Goal: Transaction & Acquisition: Purchase product/service

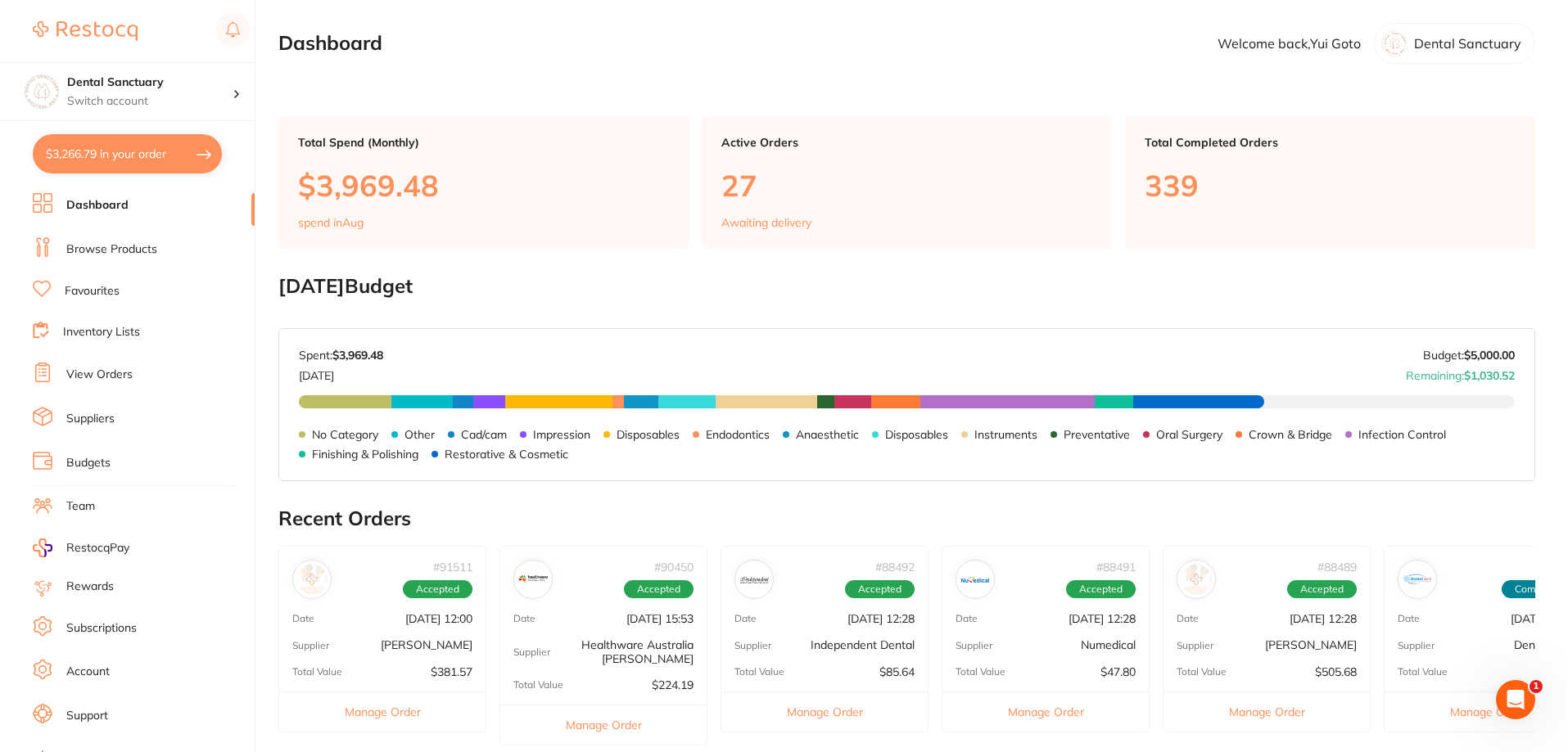
click at [109, 369] on link "View Orders" at bounding box center [100, 374] width 67 height 16
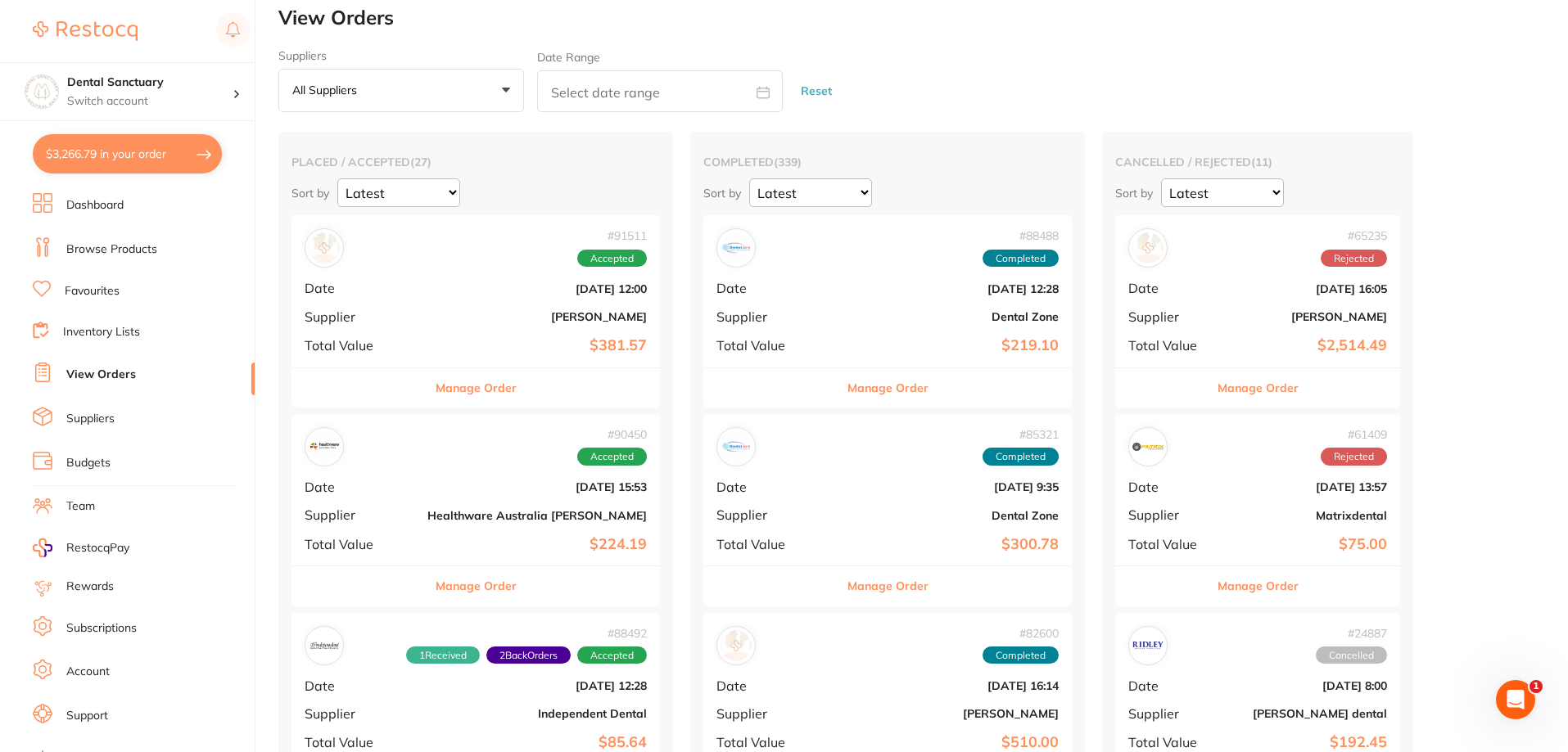
scroll to position [14, 0]
click at [428, 313] on b "[PERSON_NAME]" at bounding box center [537, 316] width 220 height 13
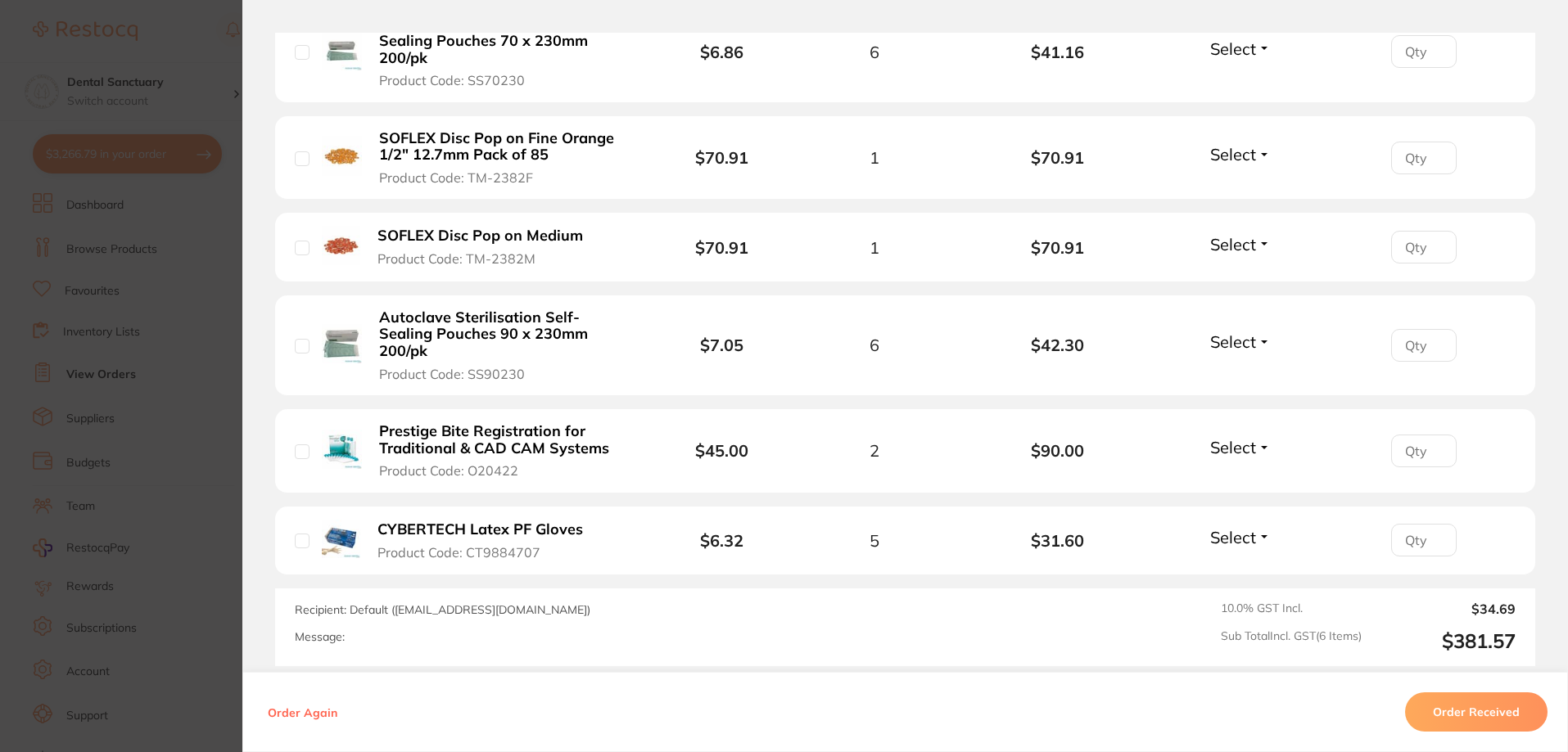
scroll to position [579, 0]
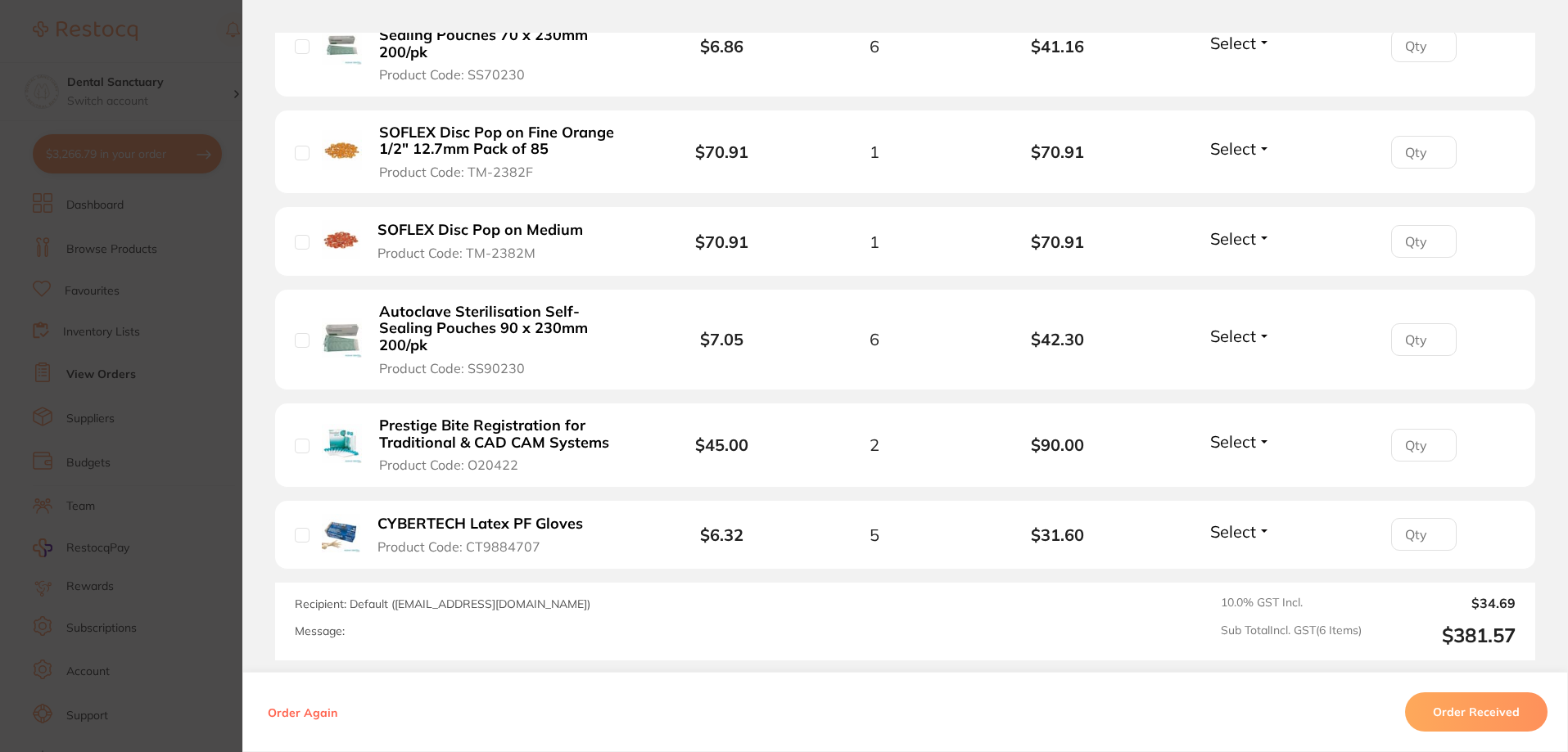
click at [219, 87] on section "Order ID: Restocq- 91511 Order Information Accepted Order Order Date [DATE] 12:…" at bounding box center [784, 376] width 1568 height 752
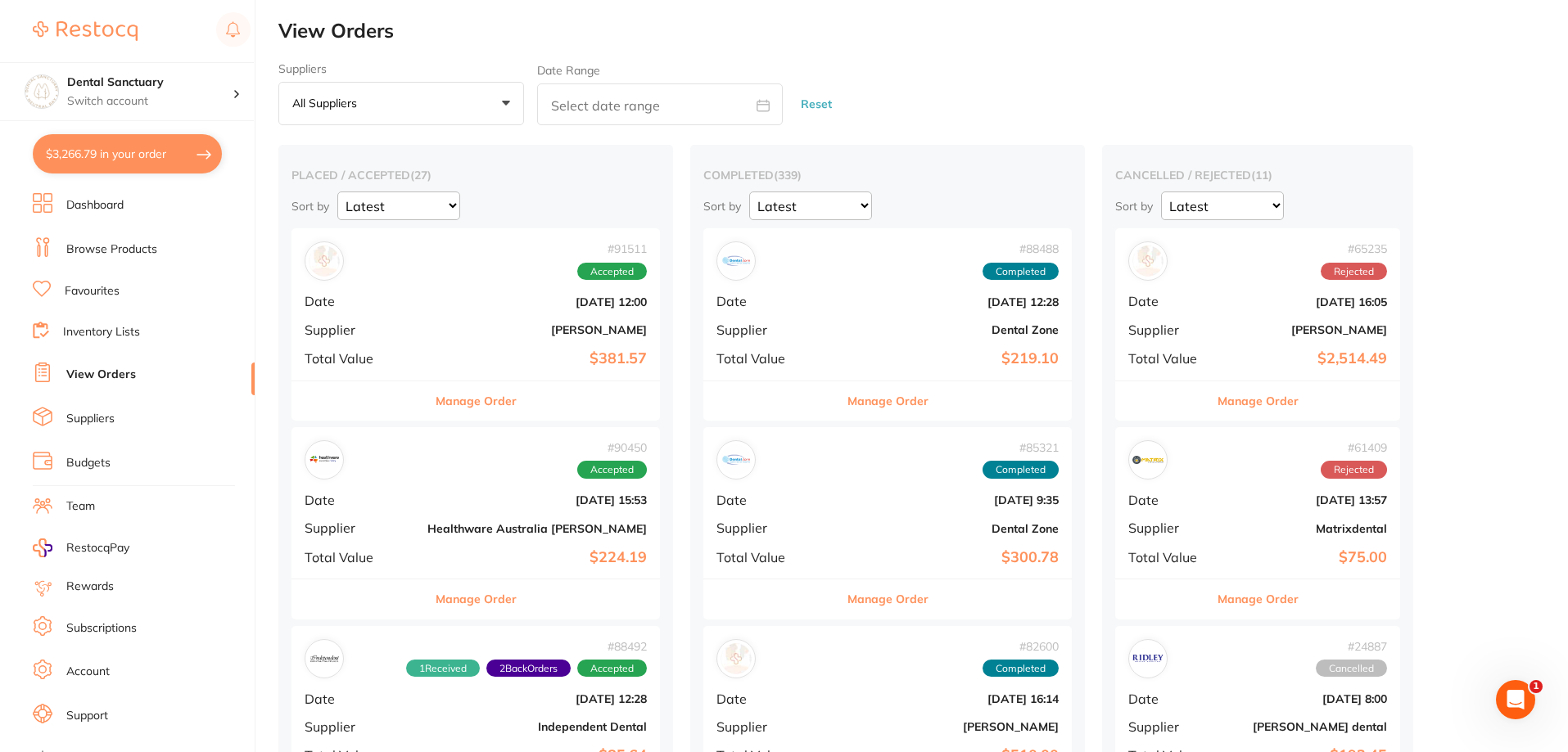
click at [118, 144] on button "$3,266.79 in your order" at bounding box center [127, 154] width 189 height 39
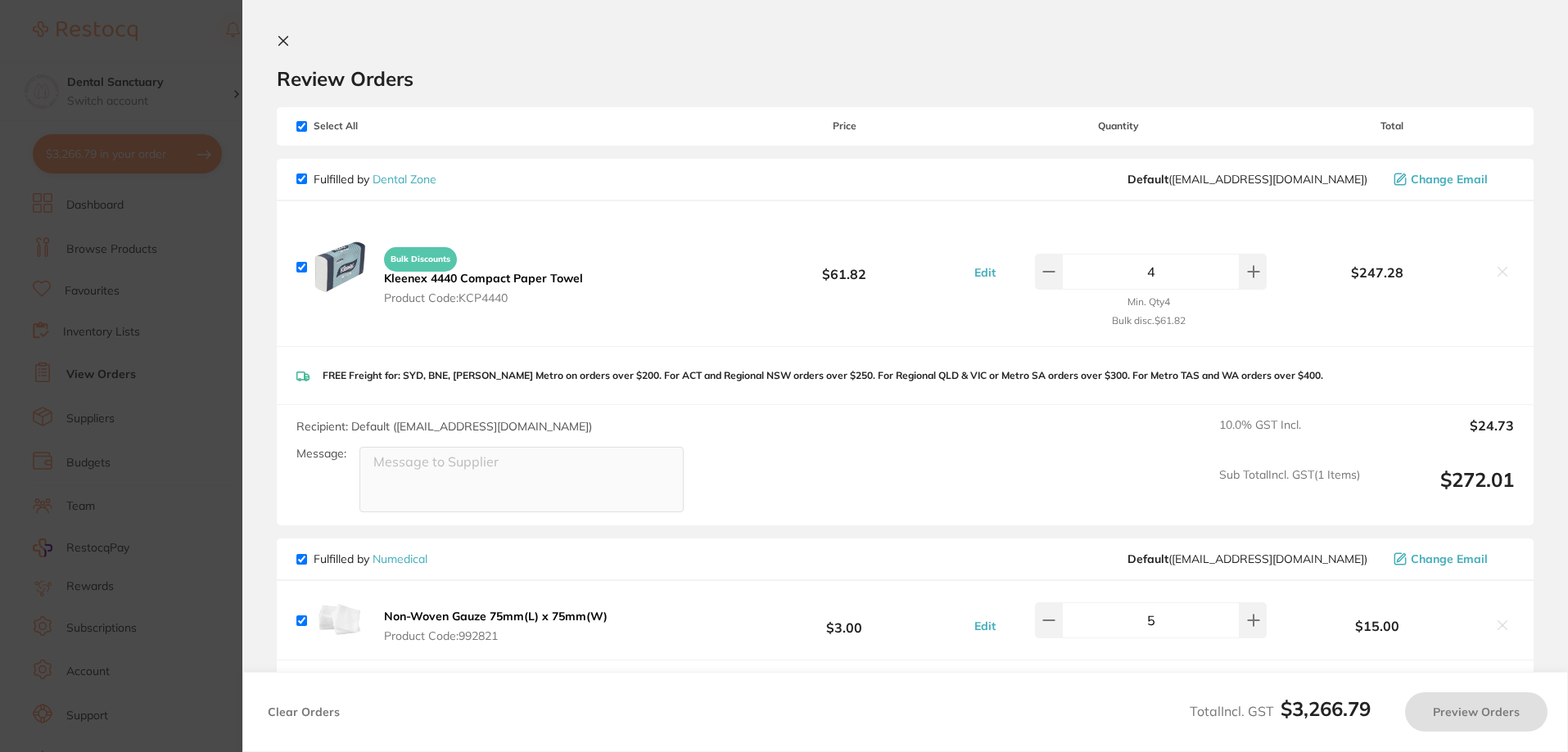
checkbox input "true"
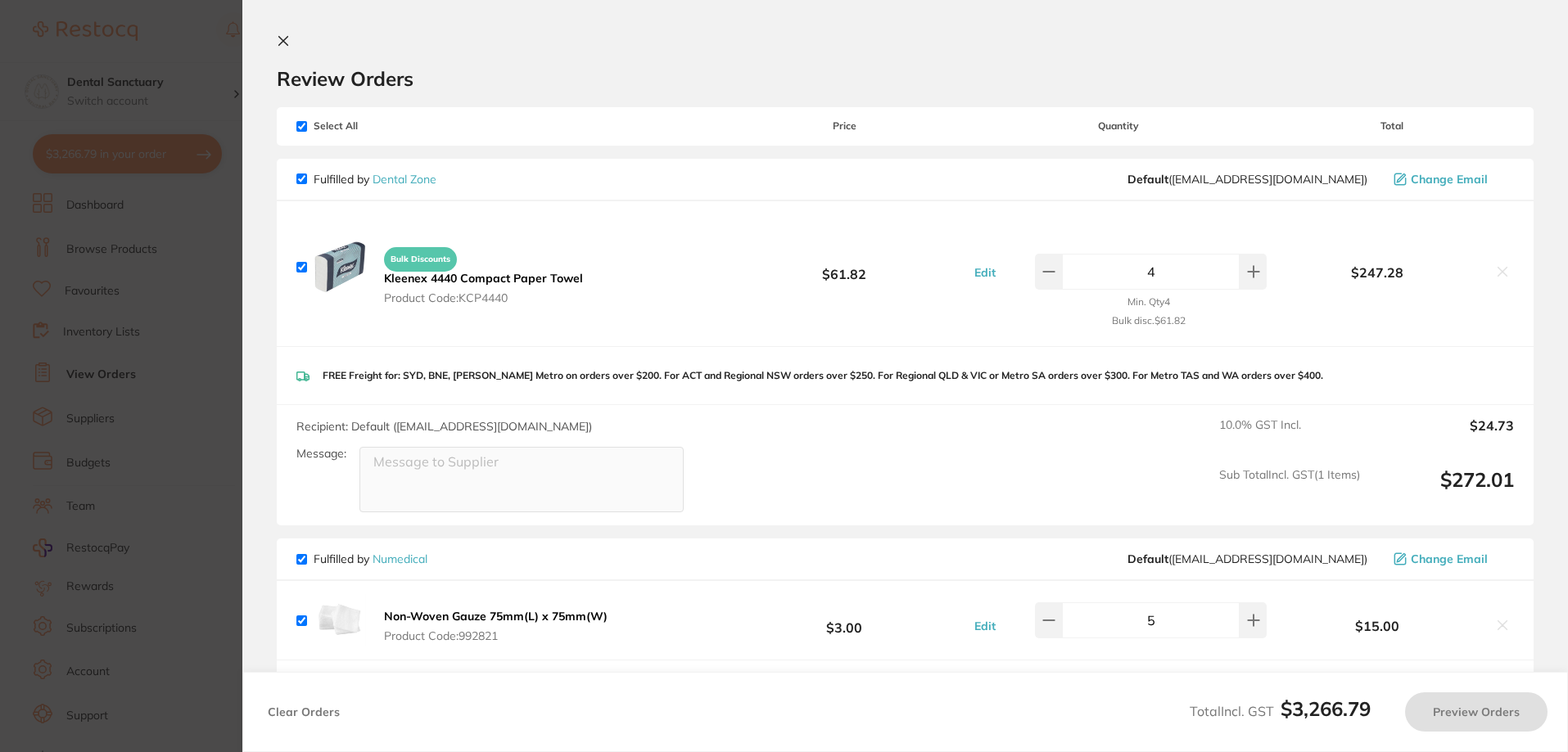
checkbox input "true"
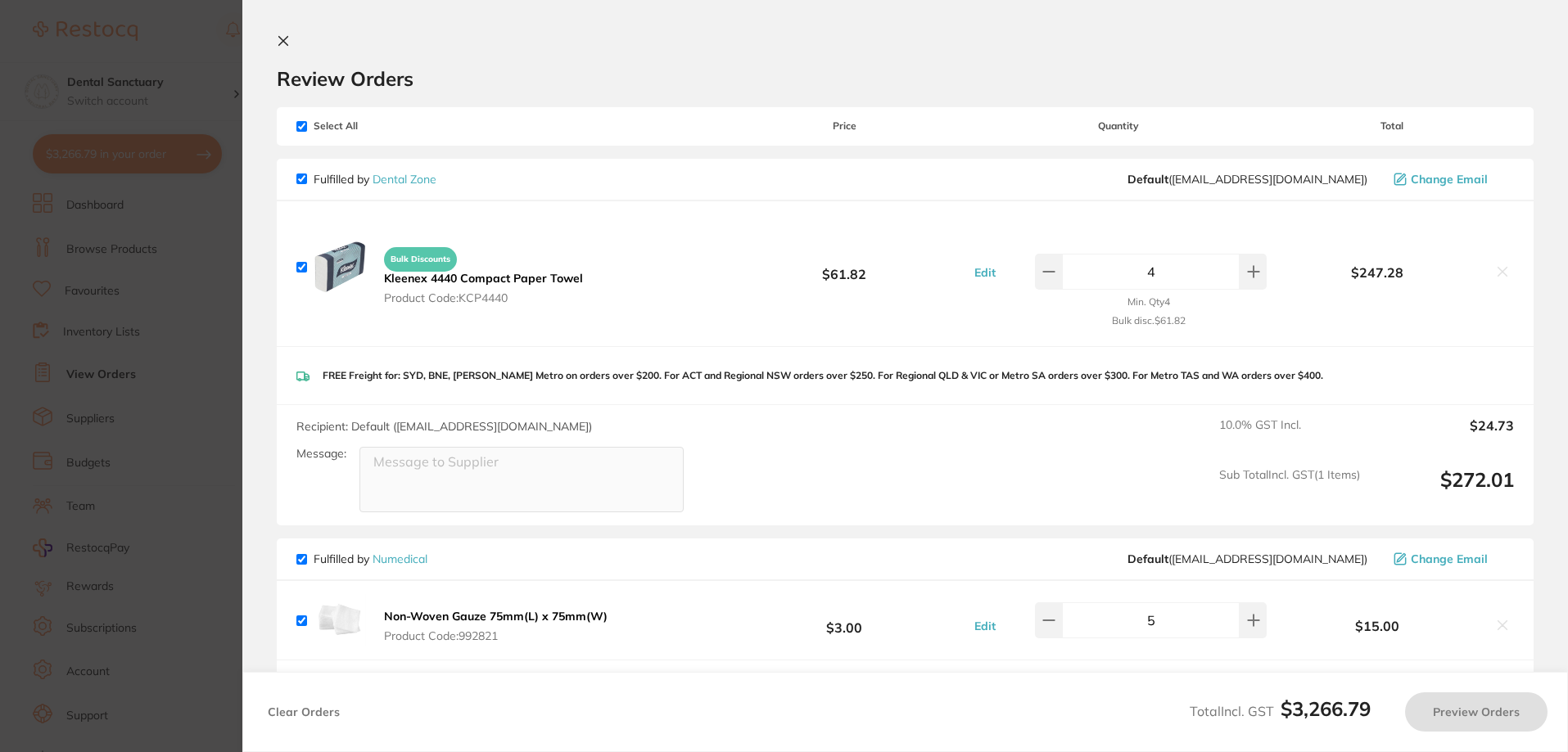
checkbox input "true"
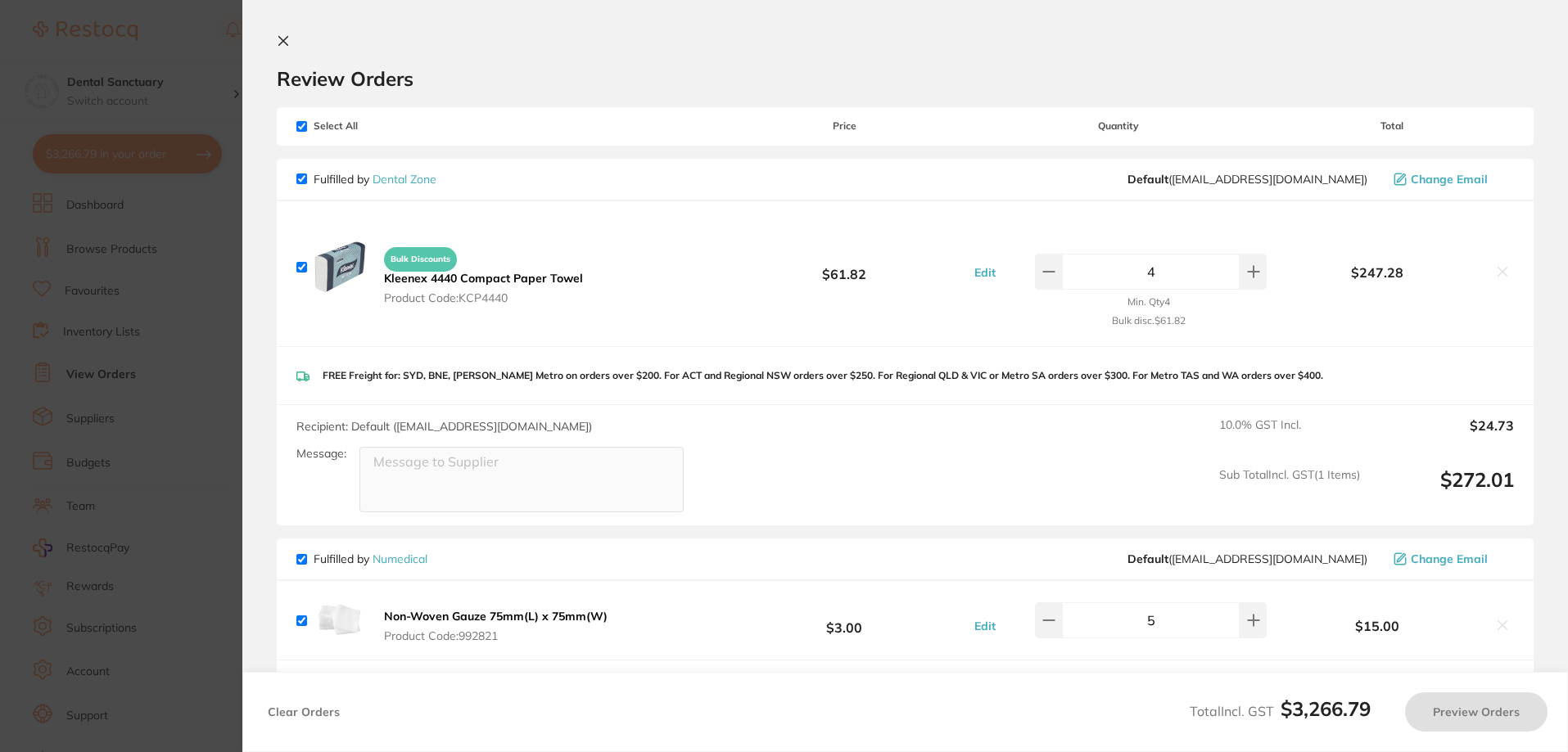
checkbox input "true"
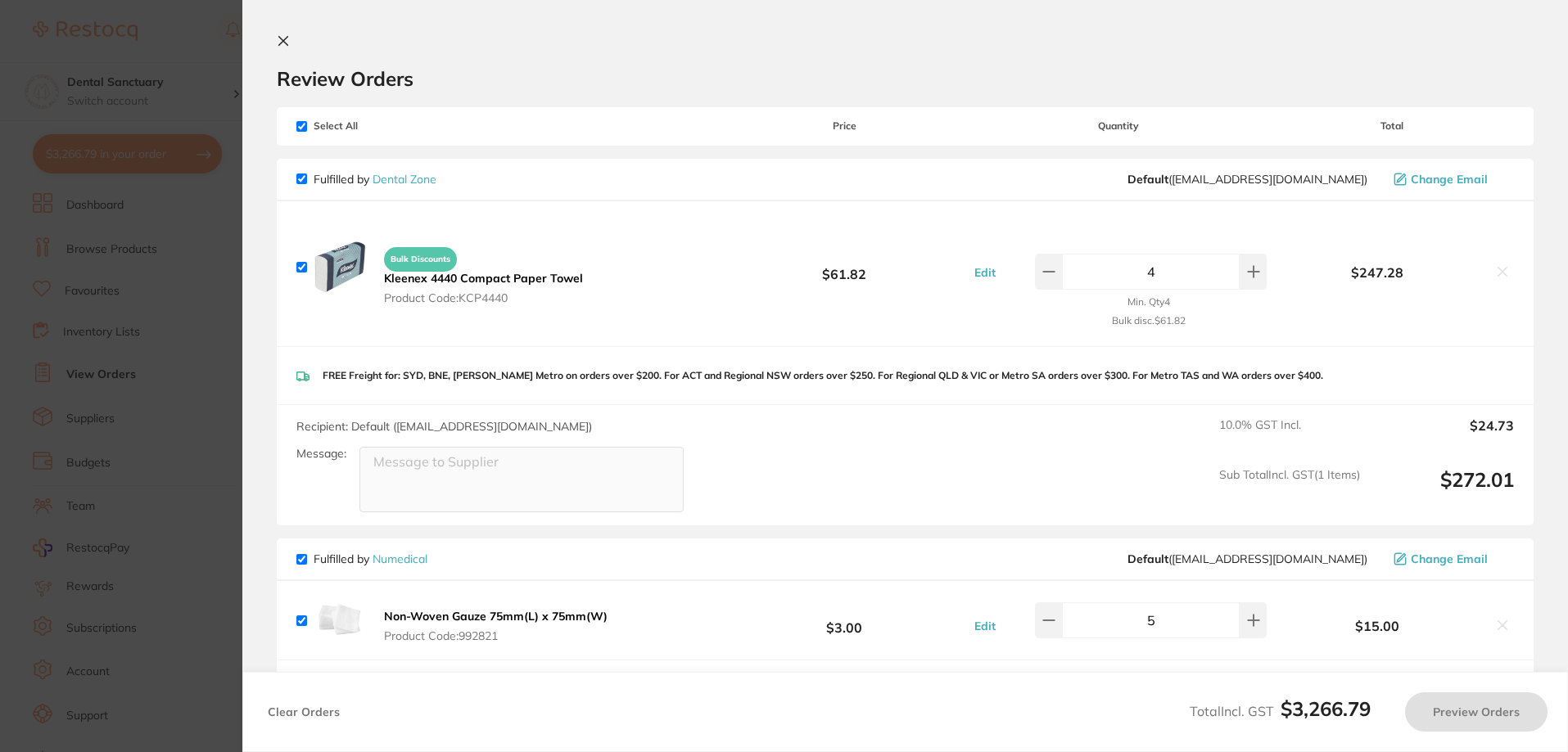
checkbox input "true"
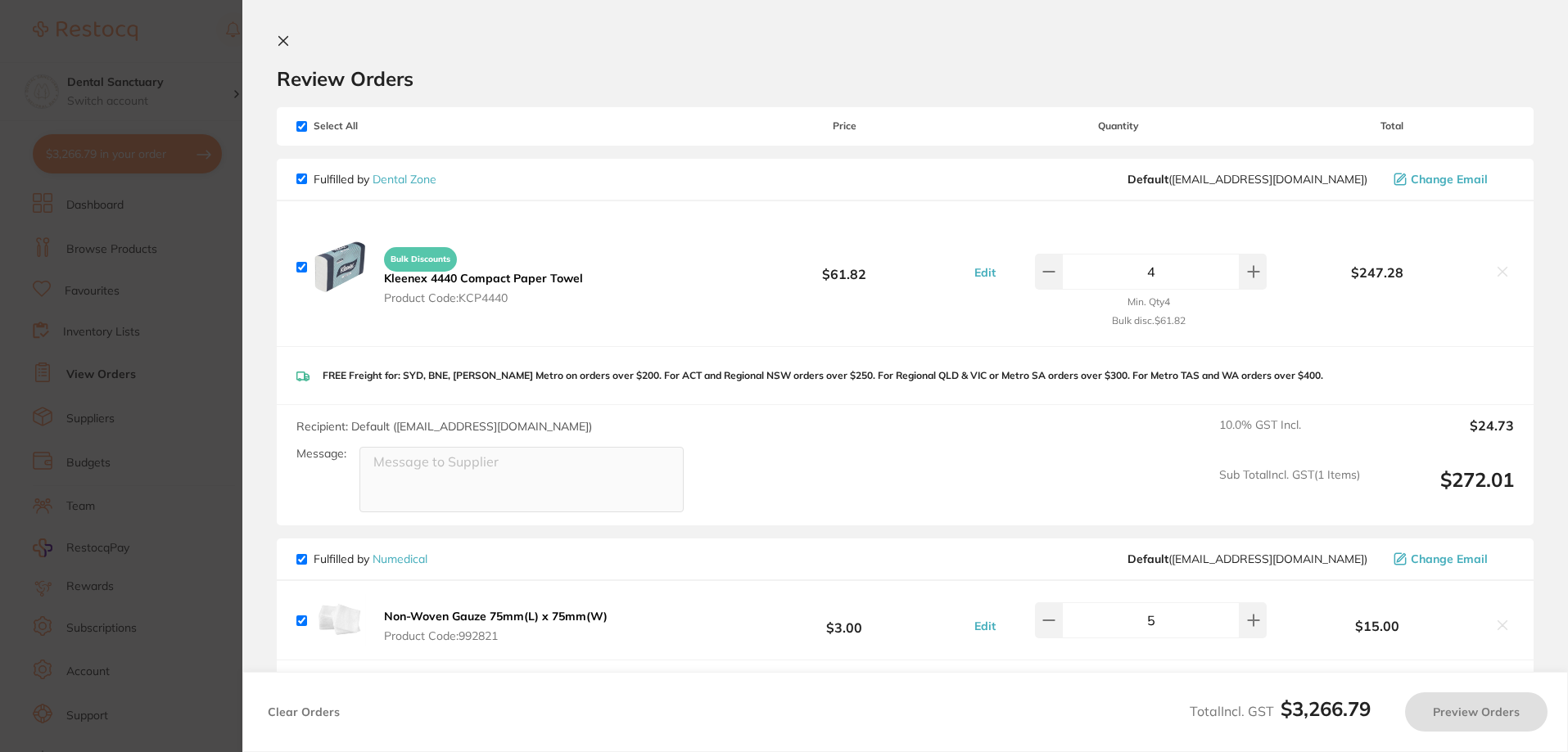
checkbox input "true"
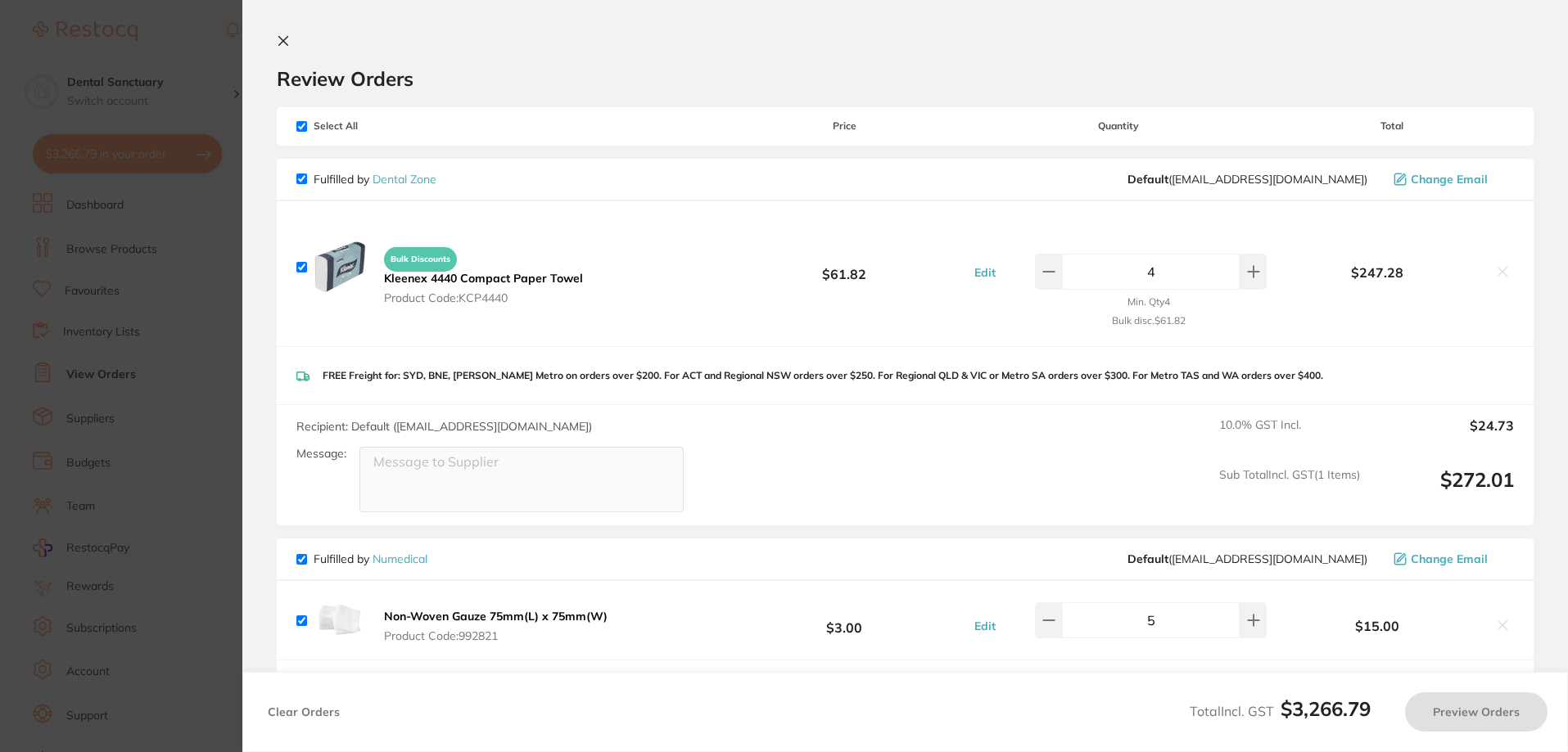
checkbox input "true"
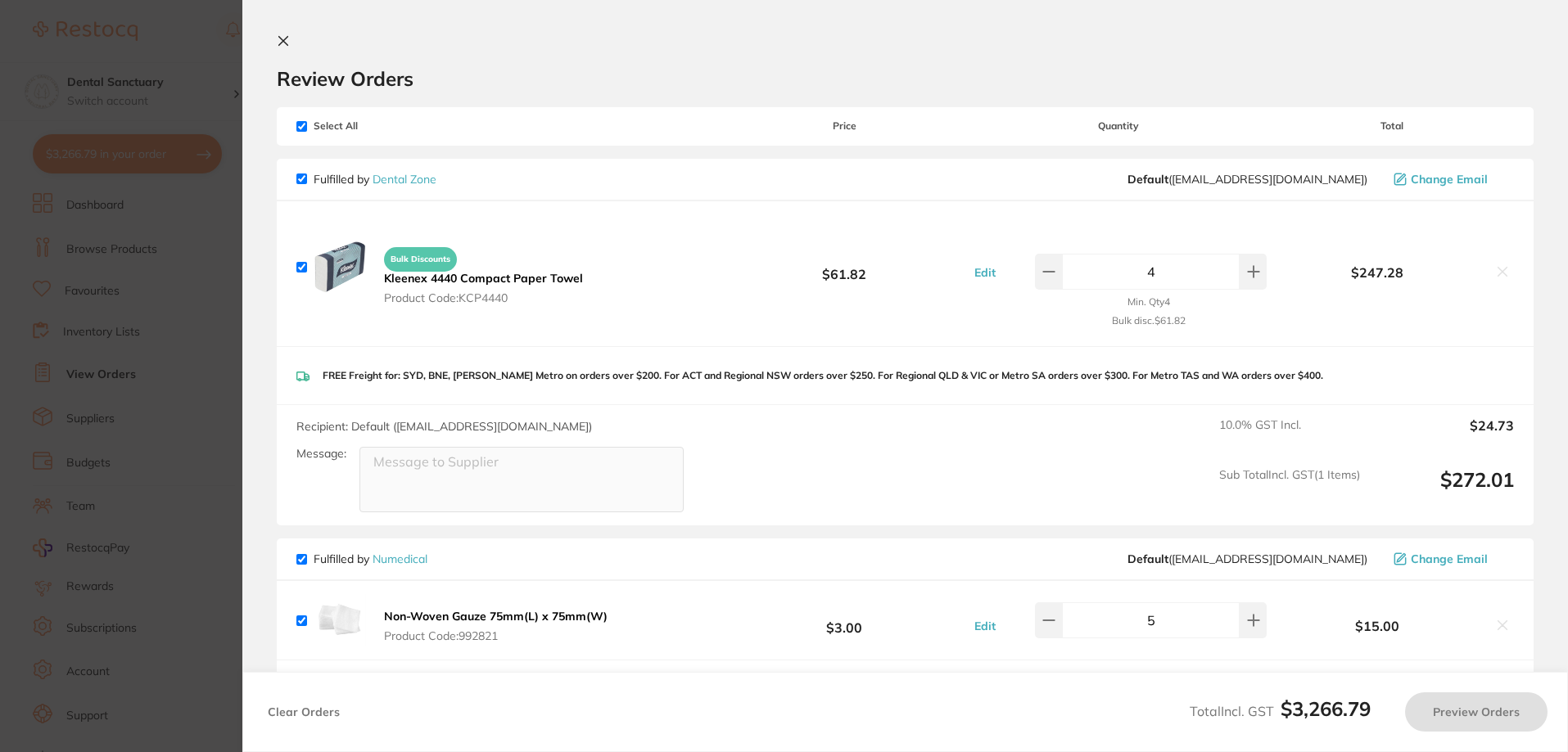
checkbox input "true"
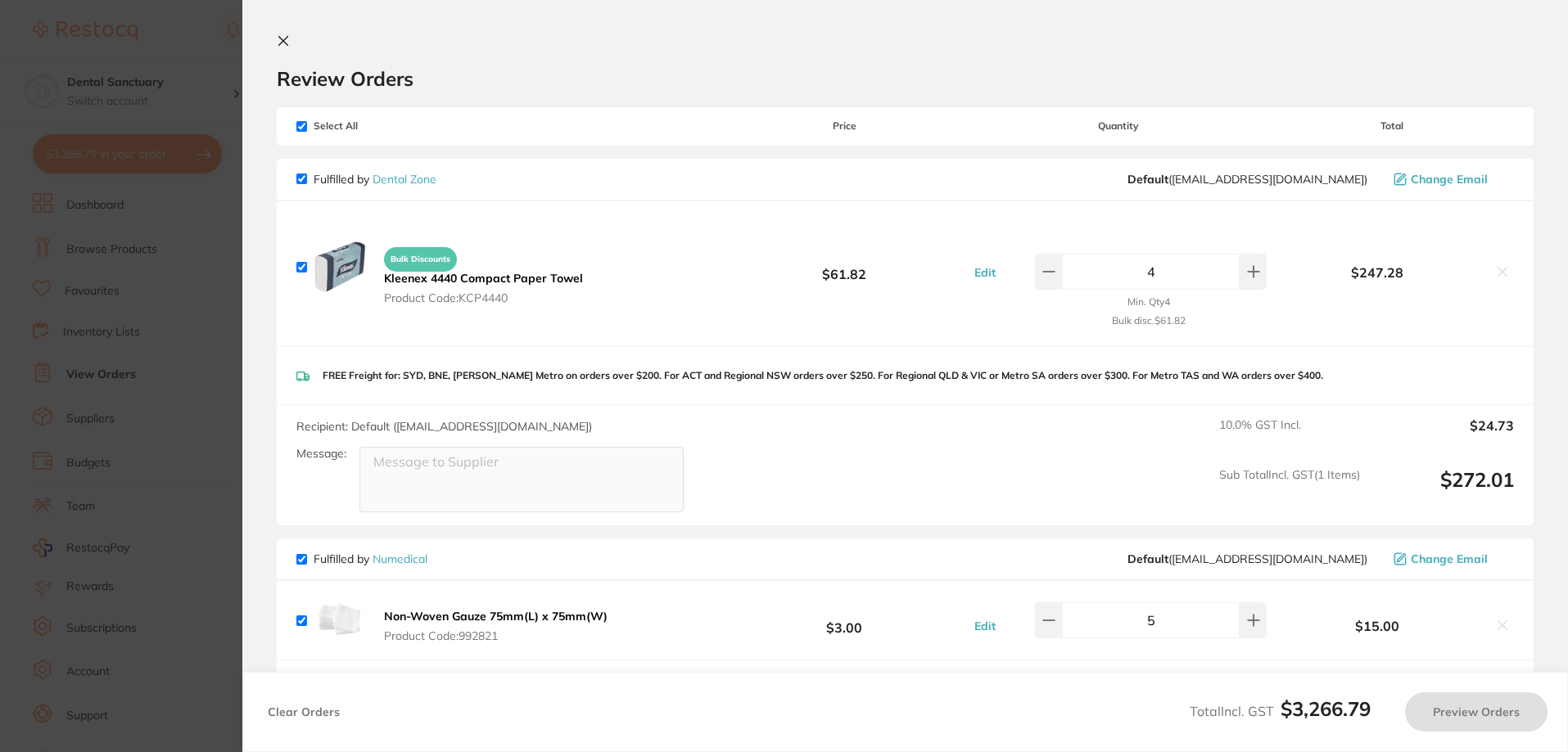
checkbox input "true"
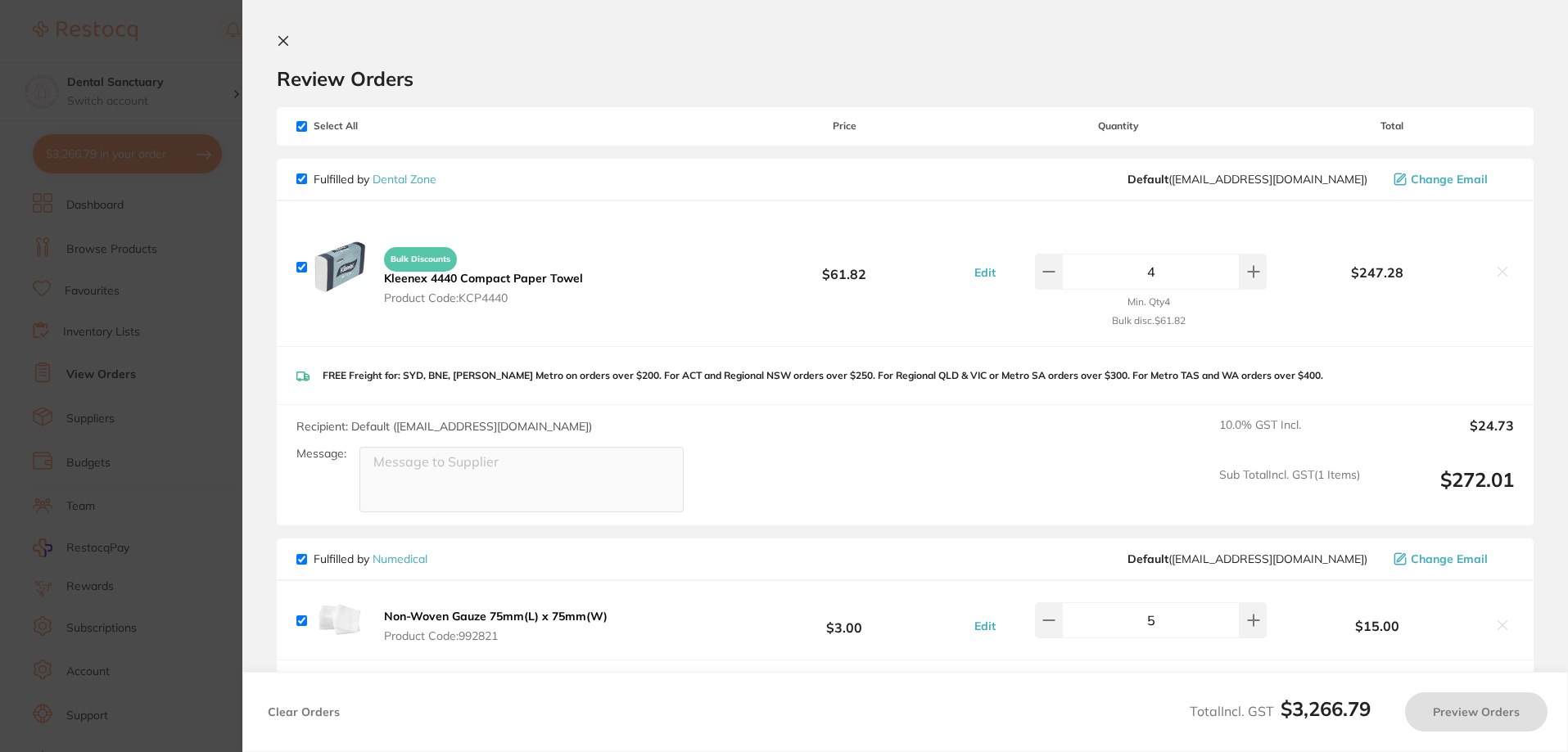
checkbox input "true"
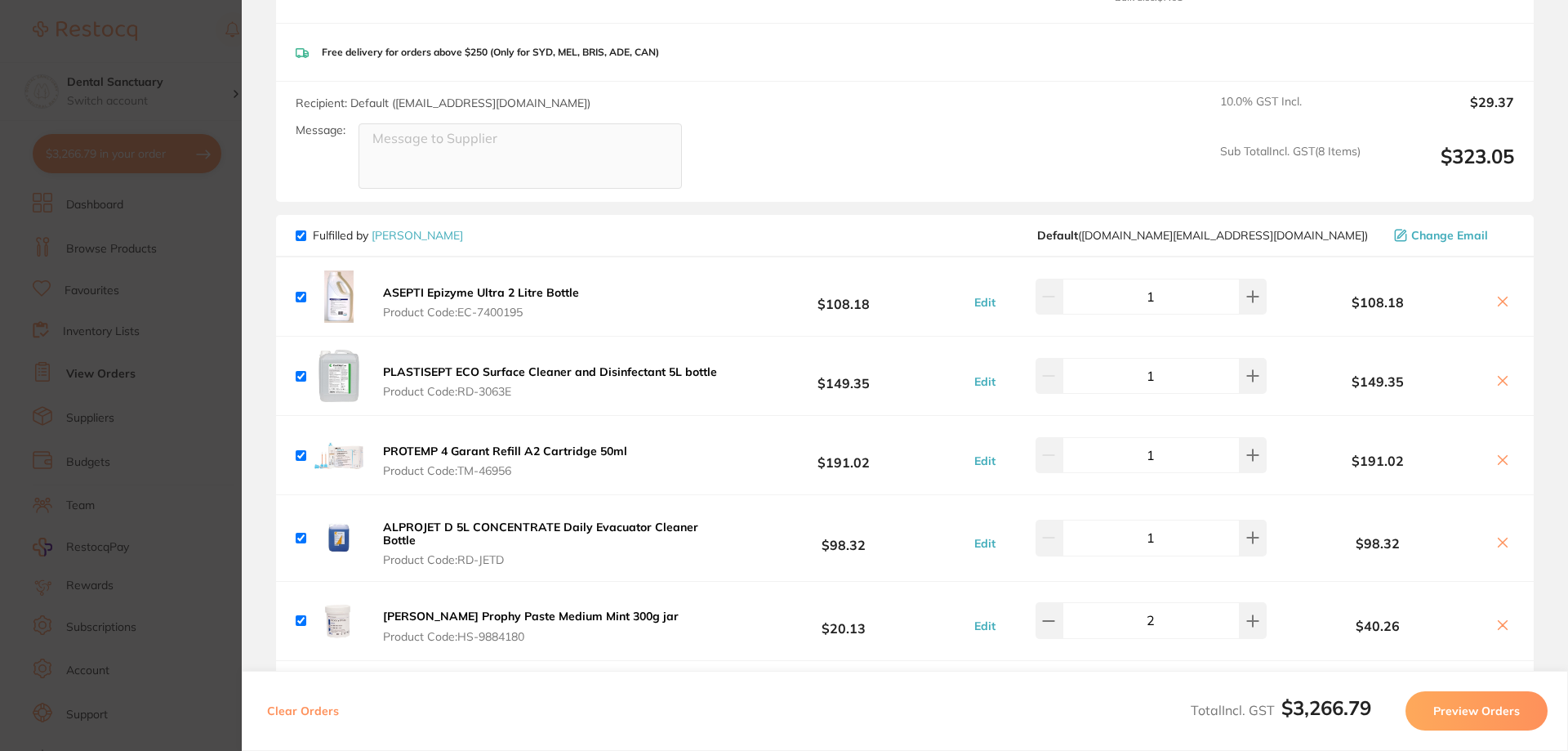
scroll to position [4363, 0]
click at [238, 51] on section "Update RRP Set your pre negotiated price for this item. Item Agreed RRP (excl. …" at bounding box center [784, 376] width 1568 height 751
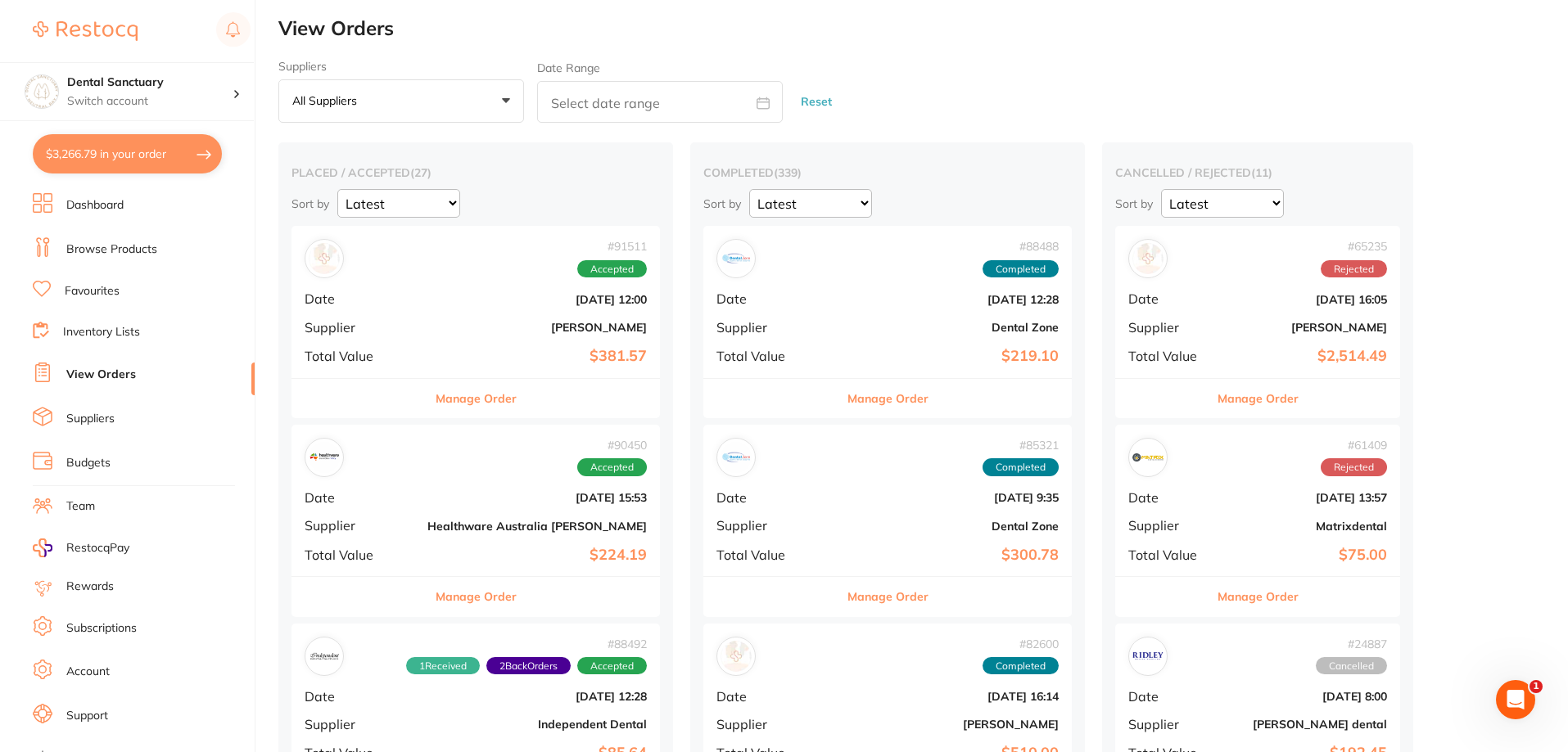
scroll to position [0, 0]
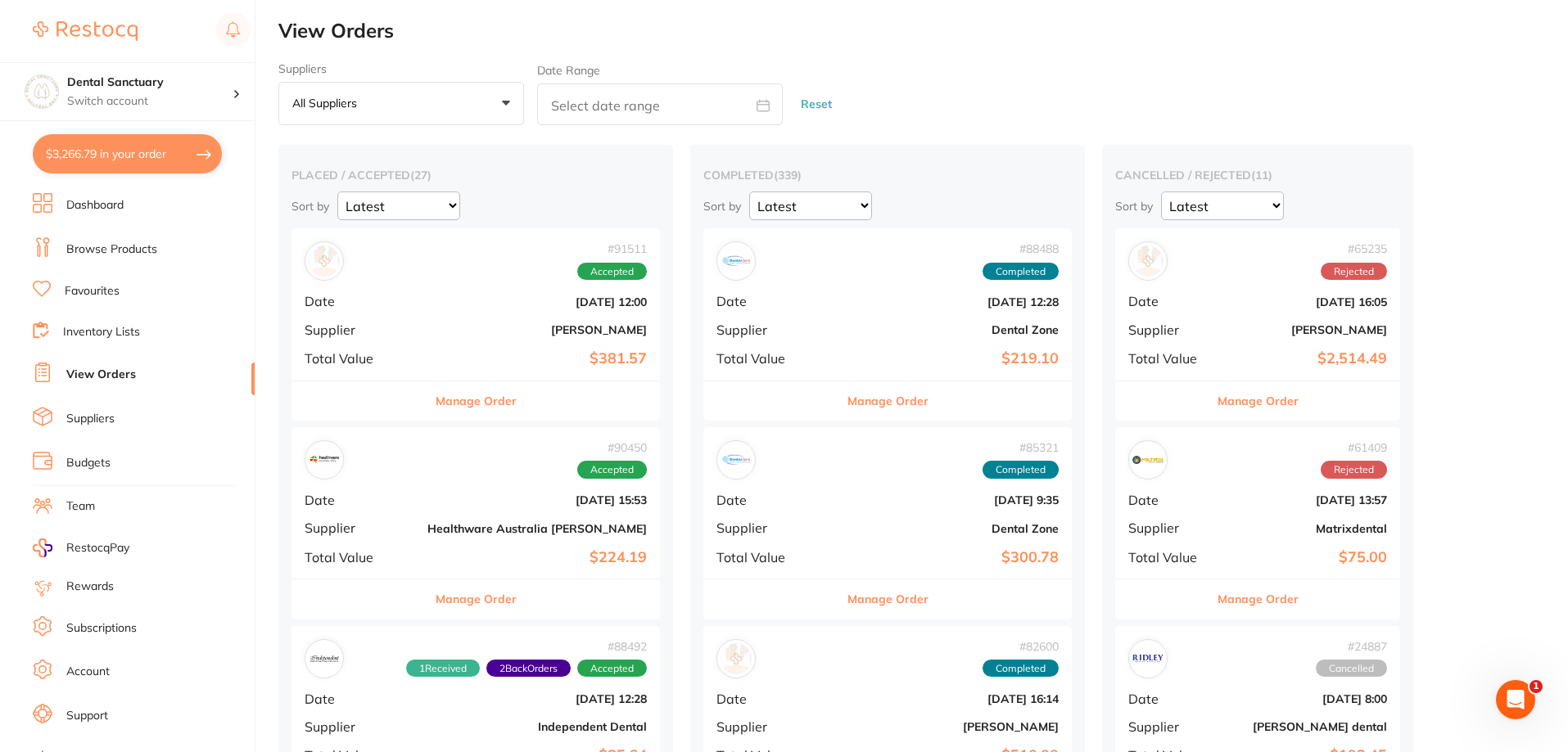
click at [118, 252] on link "Browse Products" at bounding box center [112, 250] width 91 height 16
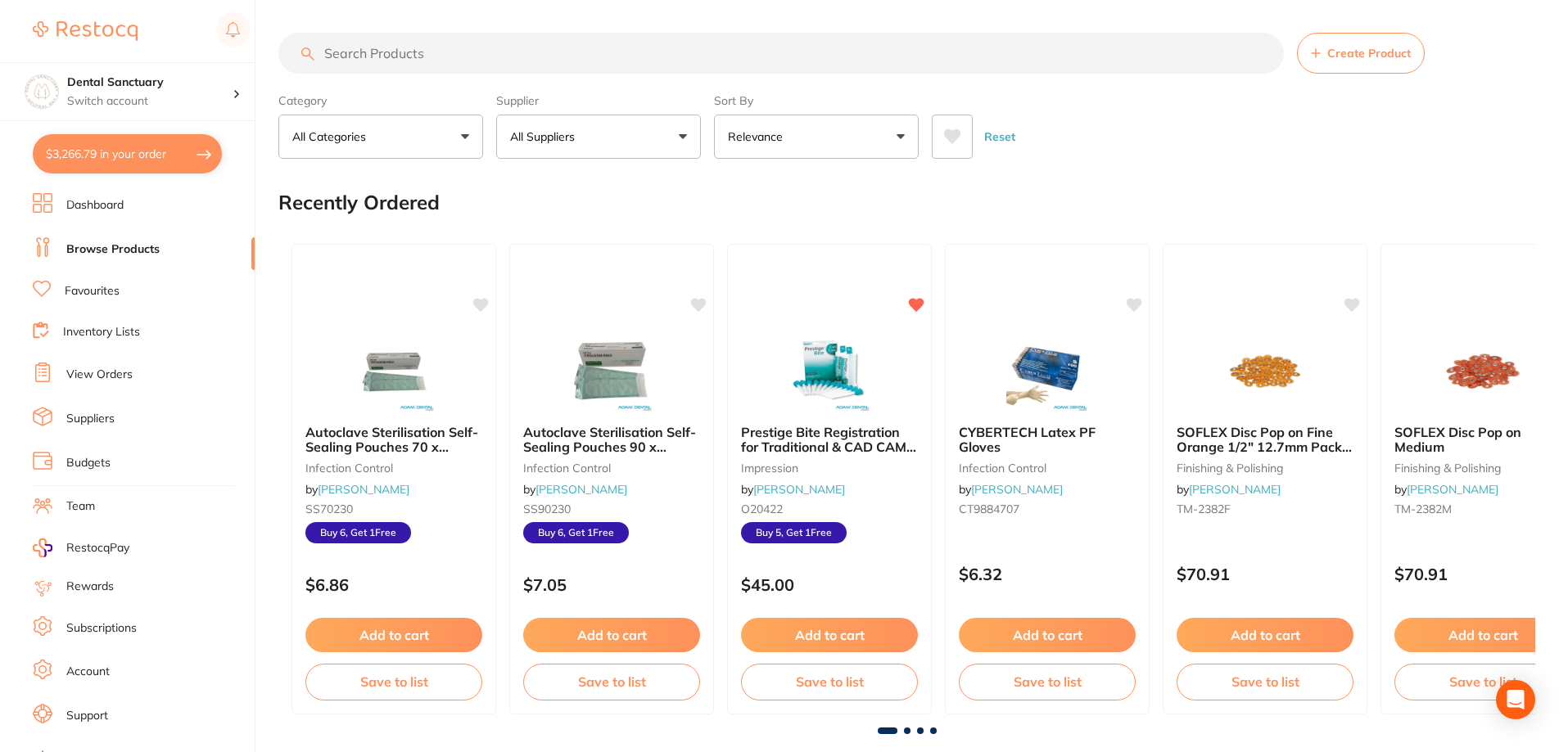
click at [490, 50] on input "search" at bounding box center [781, 53] width 1005 height 41
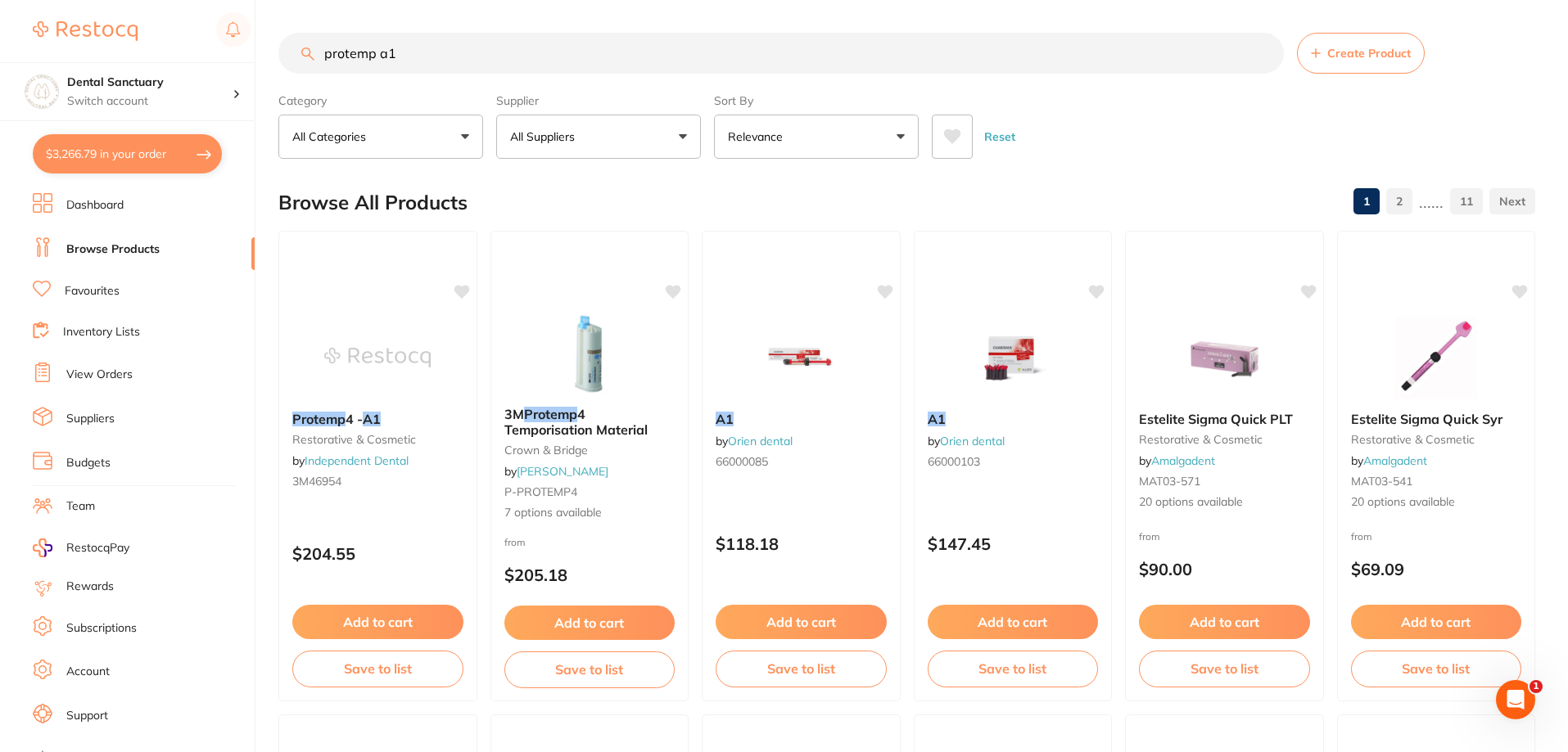
click at [566, 139] on p "All Suppliers" at bounding box center [546, 137] width 71 height 16
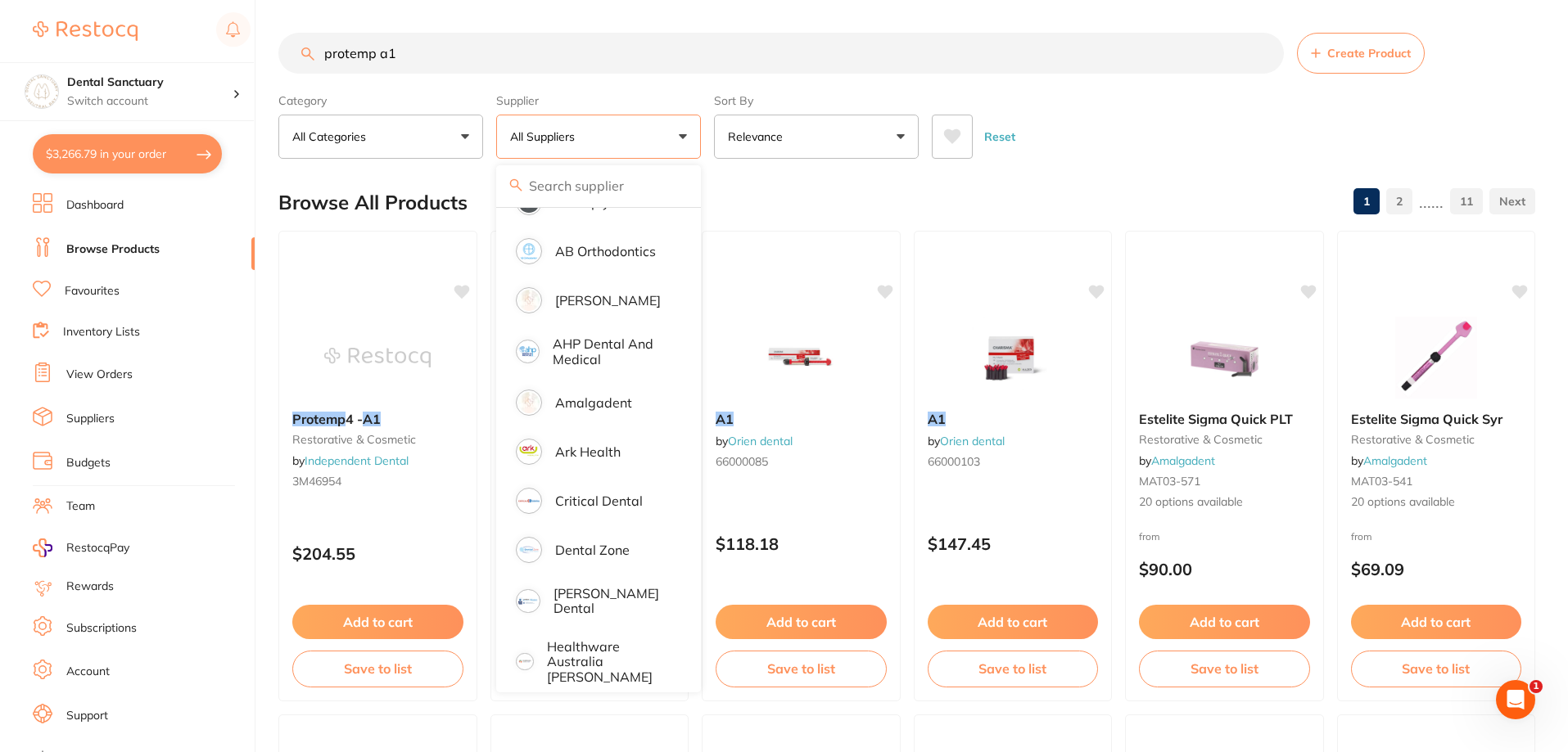
scroll to position [69, 0]
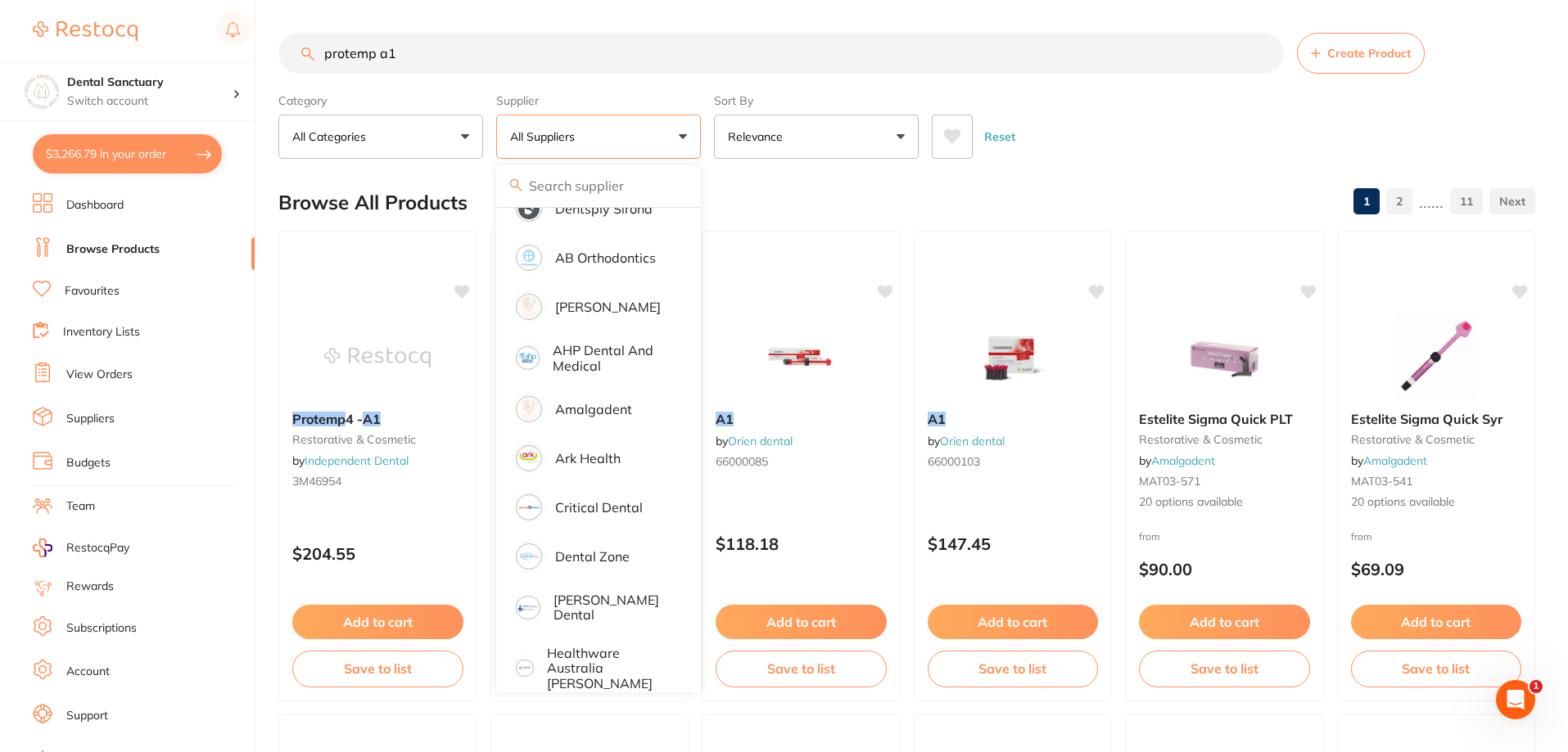
click at [422, 60] on input "protemp a1" at bounding box center [781, 53] width 1005 height 41
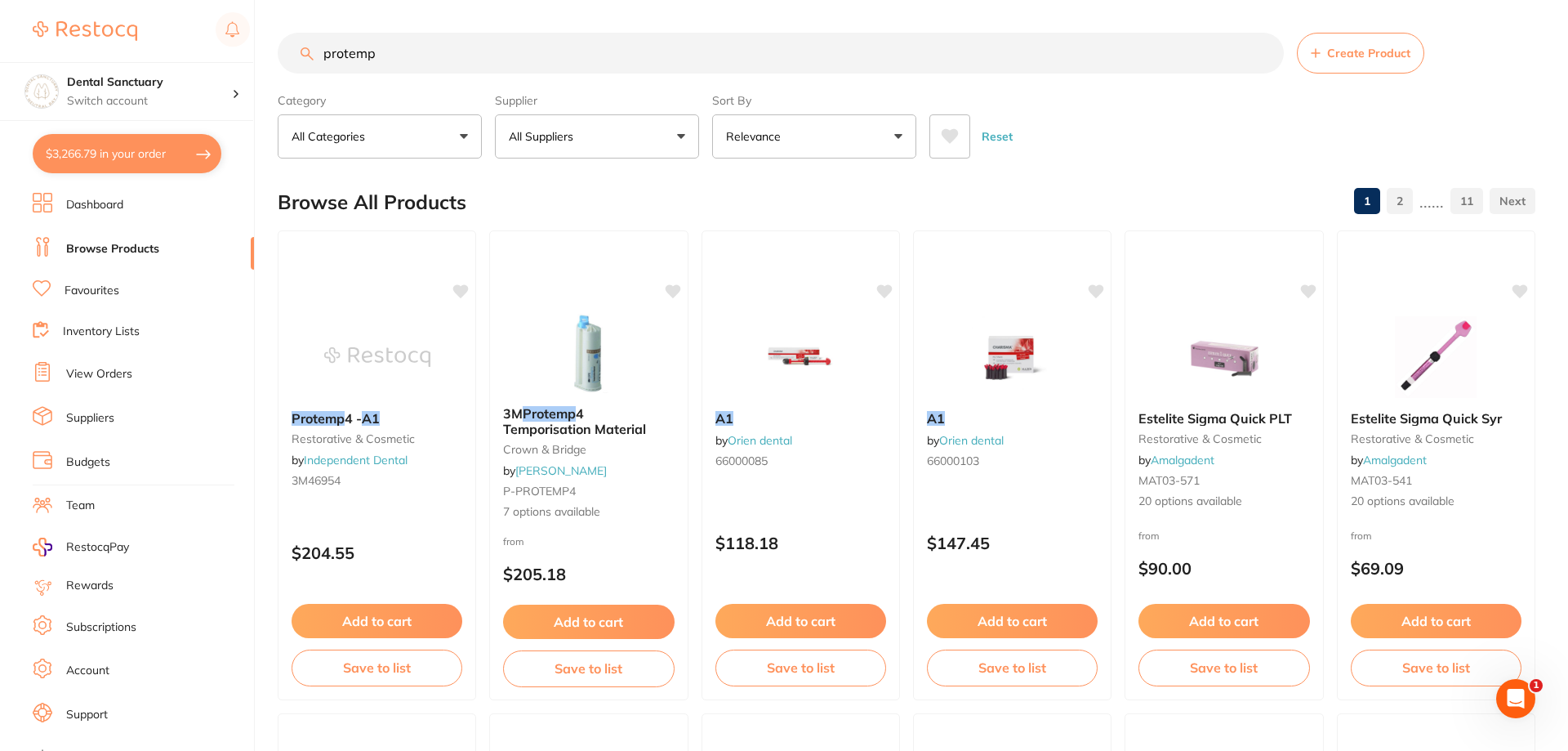
type input "protemp"
click at [532, 128] on button "All Suppliers" at bounding box center [597, 137] width 204 height 44
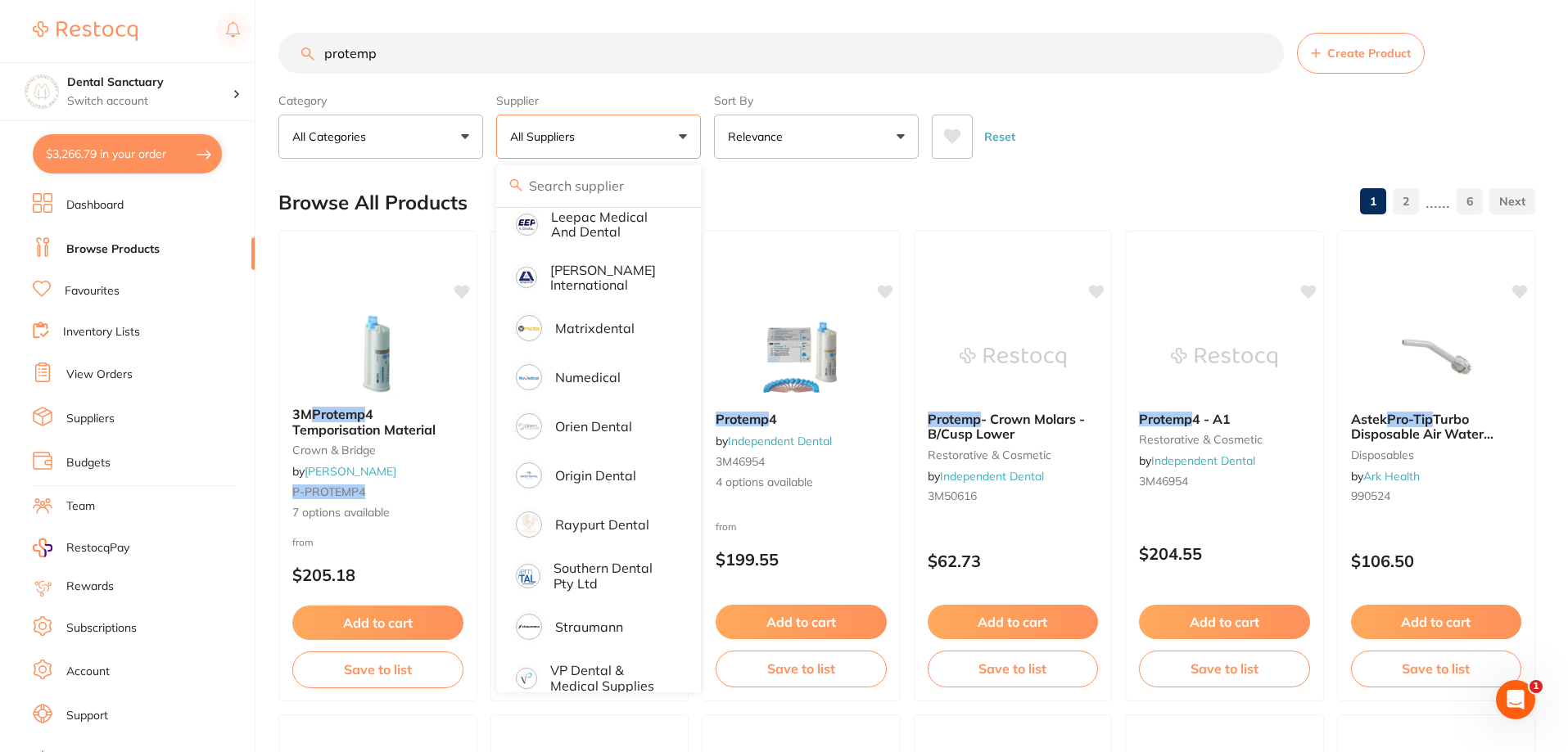
scroll to position [682, 0]
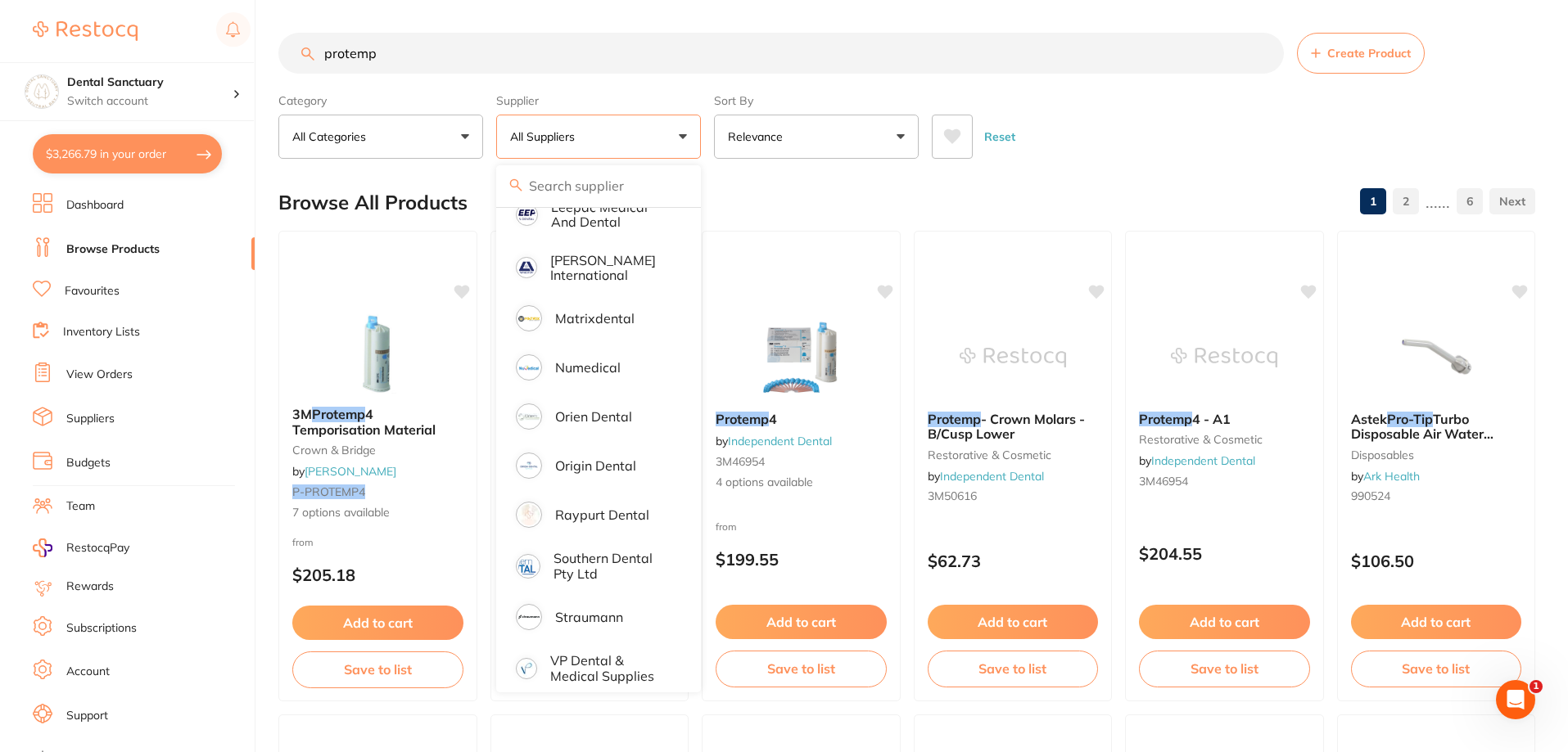
click at [797, 203] on div "Browse All Products 1 2 ...... 6" at bounding box center [906, 203] width 1257 height 55
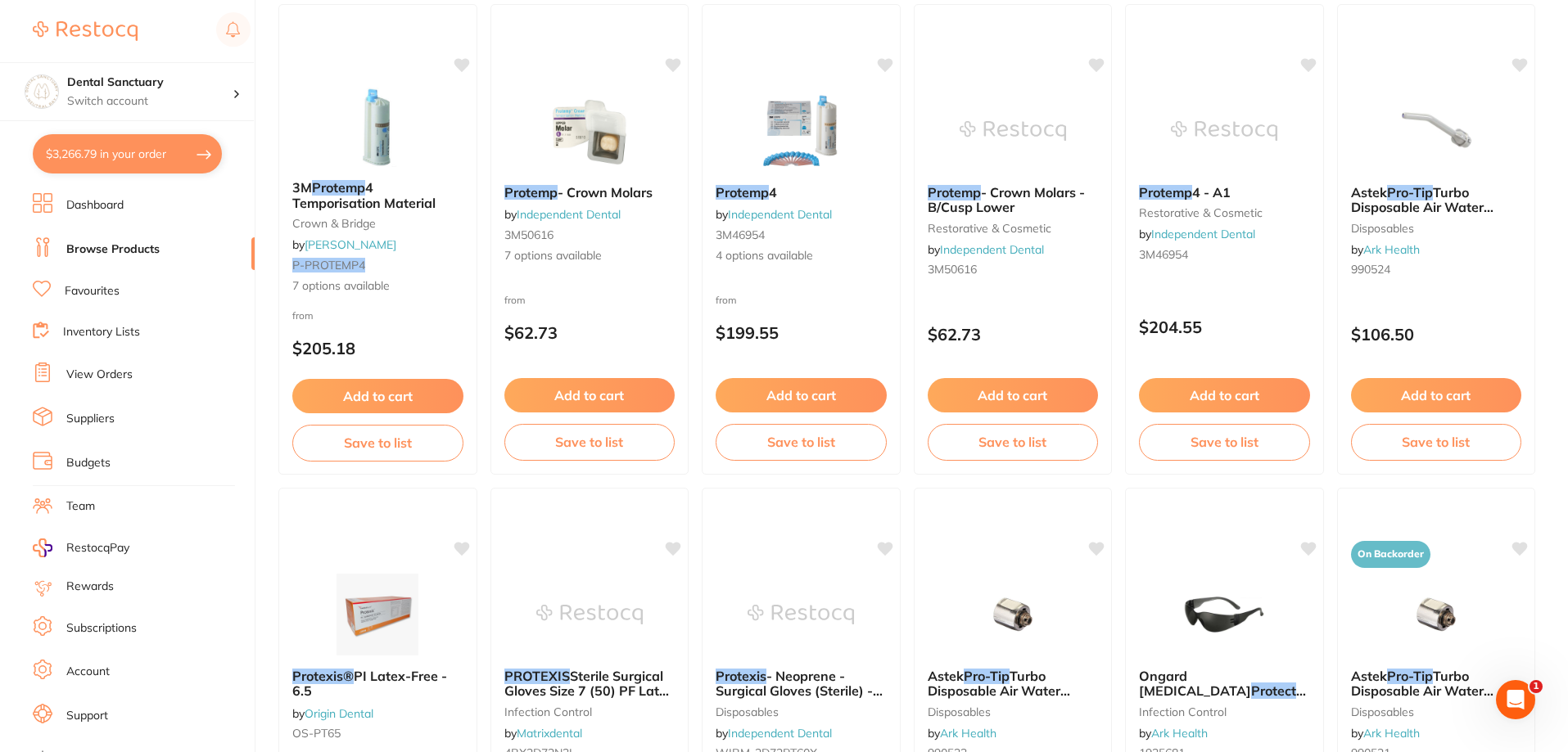
scroll to position [0, 0]
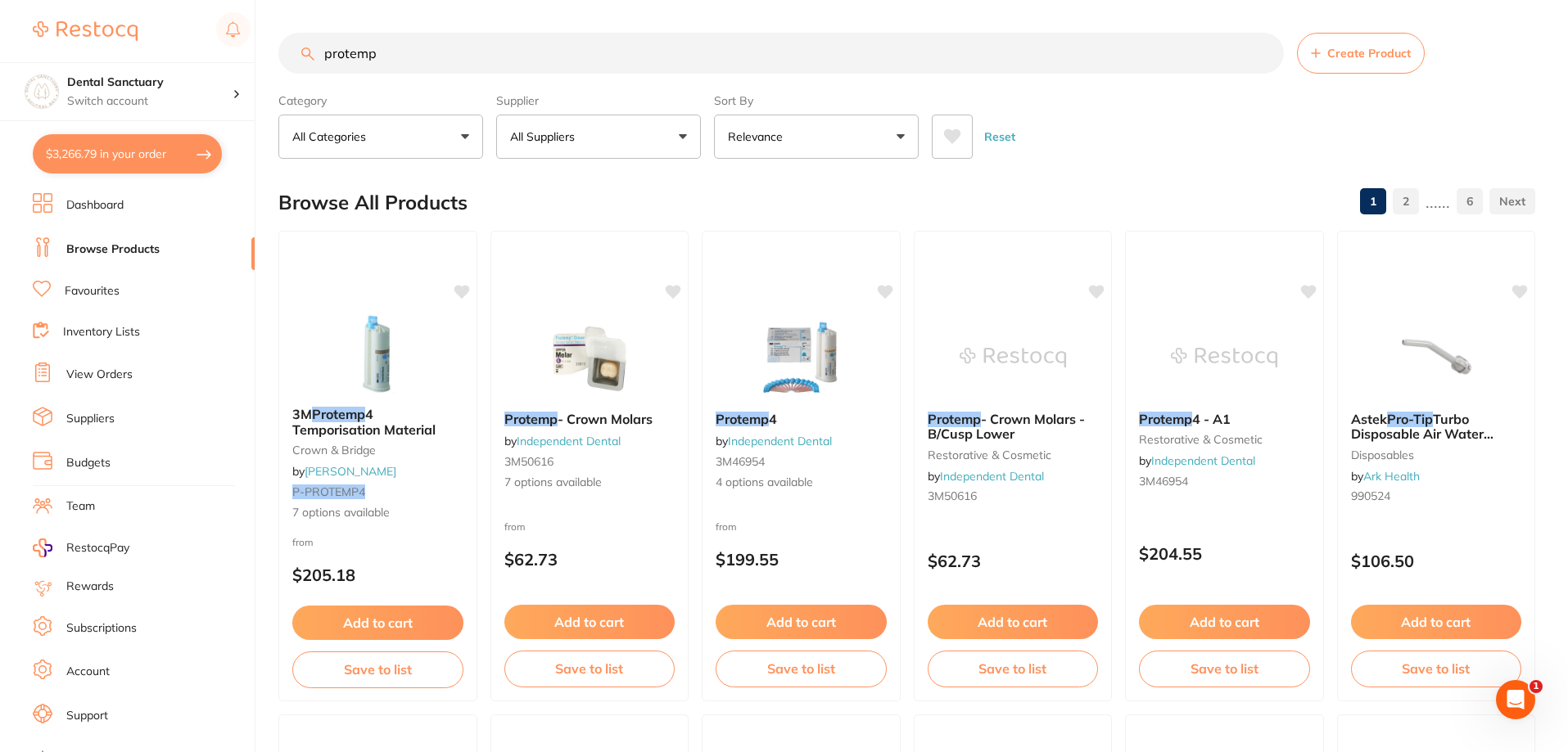
click at [128, 295] on li "Favourites" at bounding box center [143, 292] width 221 height 21
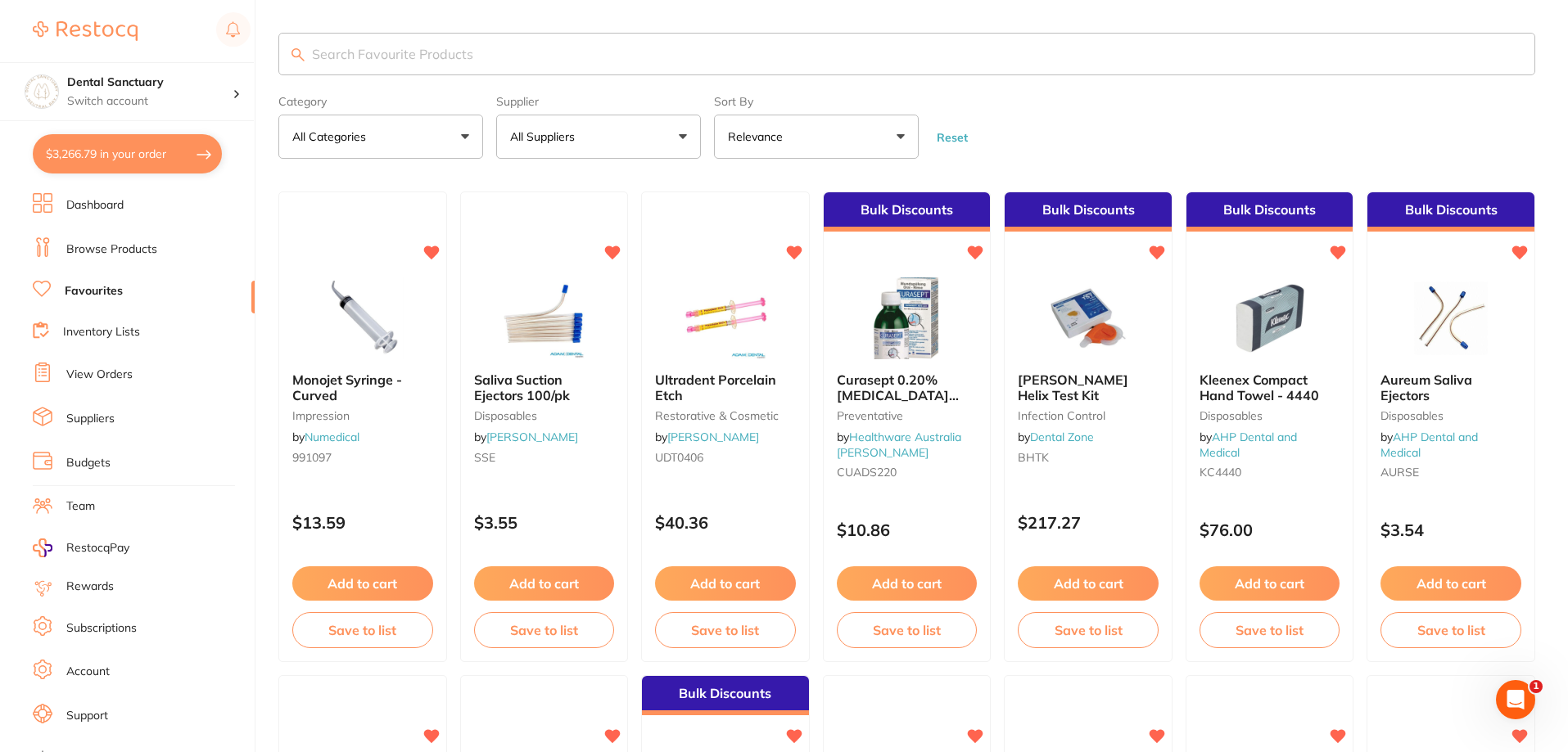
click at [580, 44] on input "search" at bounding box center [906, 54] width 1257 height 43
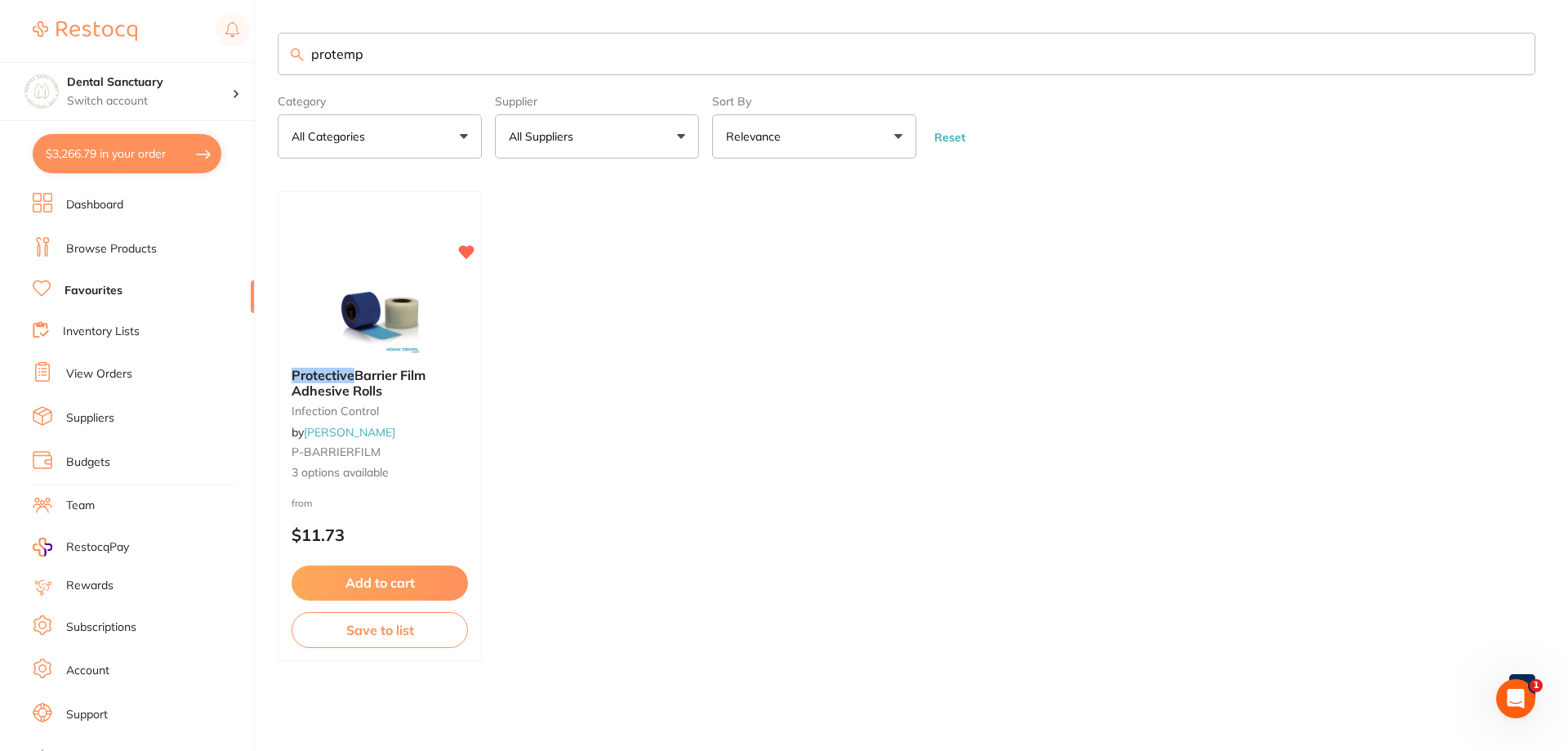
click at [401, 54] on input "protemp" at bounding box center [907, 54] width 1258 height 43
type input "p"
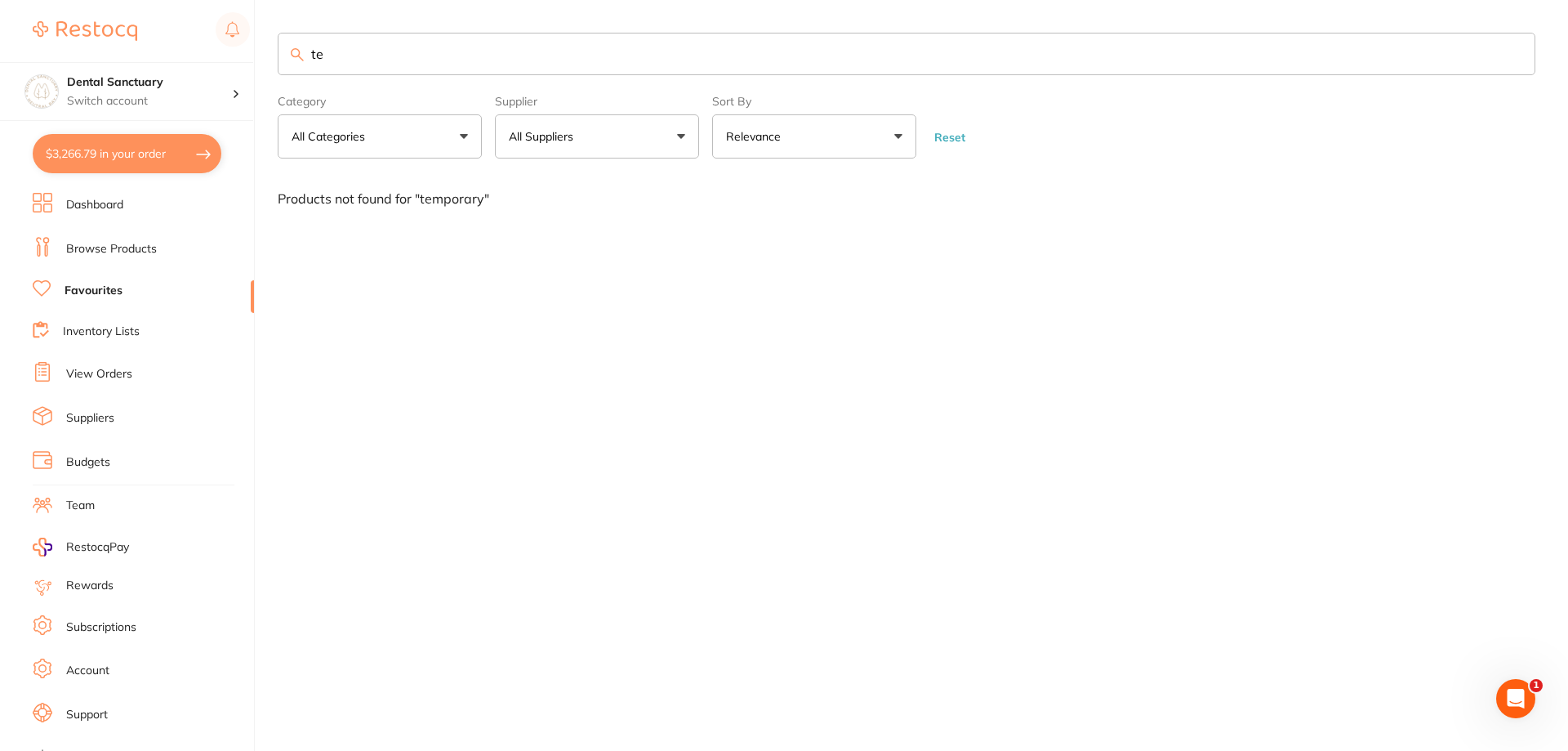
type input "t"
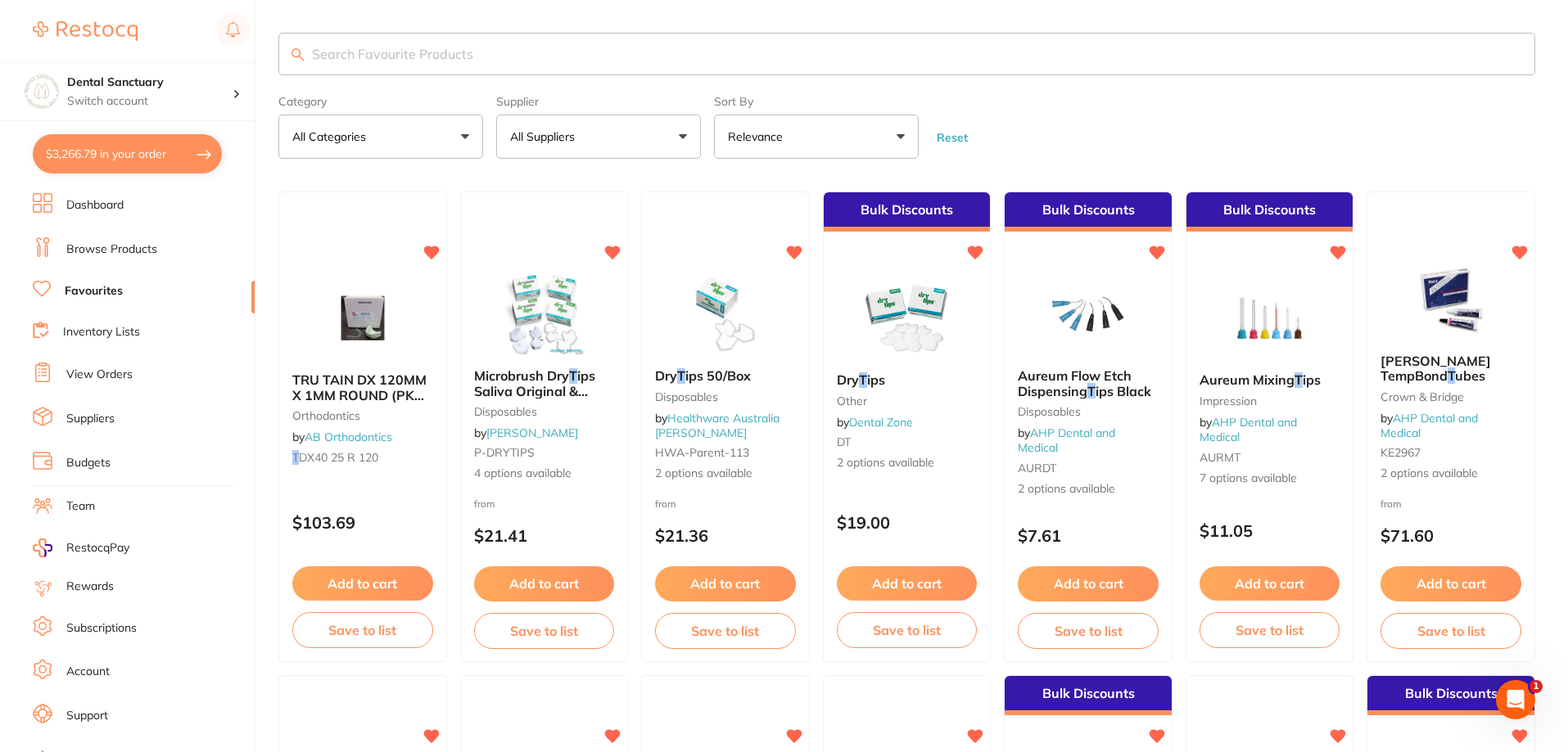
click at [156, 151] on button "$3,266.79 in your order" at bounding box center [127, 154] width 189 height 39
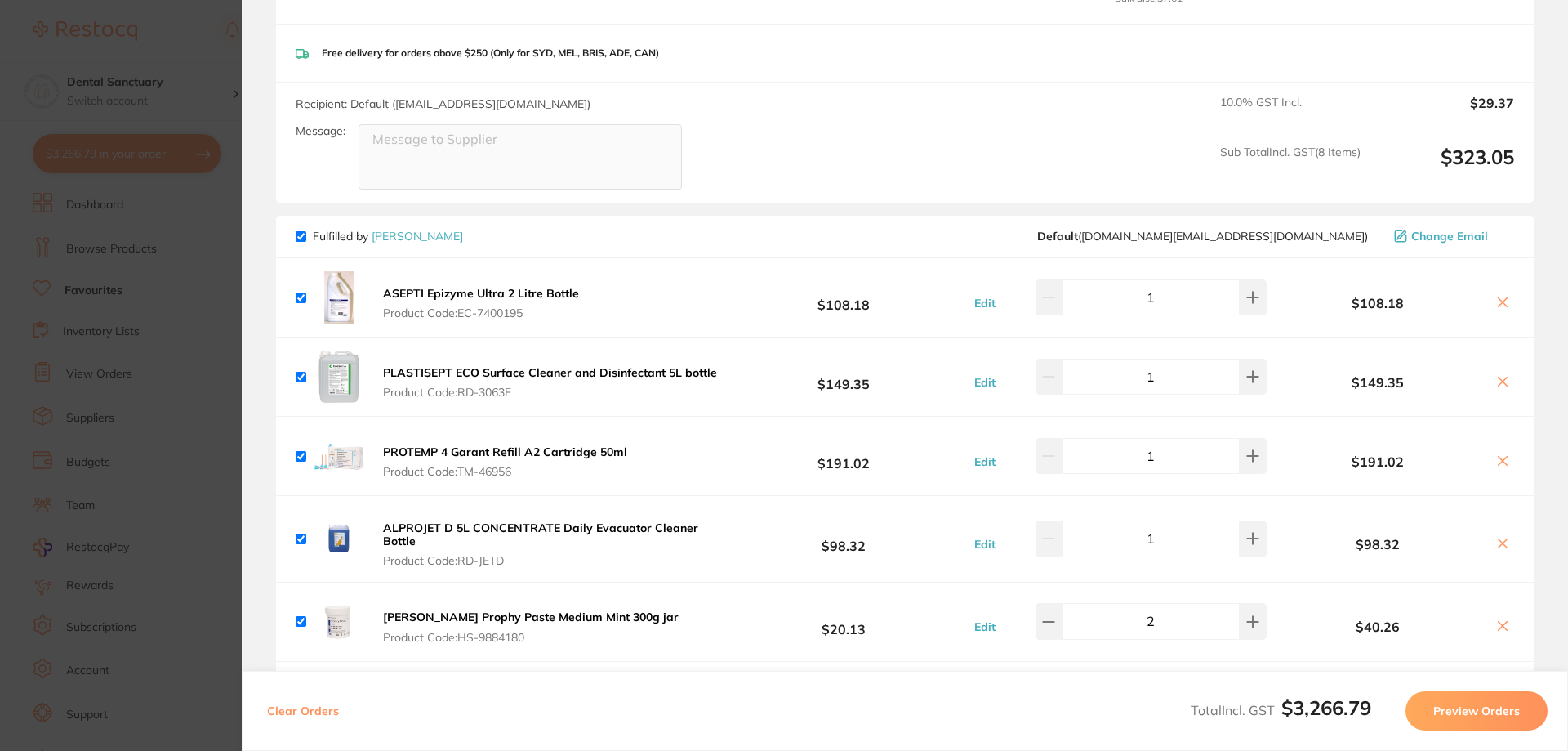
click at [420, 449] on button "PROTEMP 4 Garant Refill A2 Cartridge 50ml Product Code: TM-46956" at bounding box center [505, 462] width 254 height 35
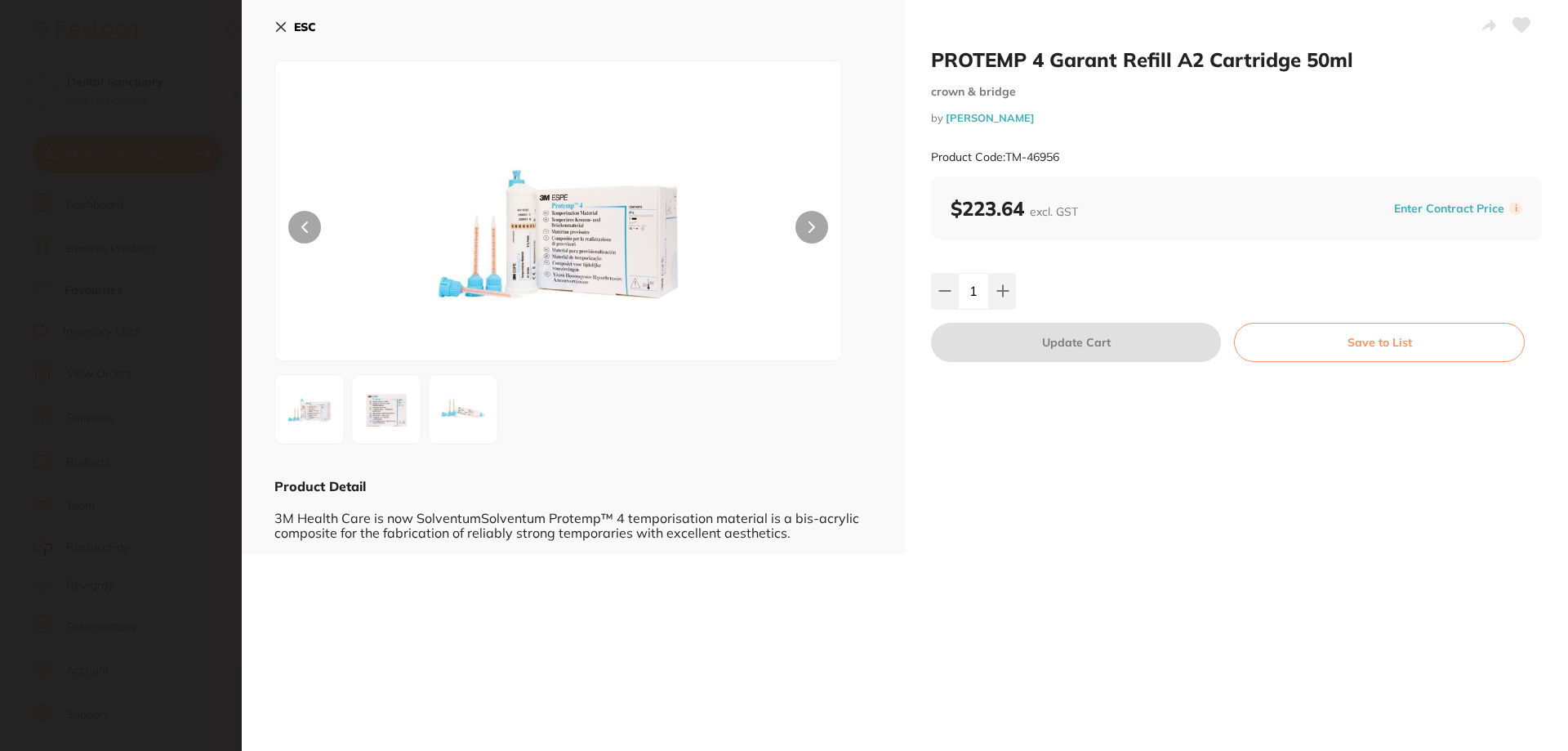
click at [200, 152] on section "PROTEMP 4 Garant Refill A2 Cartridge 50ml crown & bridge by [PERSON_NAME] Produ…" at bounding box center [784, 376] width 1568 height 751
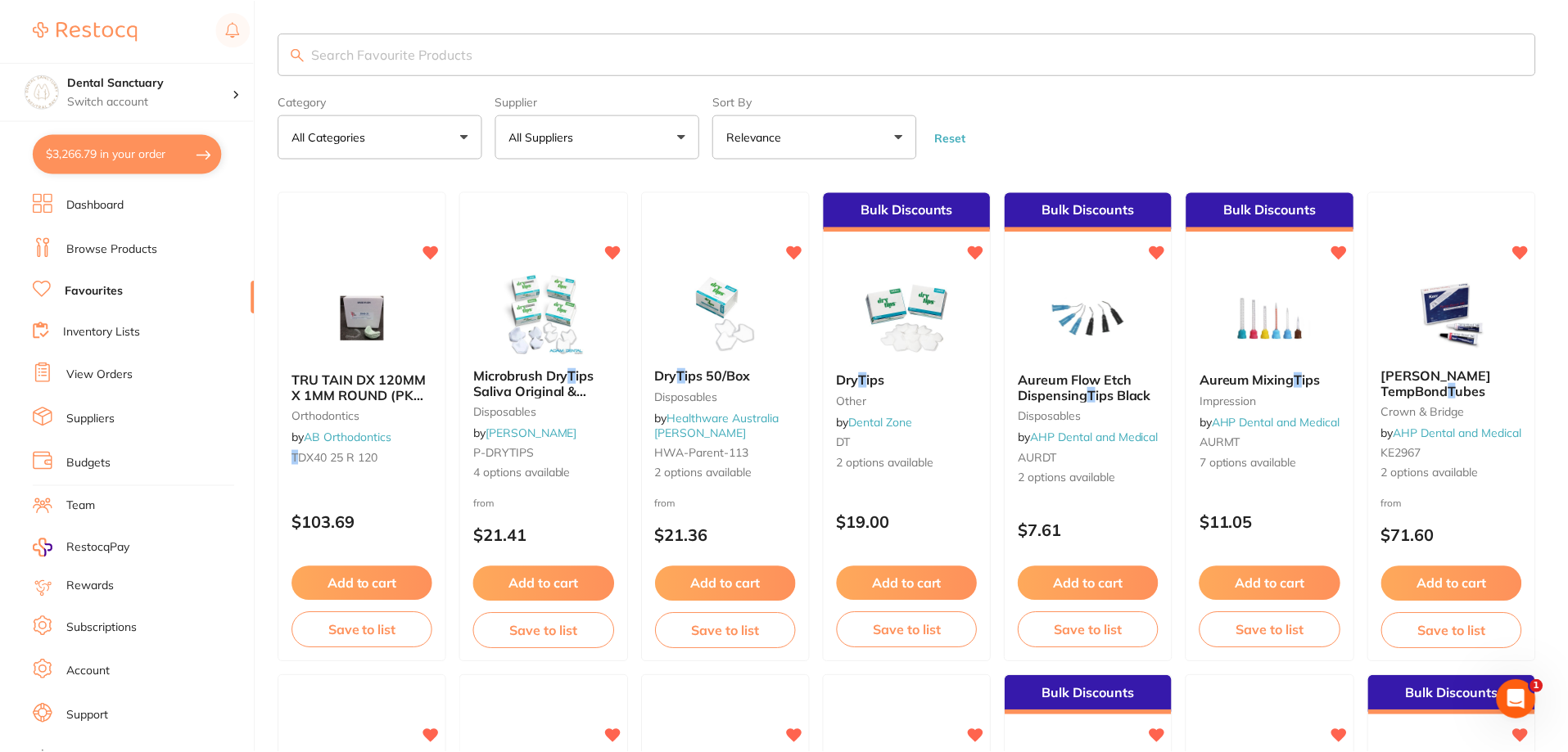
scroll to position [5, 0]
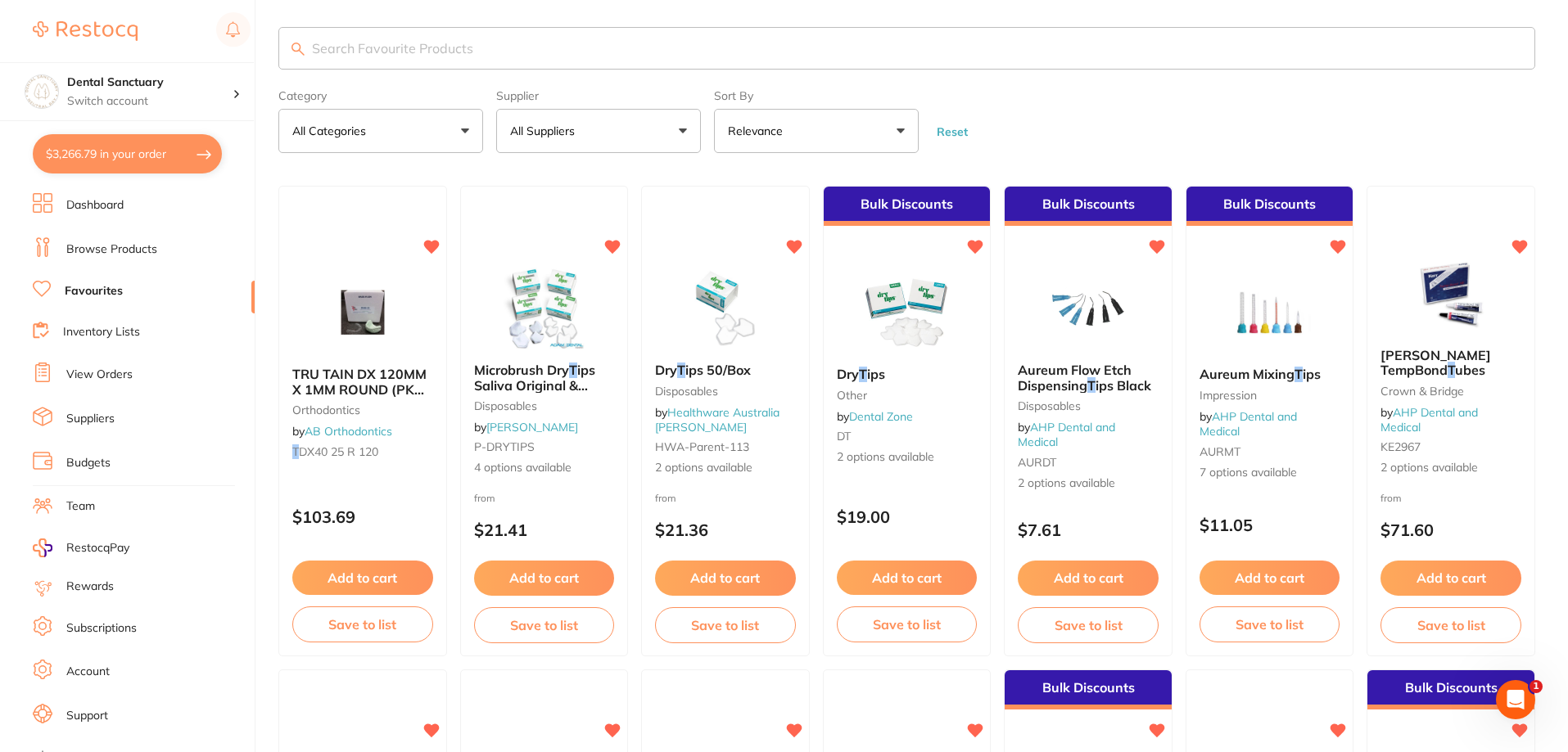
click at [470, 50] on input "search" at bounding box center [906, 48] width 1257 height 43
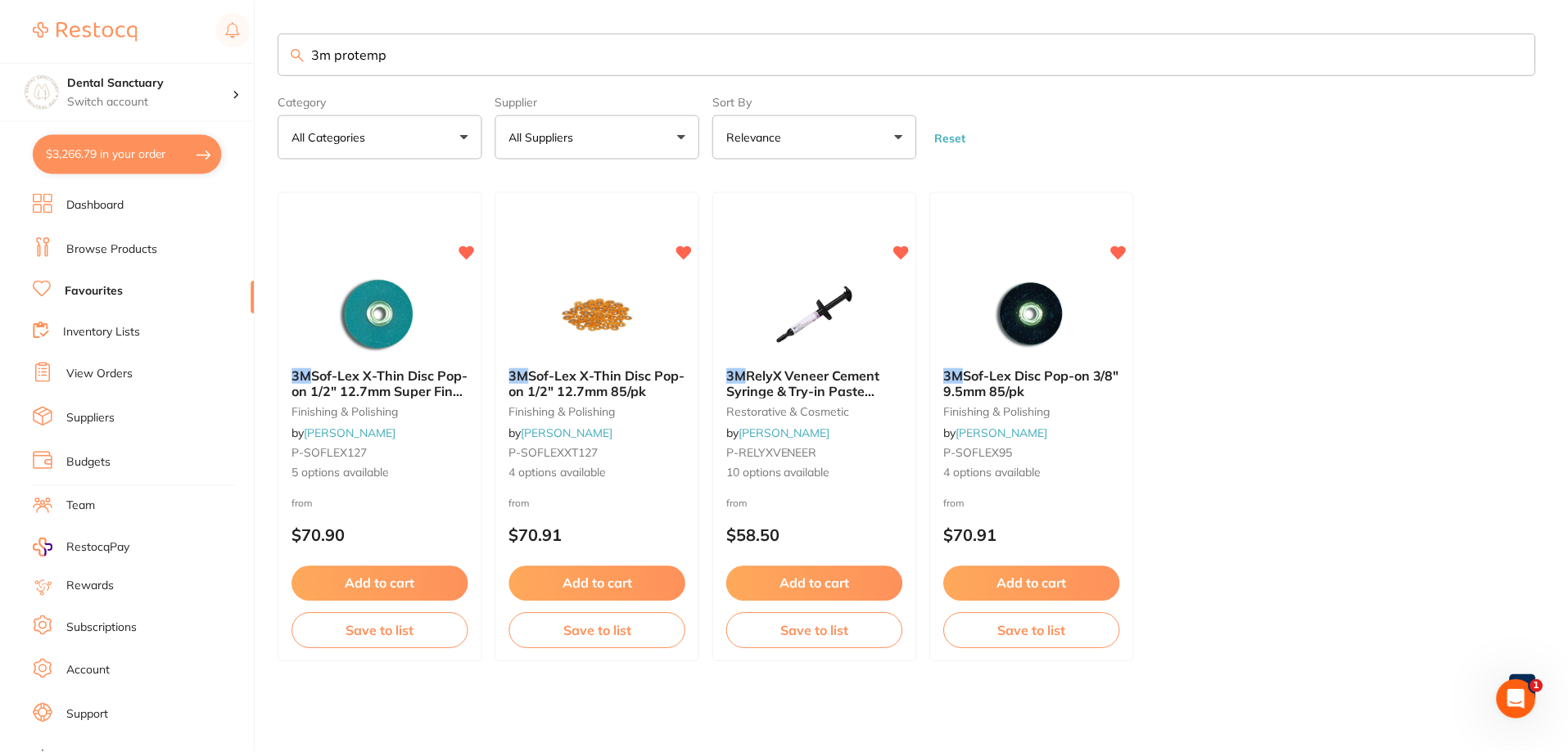
scroll to position [0, 0]
type input "3m protemp"
click at [106, 245] on link "Browse Products" at bounding box center [112, 250] width 91 height 16
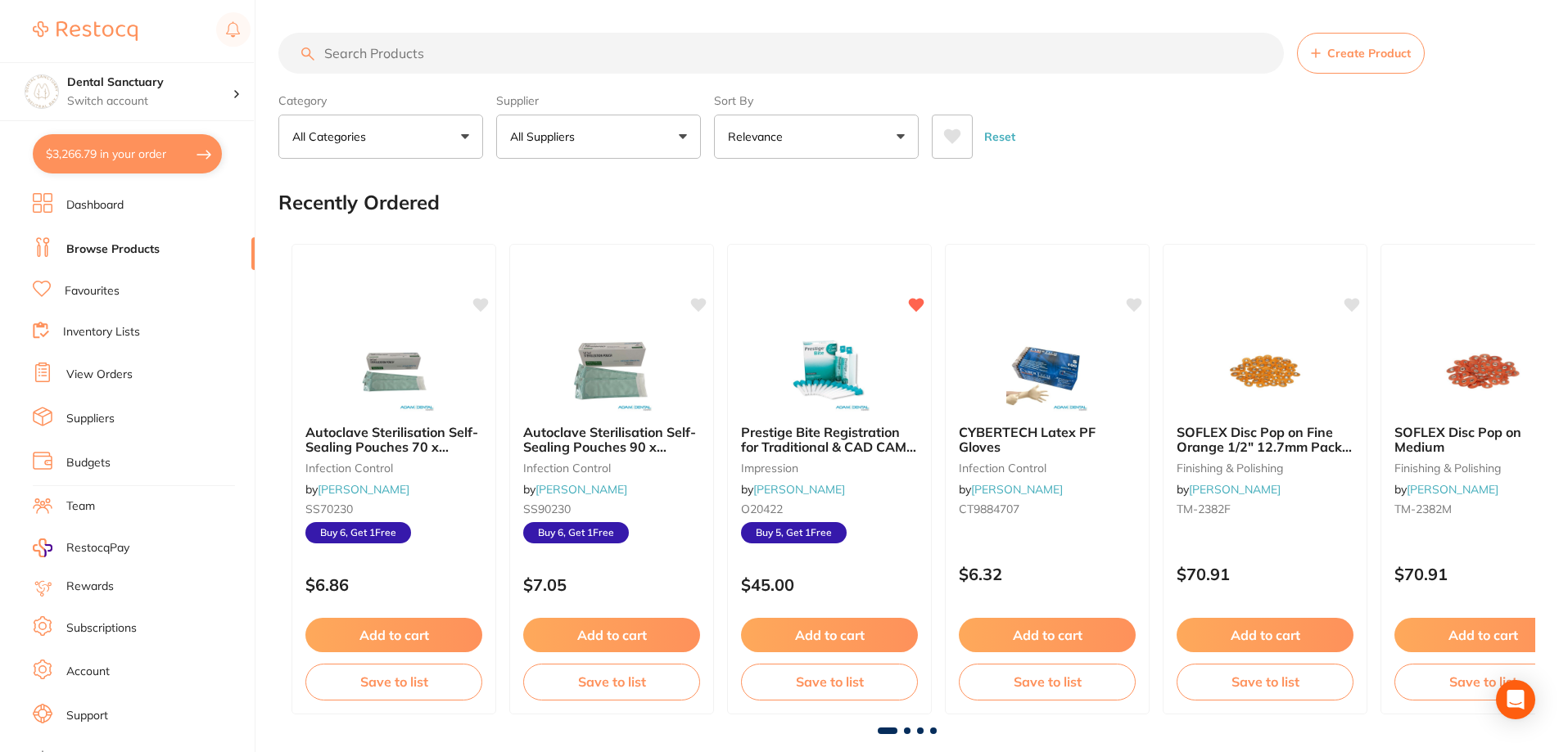
click at [348, 50] on input "search" at bounding box center [781, 53] width 1005 height 41
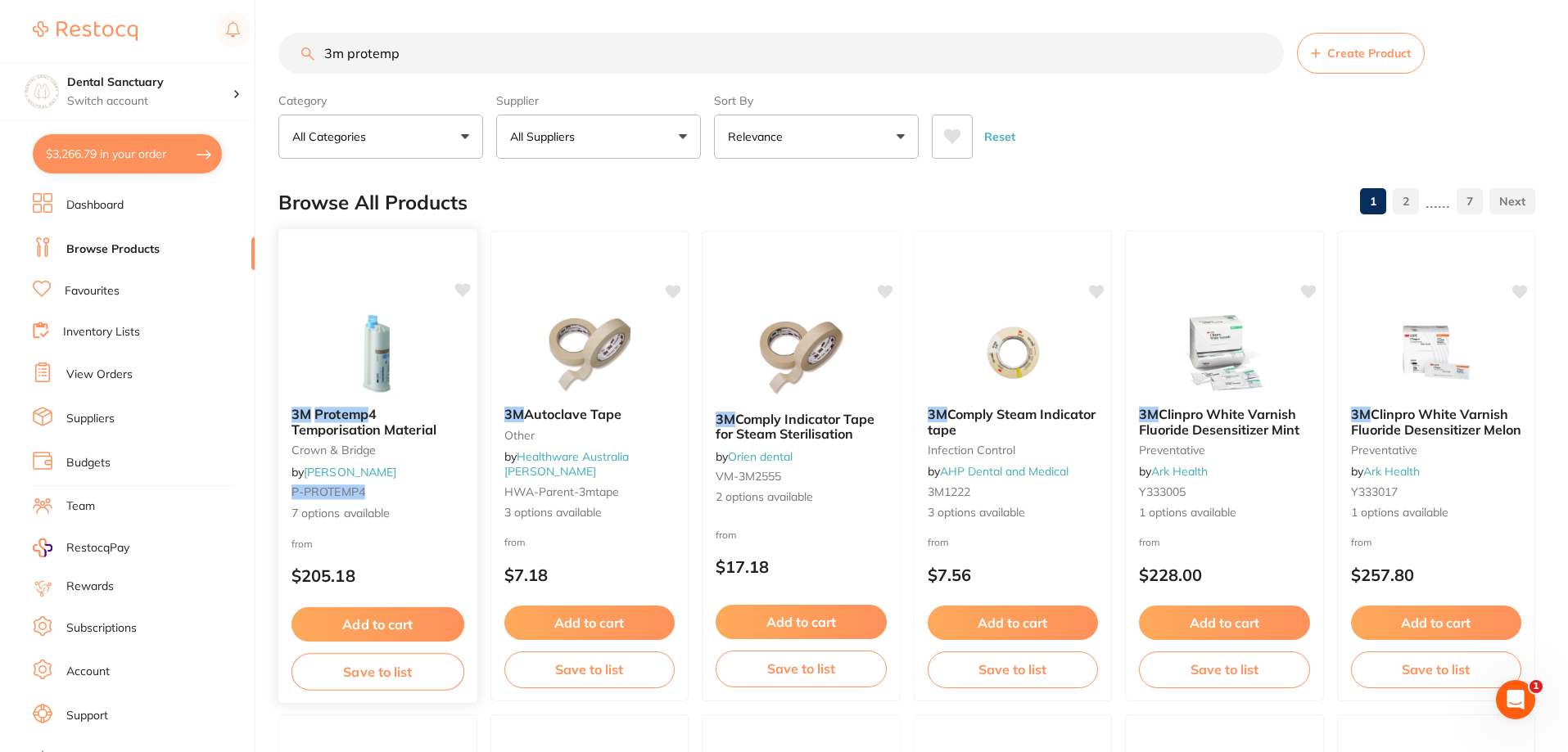
click at [380, 425] on span "4 Temporisation Material" at bounding box center [364, 422] width 145 height 32
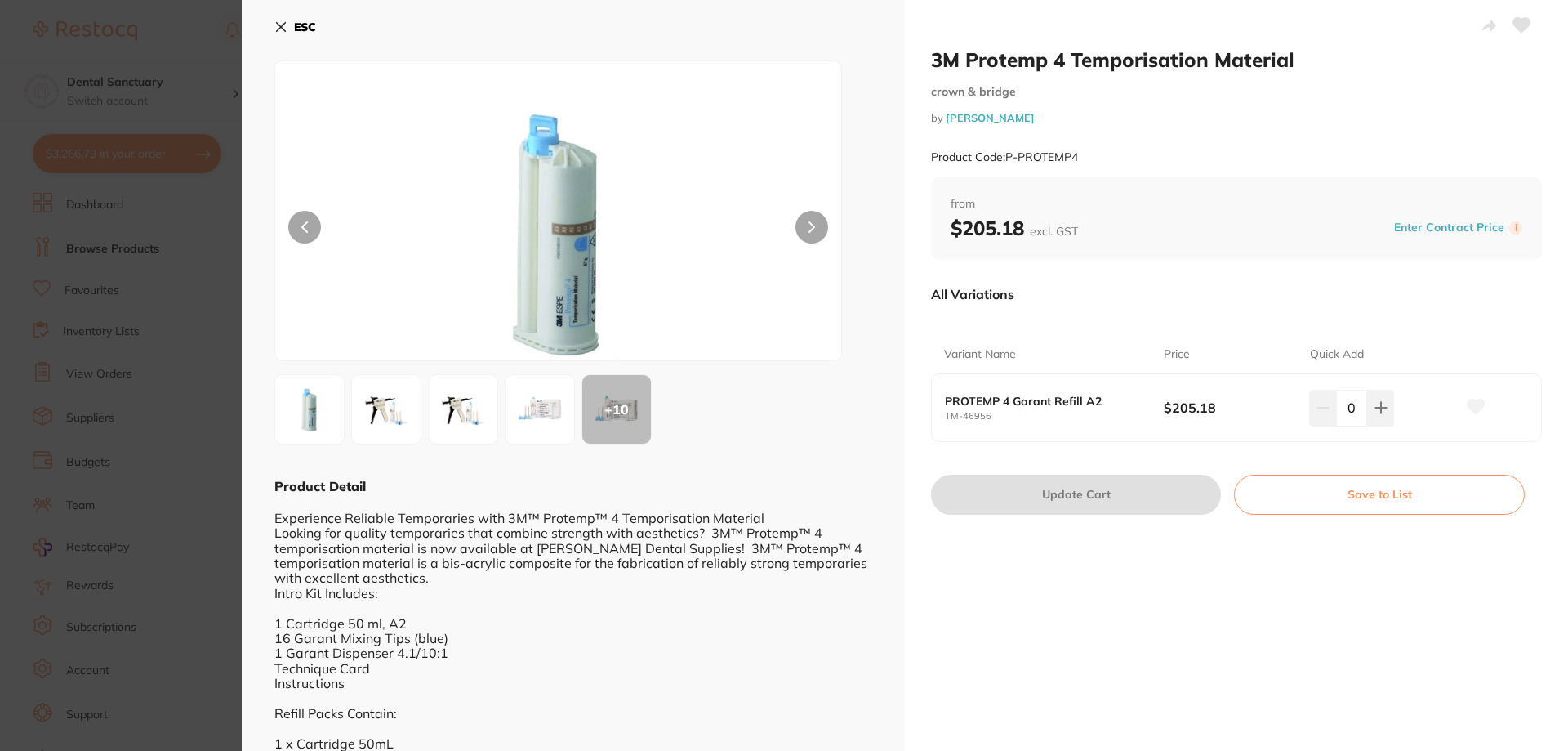
click at [184, 45] on section "3M Protemp 4 Temporisation Material crown & bridge by [PERSON_NAME] Product Cod…" at bounding box center [784, 376] width 1568 height 751
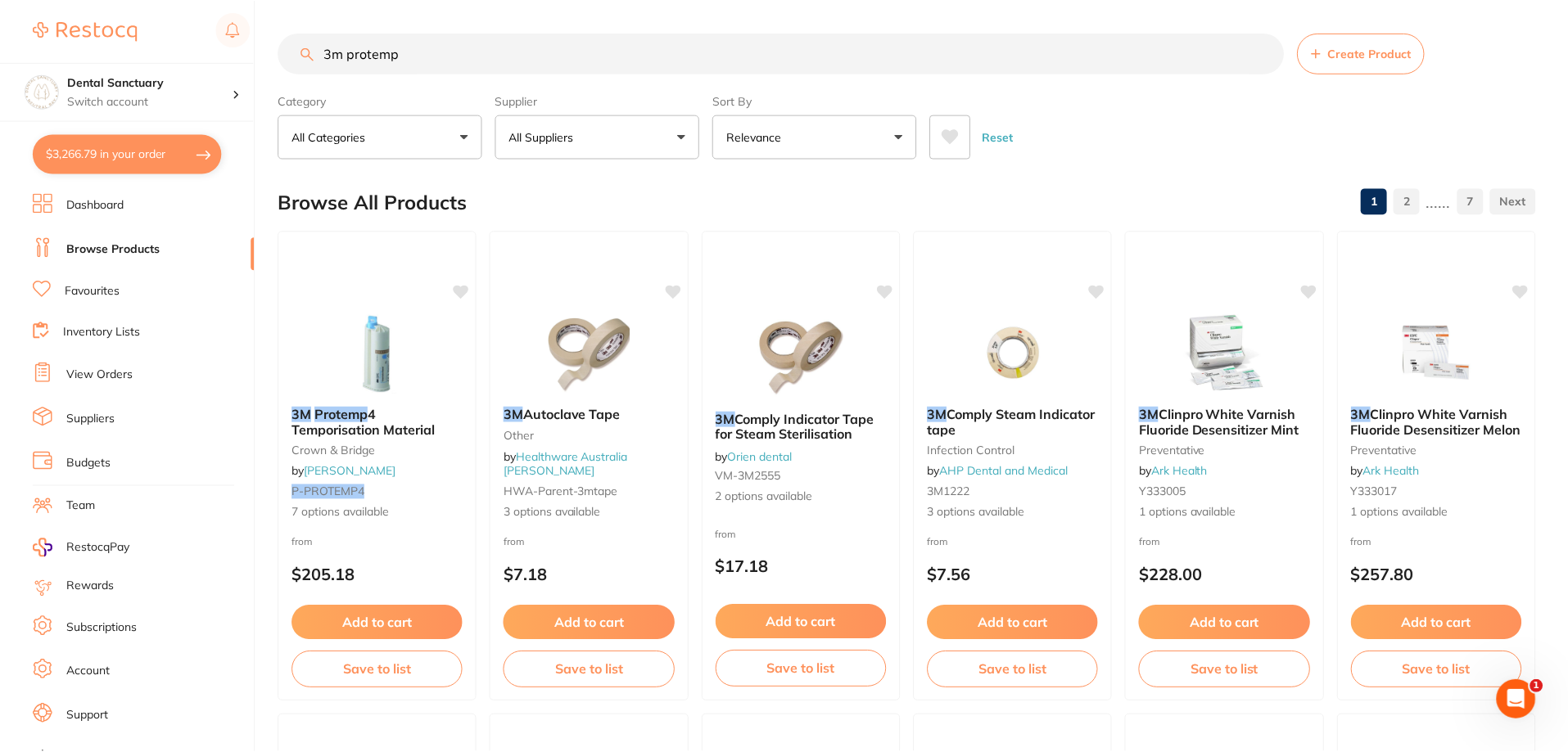
scroll to position [2, 0]
click at [153, 162] on button "$3,266.79 in your order" at bounding box center [127, 154] width 189 height 39
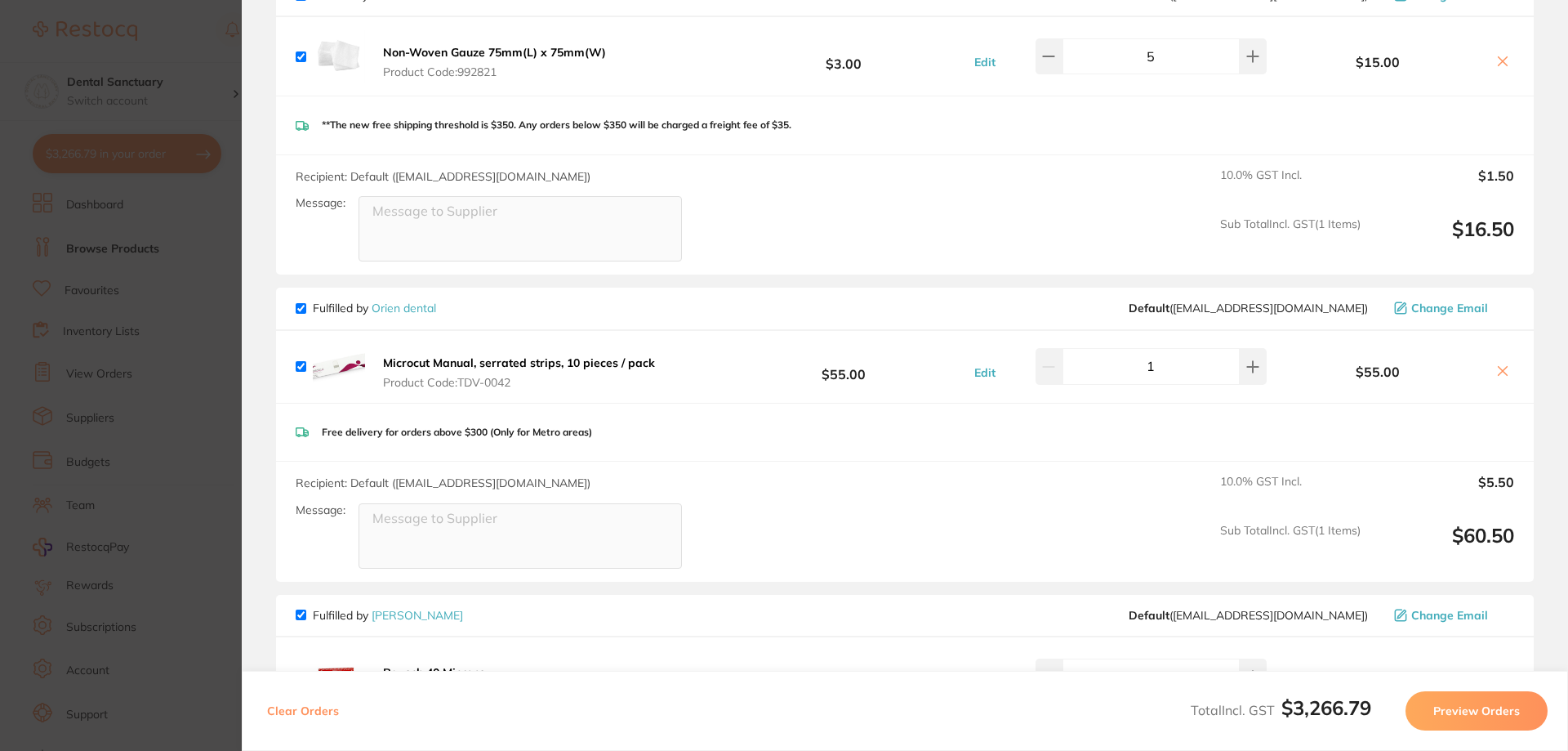
scroll to position [562, 0]
click at [196, 220] on section "Update RRP Set your pre negotiated price for this item. Item Agreed RRP (excl. …" at bounding box center [784, 376] width 1568 height 751
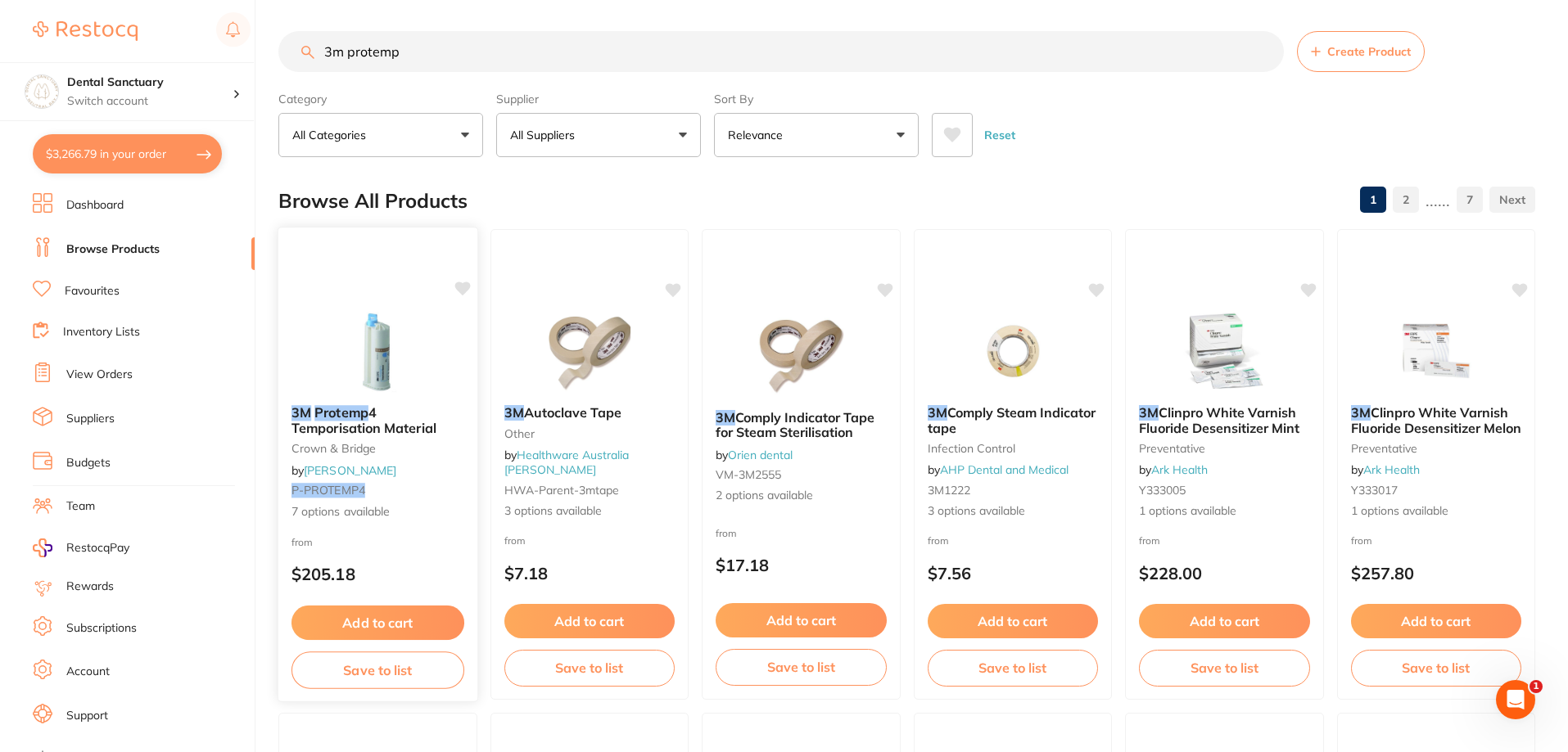
click at [367, 428] on span "4 Temporisation Material" at bounding box center [364, 420] width 145 height 32
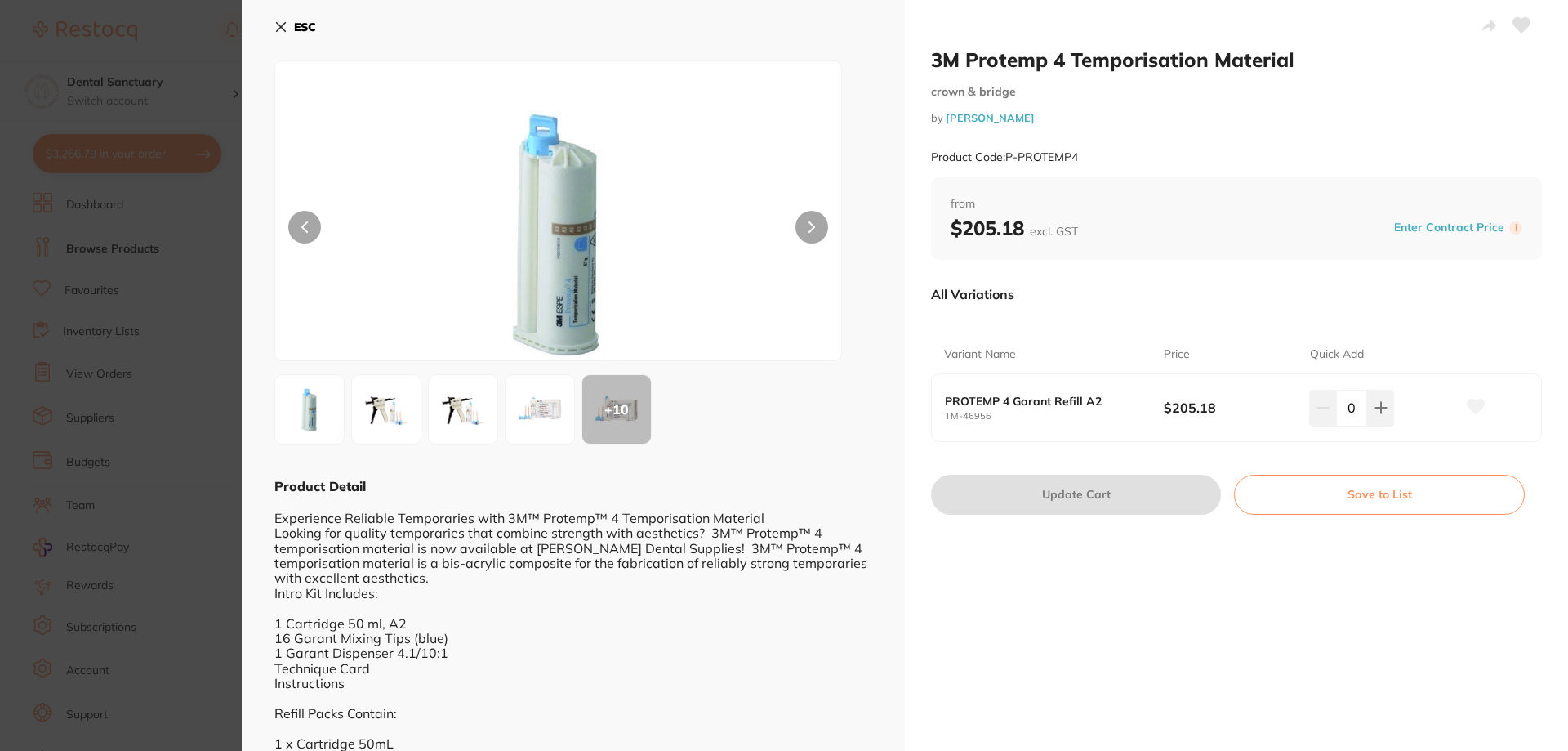
click at [291, 23] on button "ESC" at bounding box center [295, 27] width 42 height 28
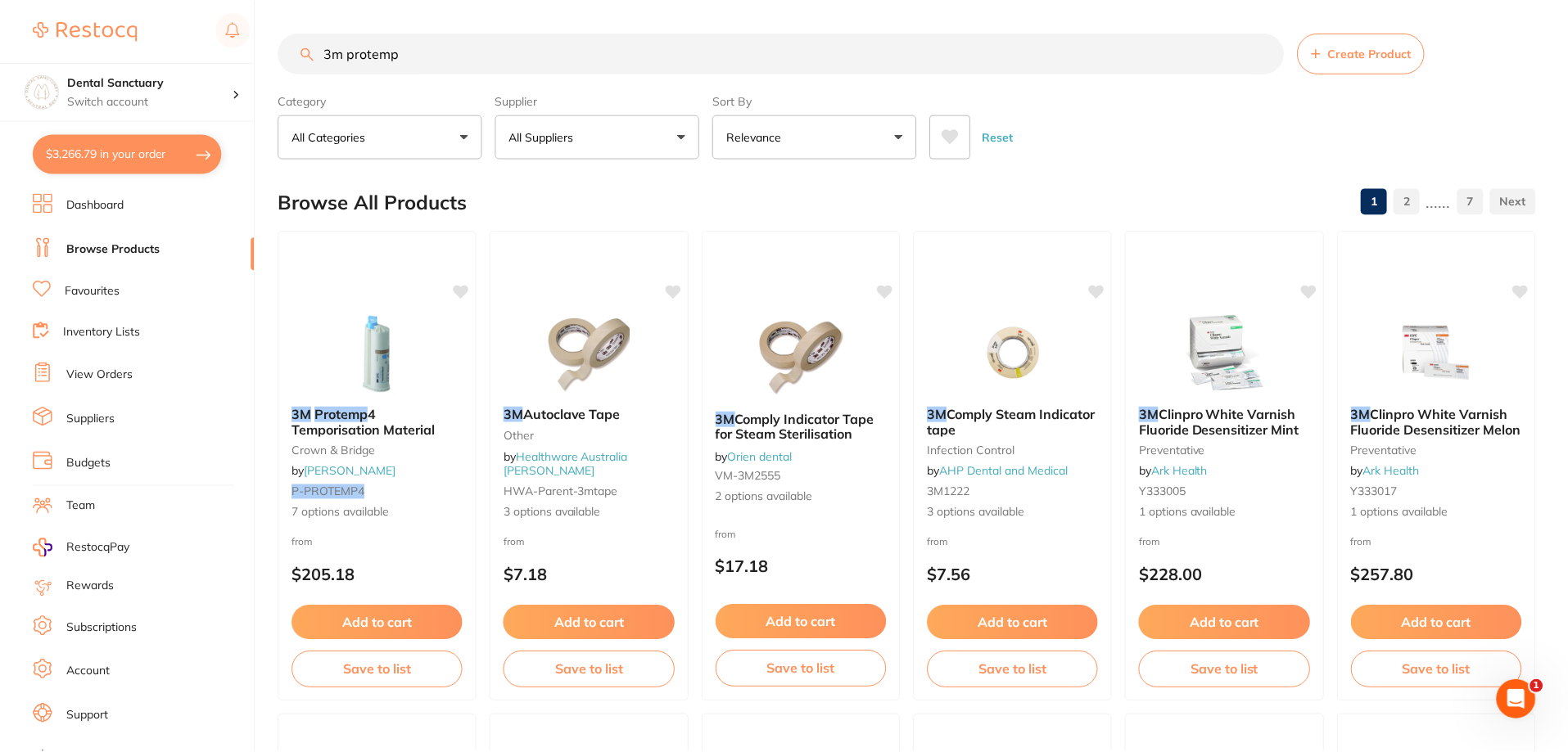
scroll to position [2, 0]
drag, startPoint x: 348, startPoint y: 52, endPoint x: 306, endPoint y: 44, distance: 42.8
click at [306, 44] on input "3m protemp" at bounding box center [781, 52] width 1005 height 41
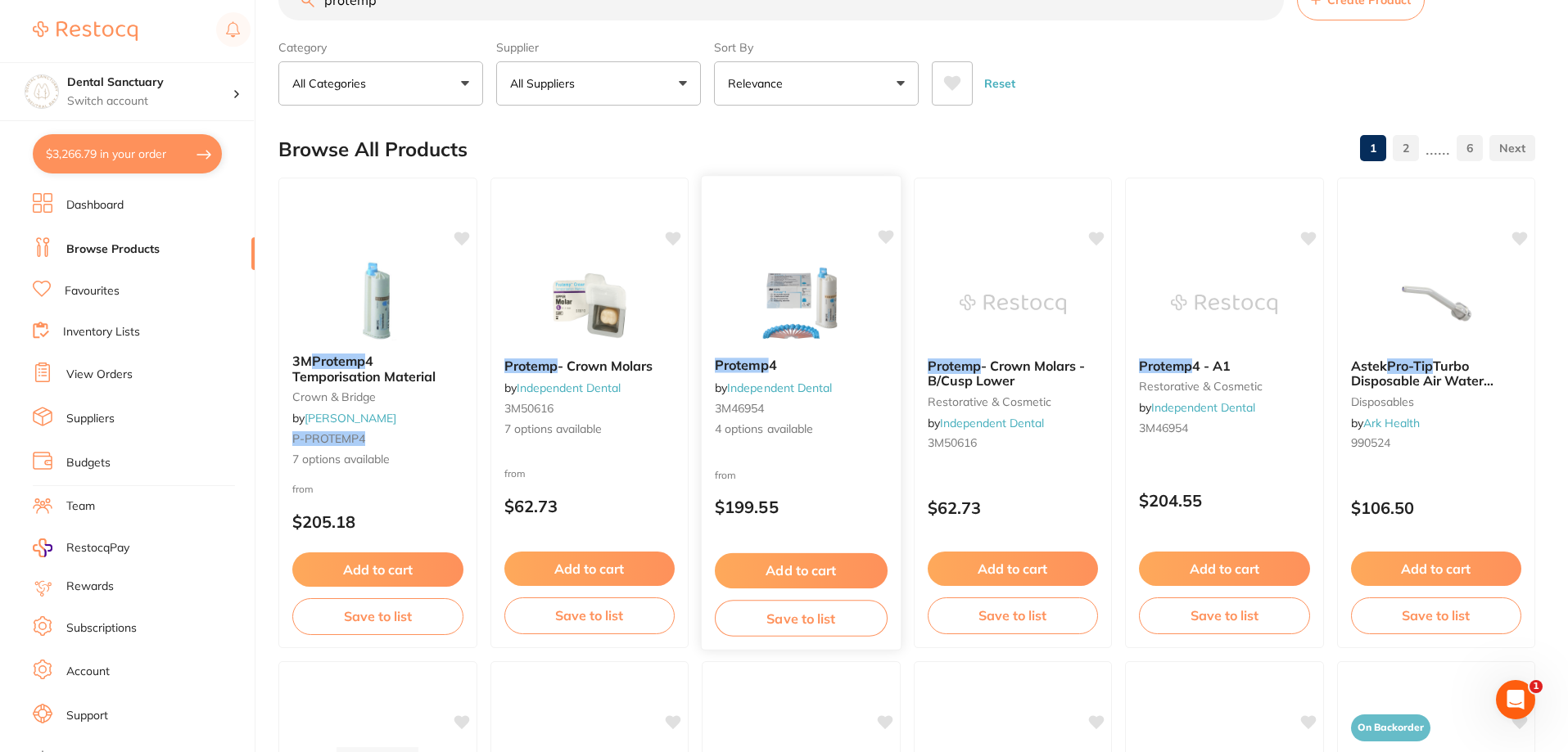
scroll to position [54, 0]
click at [376, 375] on span "4 Temporisation Material" at bounding box center [364, 368] width 145 height 32
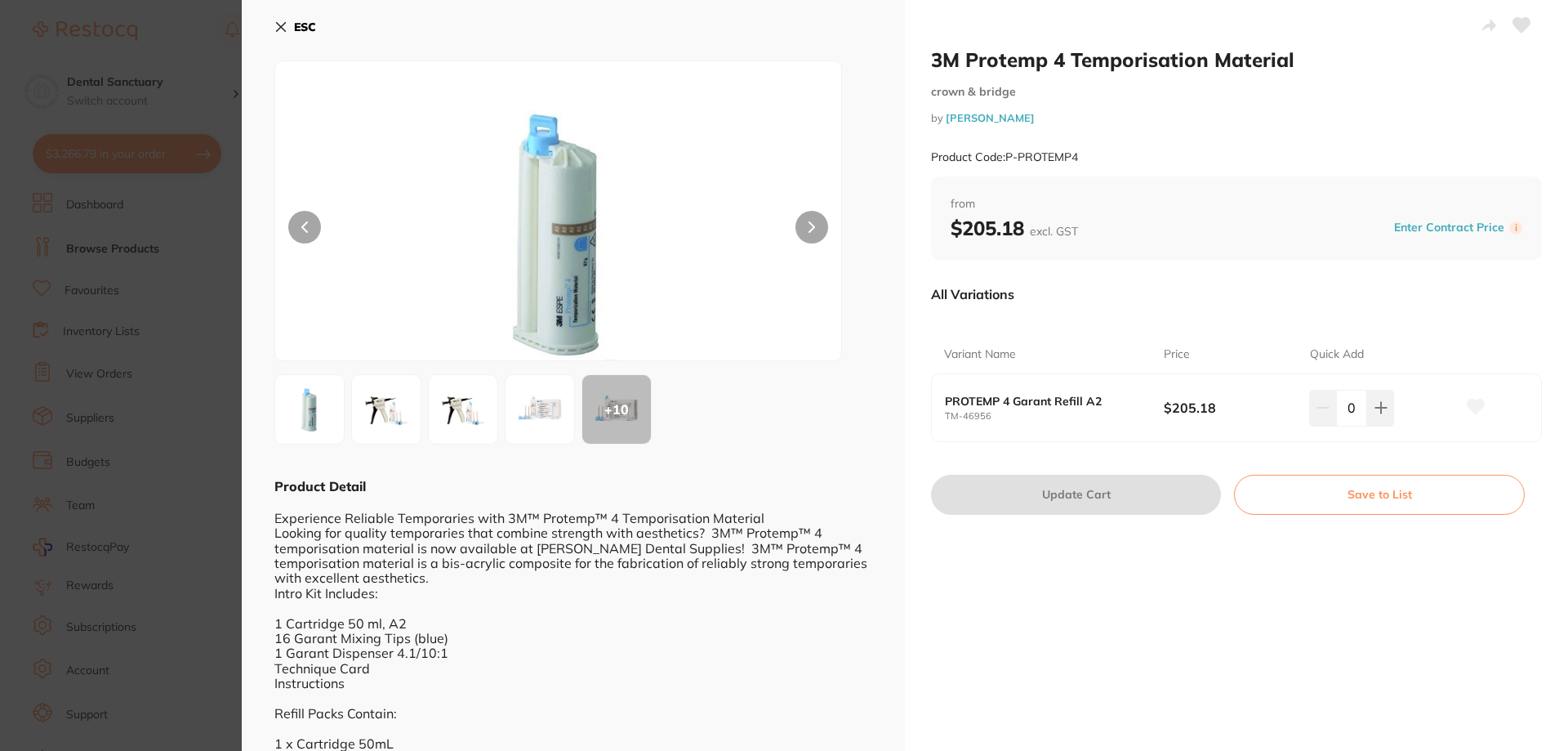
click at [288, 30] on button "ESC" at bounding box center [295, 27] width 42 height 28
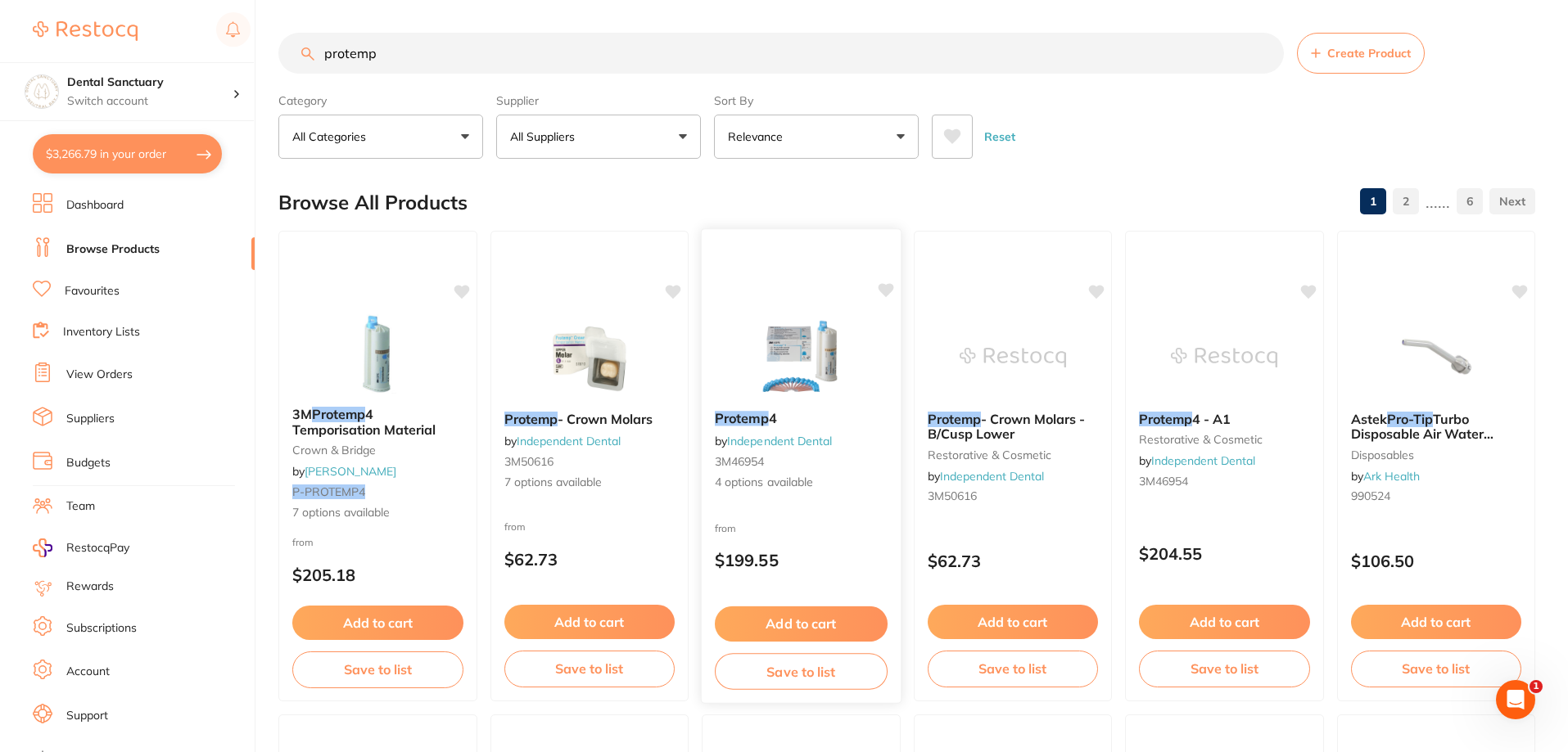
click at [731, 420] on em "Protemp" at bounding box center [742, 418] width 54 height 16
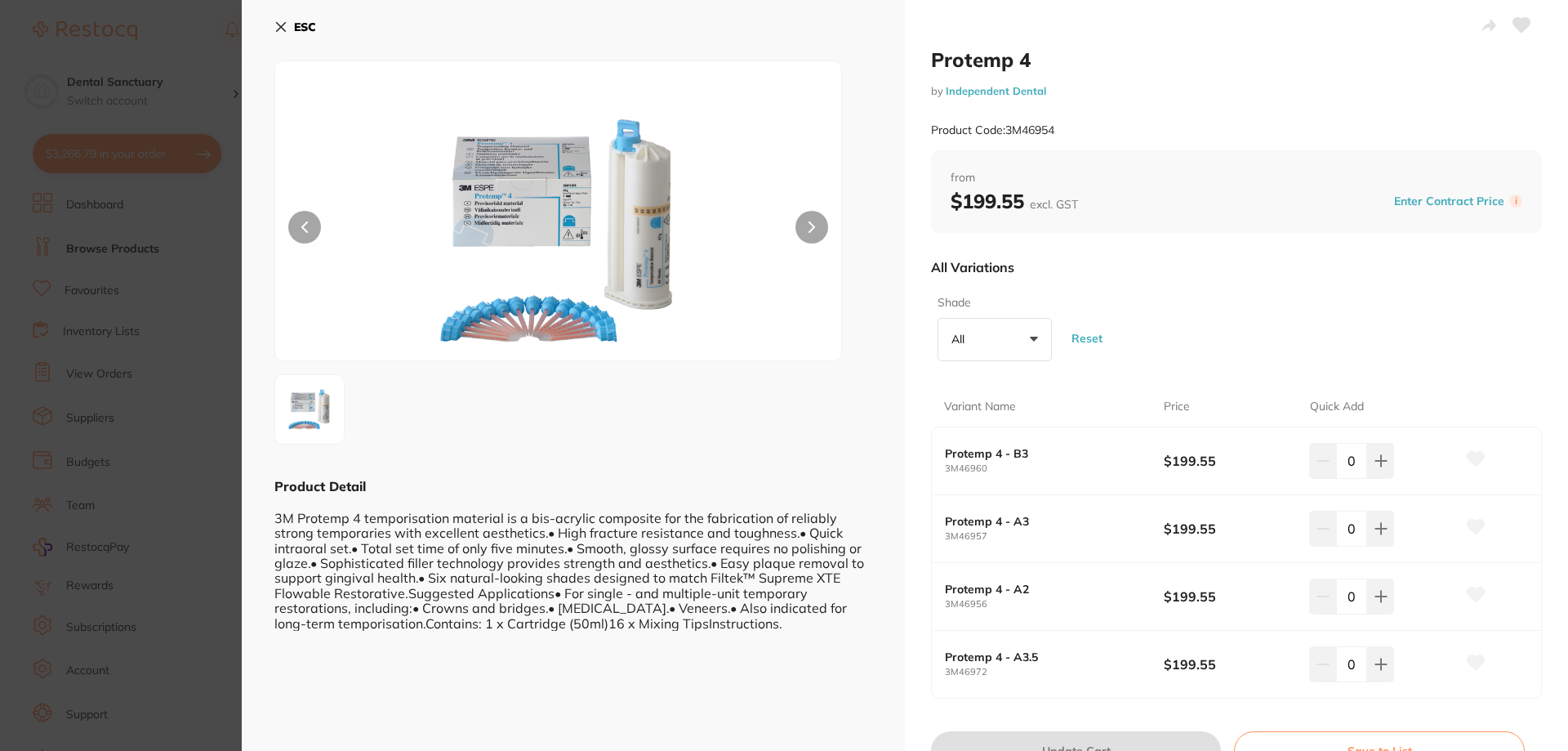
click at [222, 67] on section "Protemp 4 by Independent Dental Product Code: 3M46954 ESC Product Detail 3M Pro…" at bounding box center [784, 376] width 1568 height 751
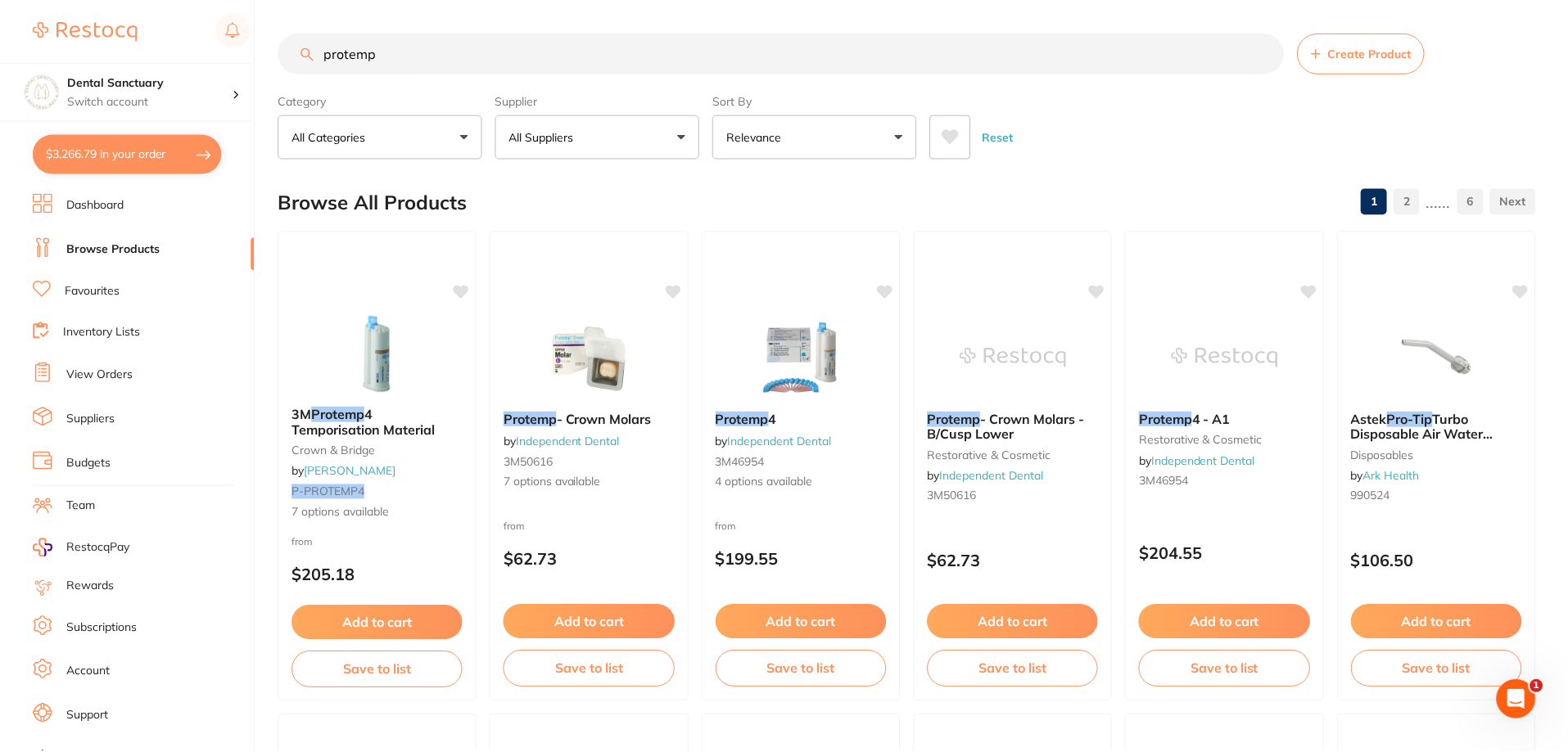
scroll to position [4, 0]
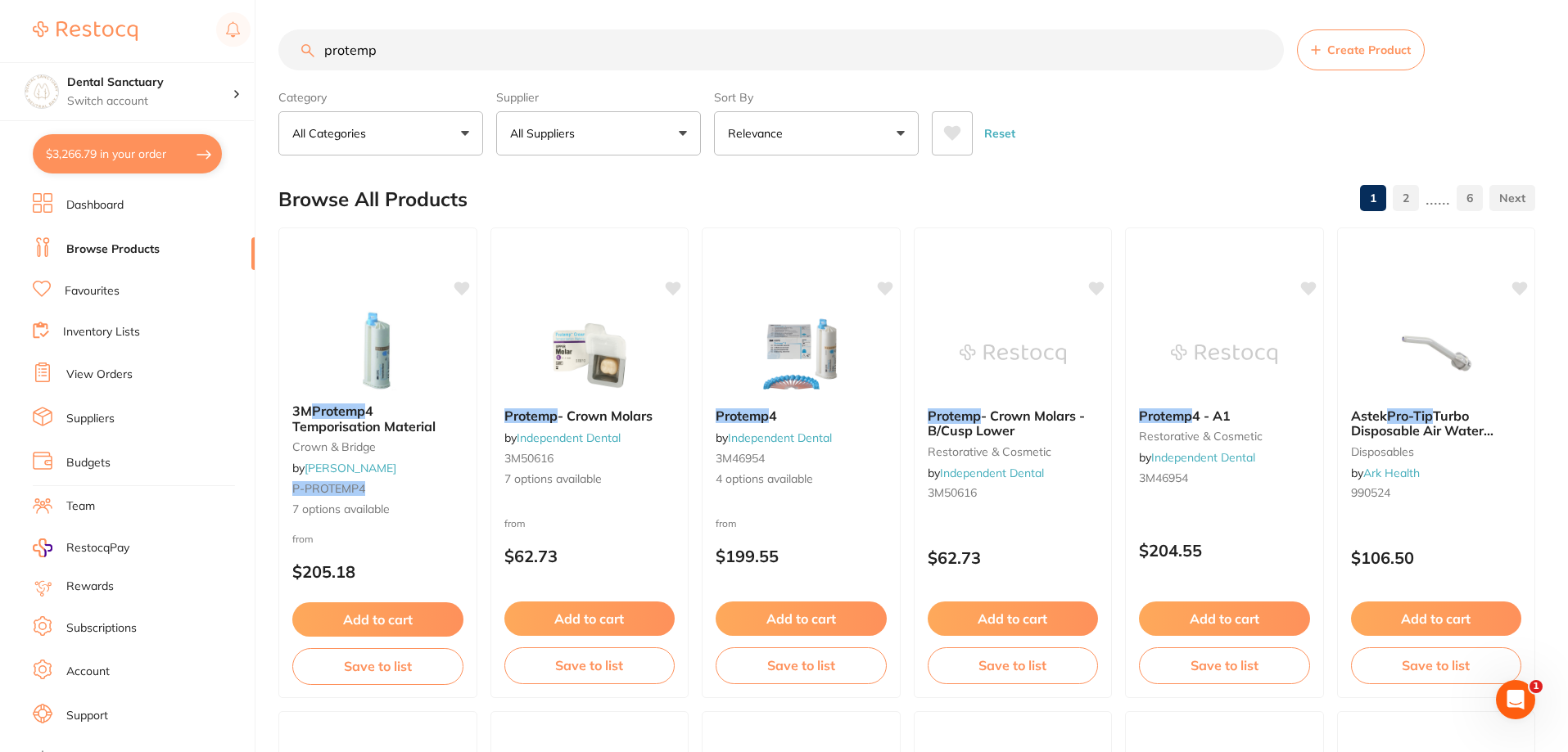
click at [397, 54] on input "protemp" at bounding box center [781, 50] width 1005 height 41
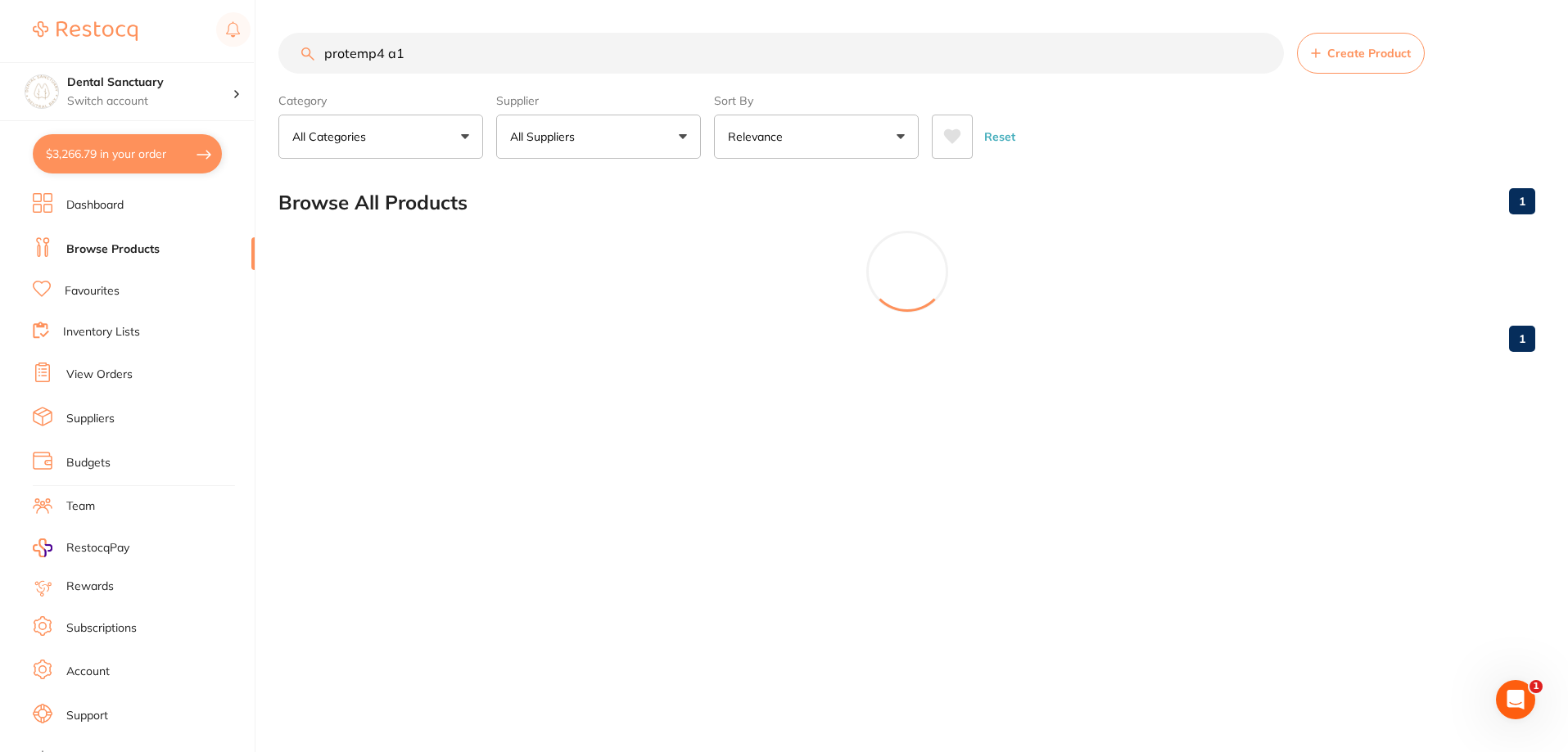
scroll to position [0, 0]
type input "protemp4 a1"
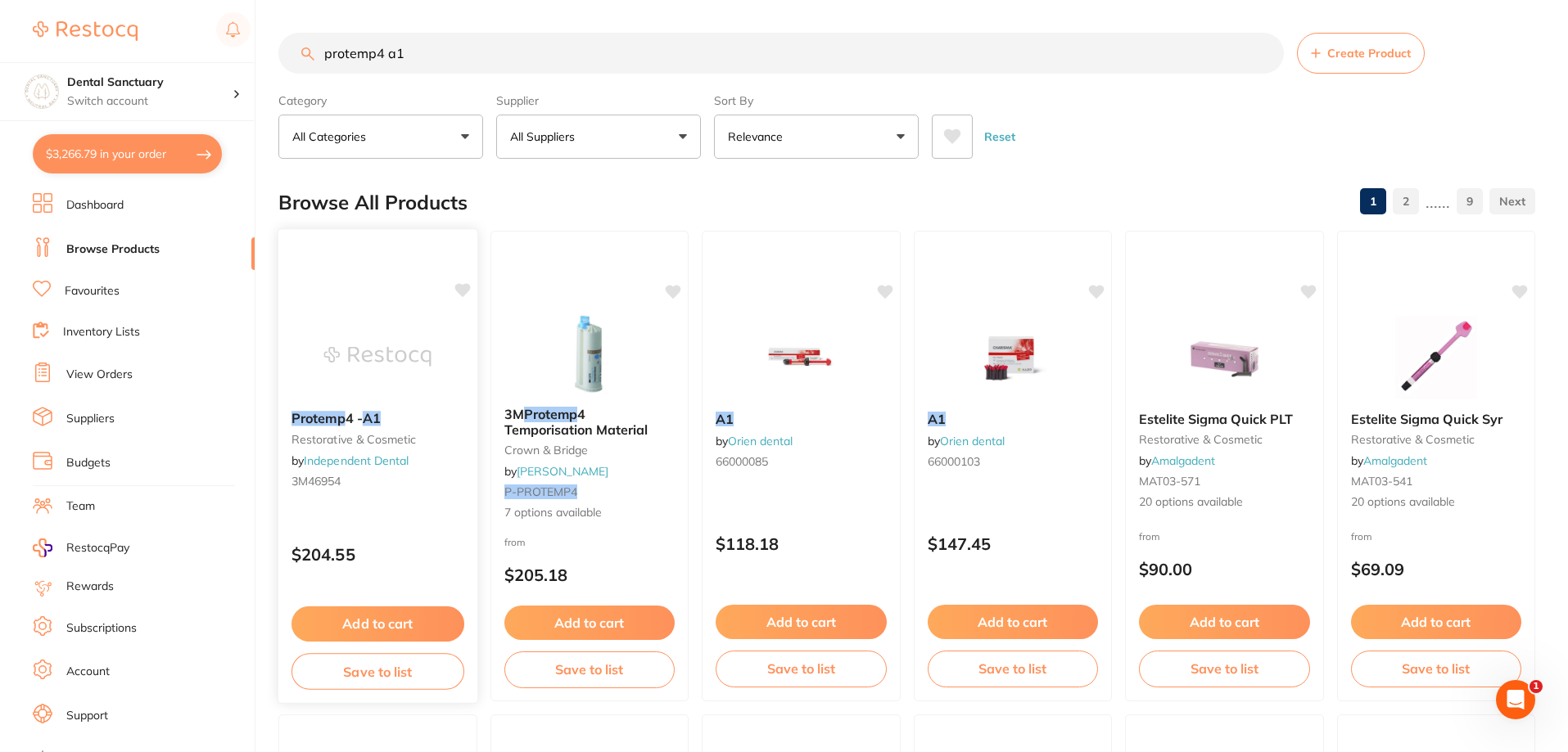
click at [357, 423] on span "4 -" at bounding box center [353, 418] width 17 height 16
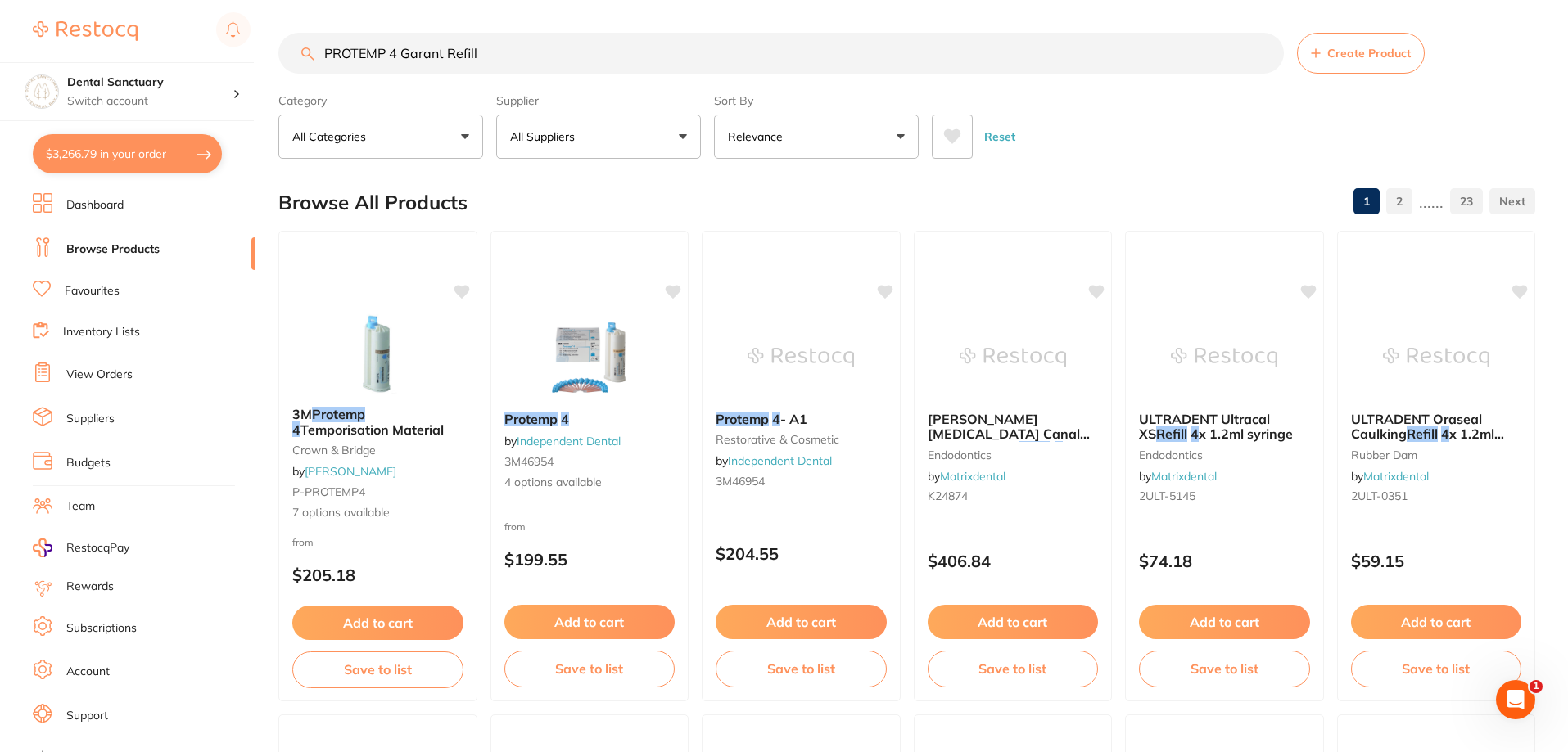
type input "PROTEMP 4 Garant Refill"
click at [663, 149] on button "All Suppliers" at bounding box center [599, 137] width 205 height 44
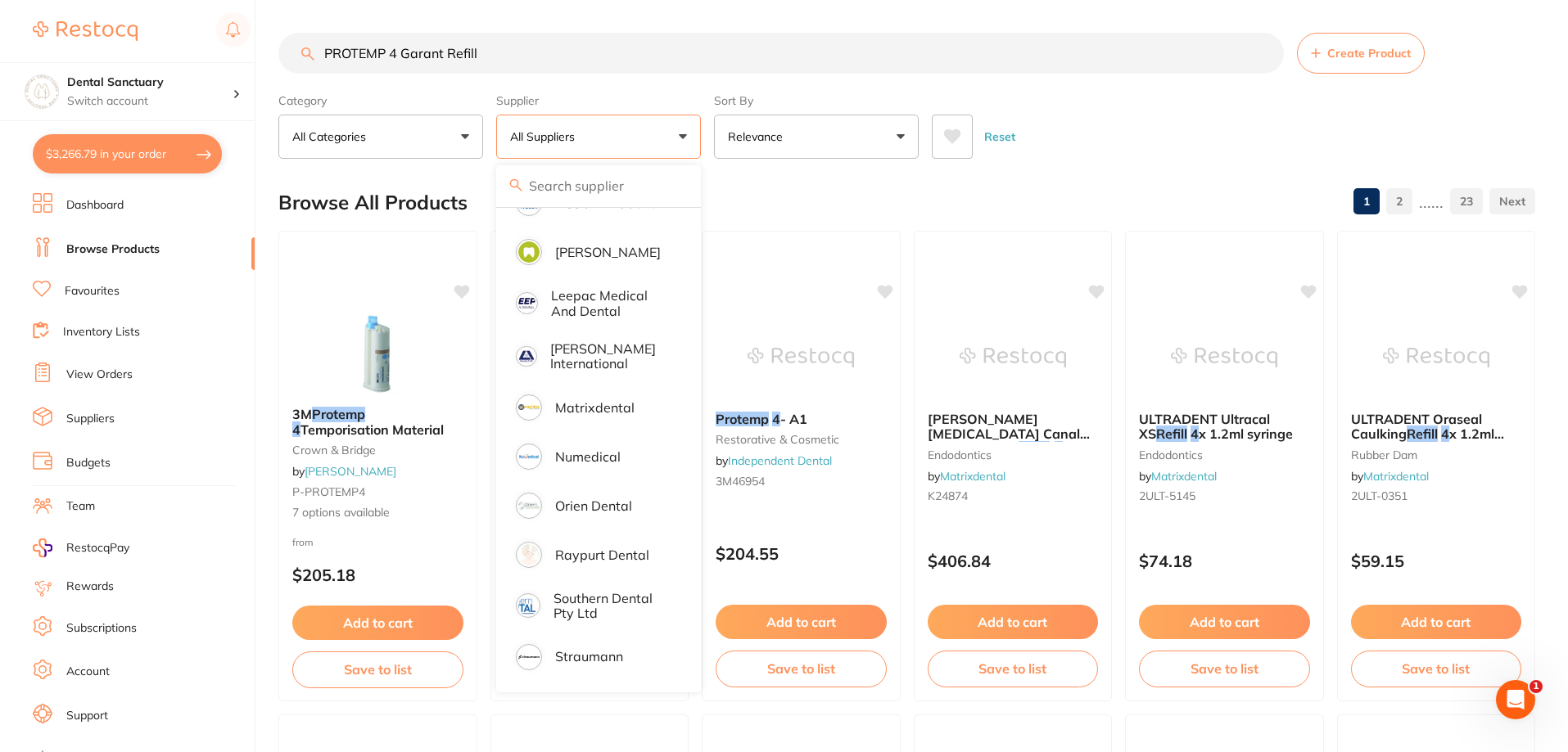
scroll to position [788, 0]
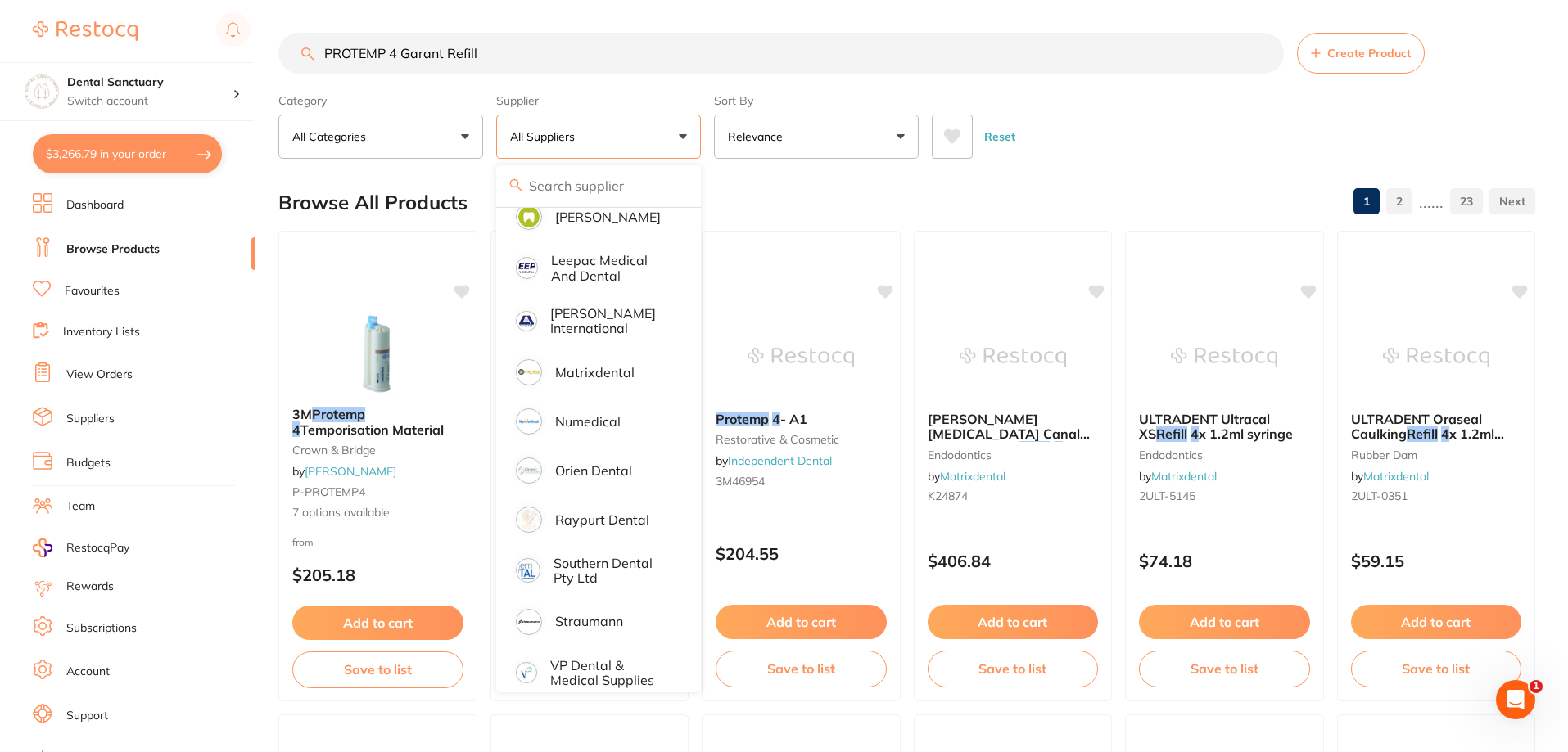
click at [124, 198] on link "Dashboard" at bounding box center [95, 205] width 57 height 16
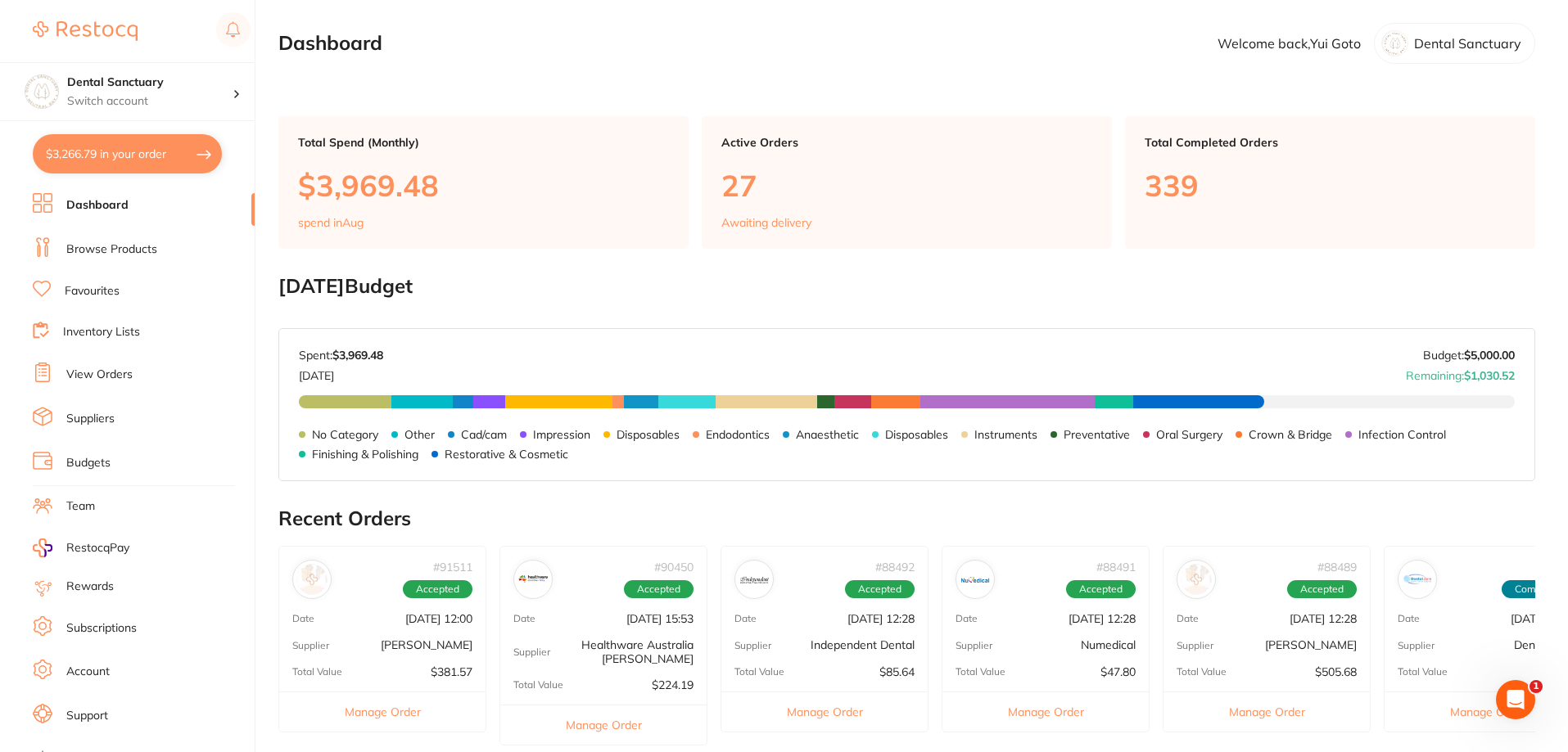
click at [110, 152] on button "$3,266.79 in your order" at bounding box center [127, 154] width 189 height 39
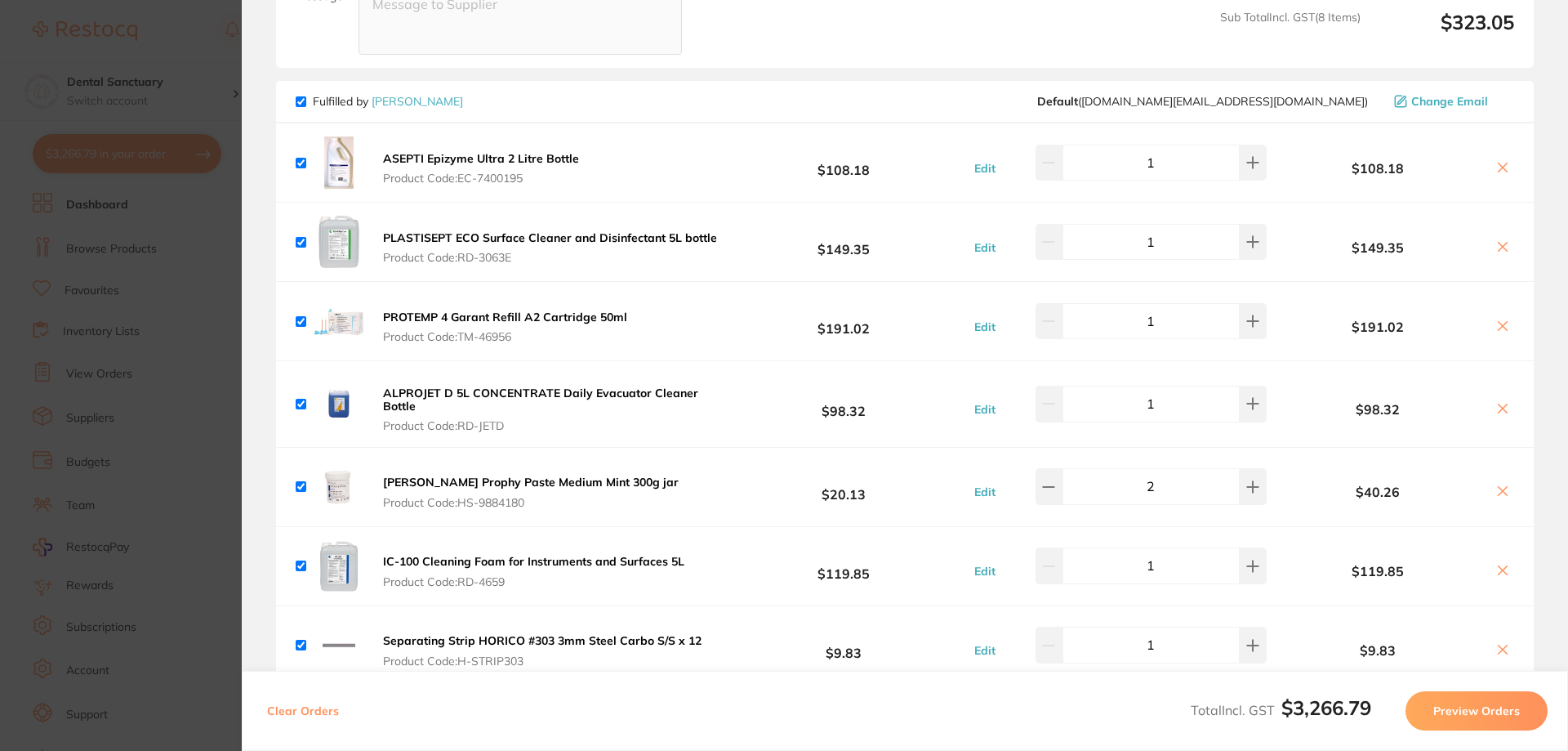
scroll to position [4499, 0]
click at [1247, 314] on icon at bounding box center [1253, 320] width 13 height 13
type input "2"
click at [218, 271] on section "Update RRP Set your pre negotiated price for this item. Item Agreed RRP (excl. …" at bounding box center [784, 376] width 1568 height 751
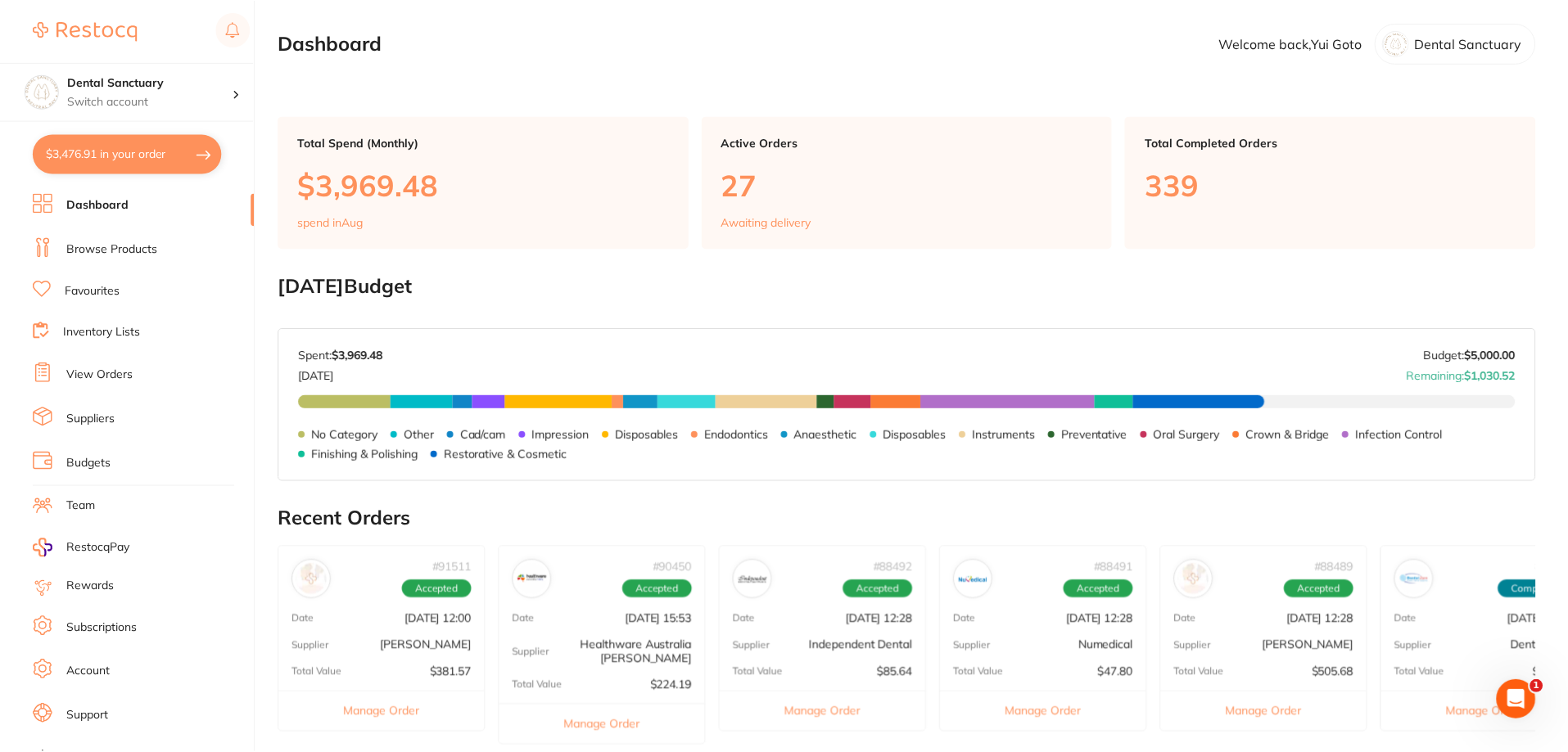
scroll to position [1, 0]
click at [135, 248] on link "Browse Products" at bounding box center [112, 250] width 91 height 16
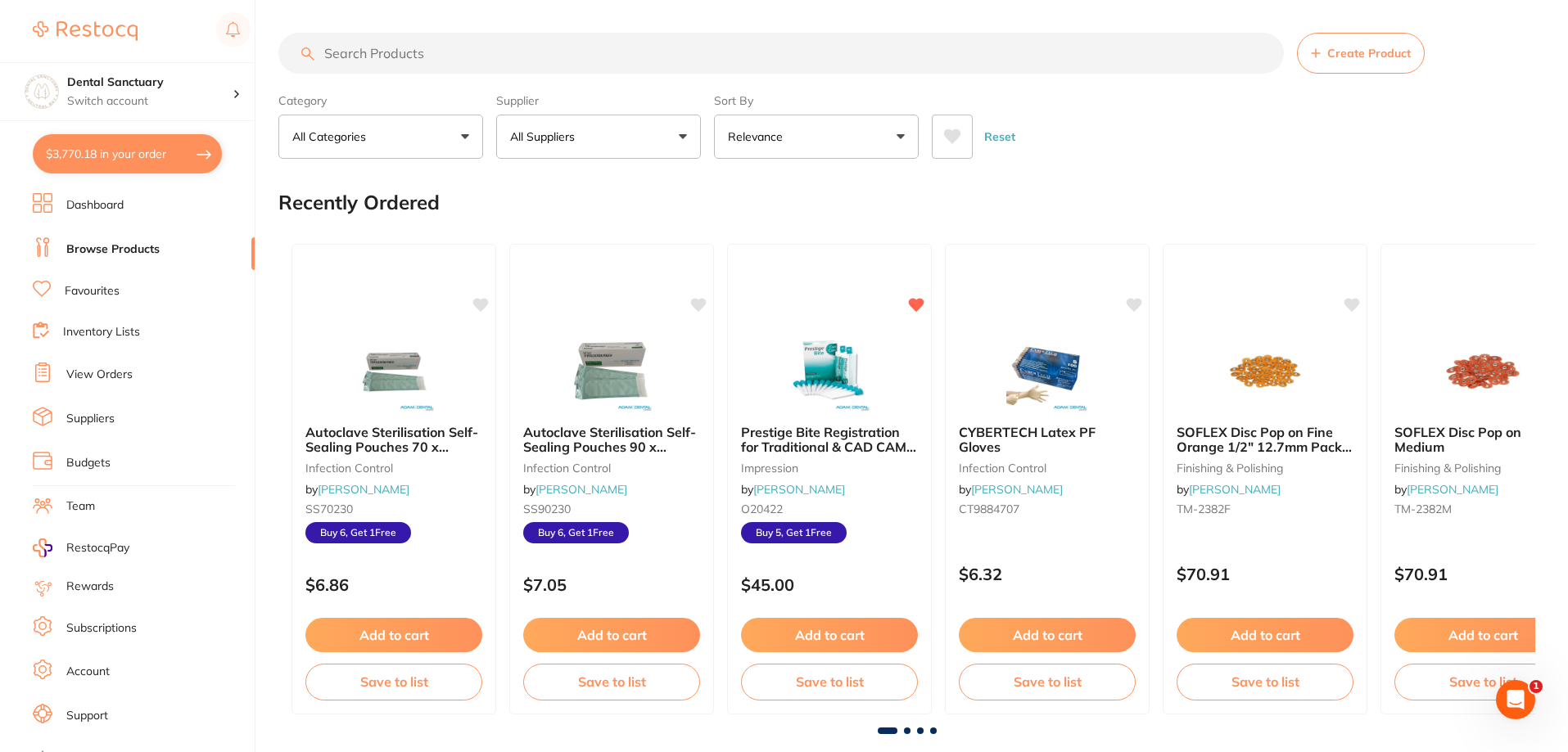
click at [610, 135] on button "All Suppliers" at bounding box center [599, 137] width 205 height 44
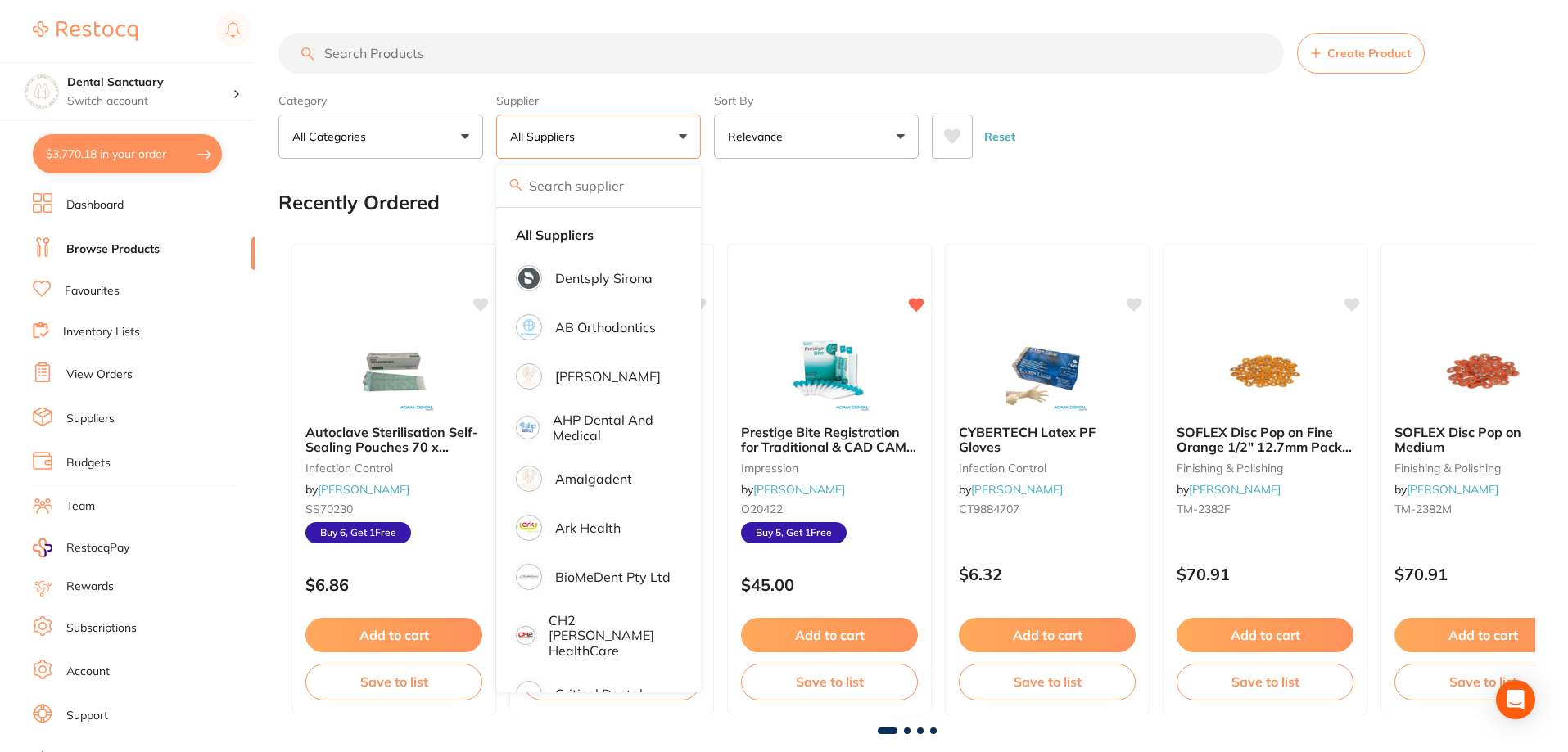
click at [678, 135] on button "All Suppliers" at bounding box center [599, 137] width 205 height 44
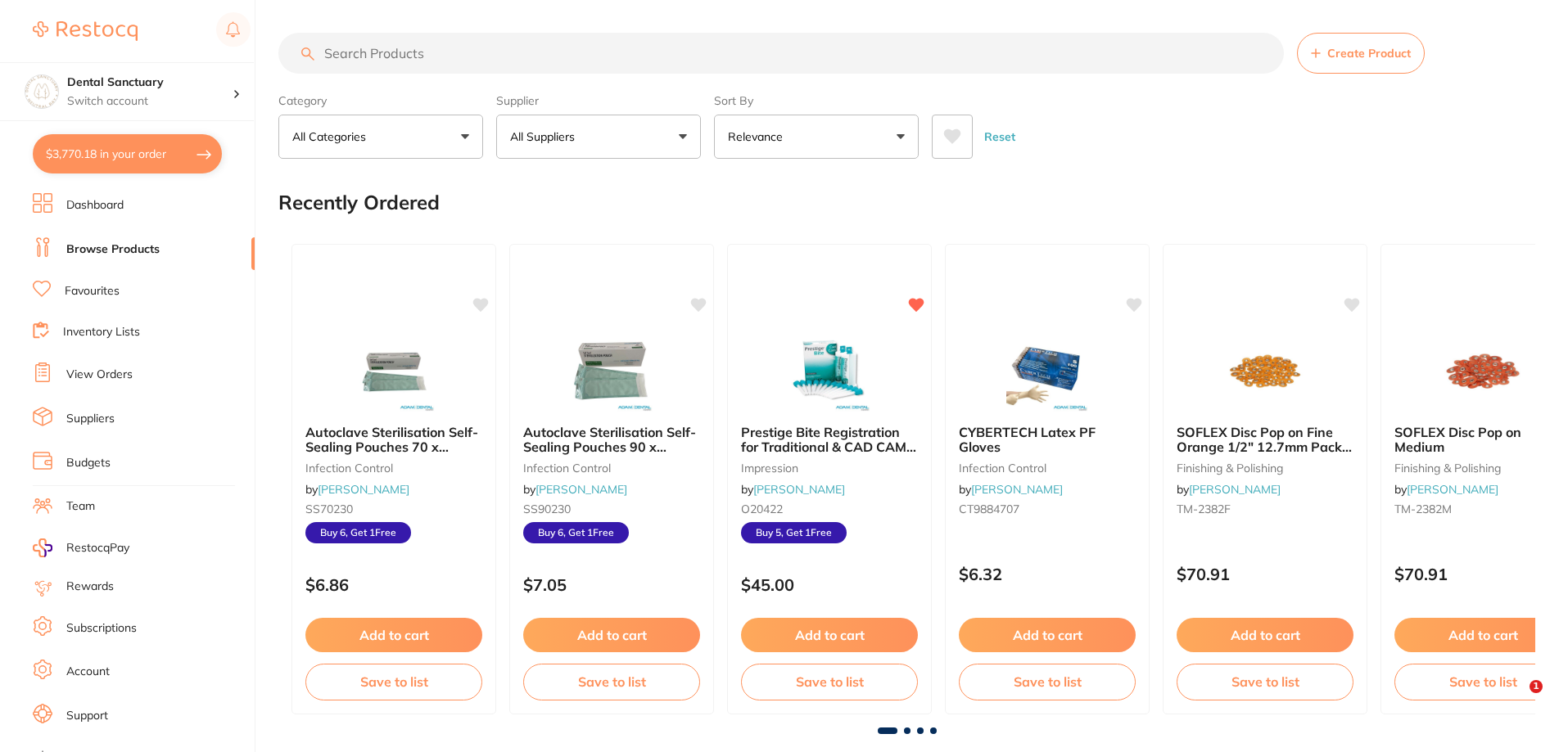
click at [678, 135] on button "All Suppliers" at bounding box center [599, 137] width 205 height 44
type input "h"
type input "henr"
click at [78, 100] on p "Switch account" at bounding box center [149, 101] width 165 height 16
click at [84, 111] on div "Dental Sanctuary Switch account" at bounding box center [126, 92] width 253 height 59
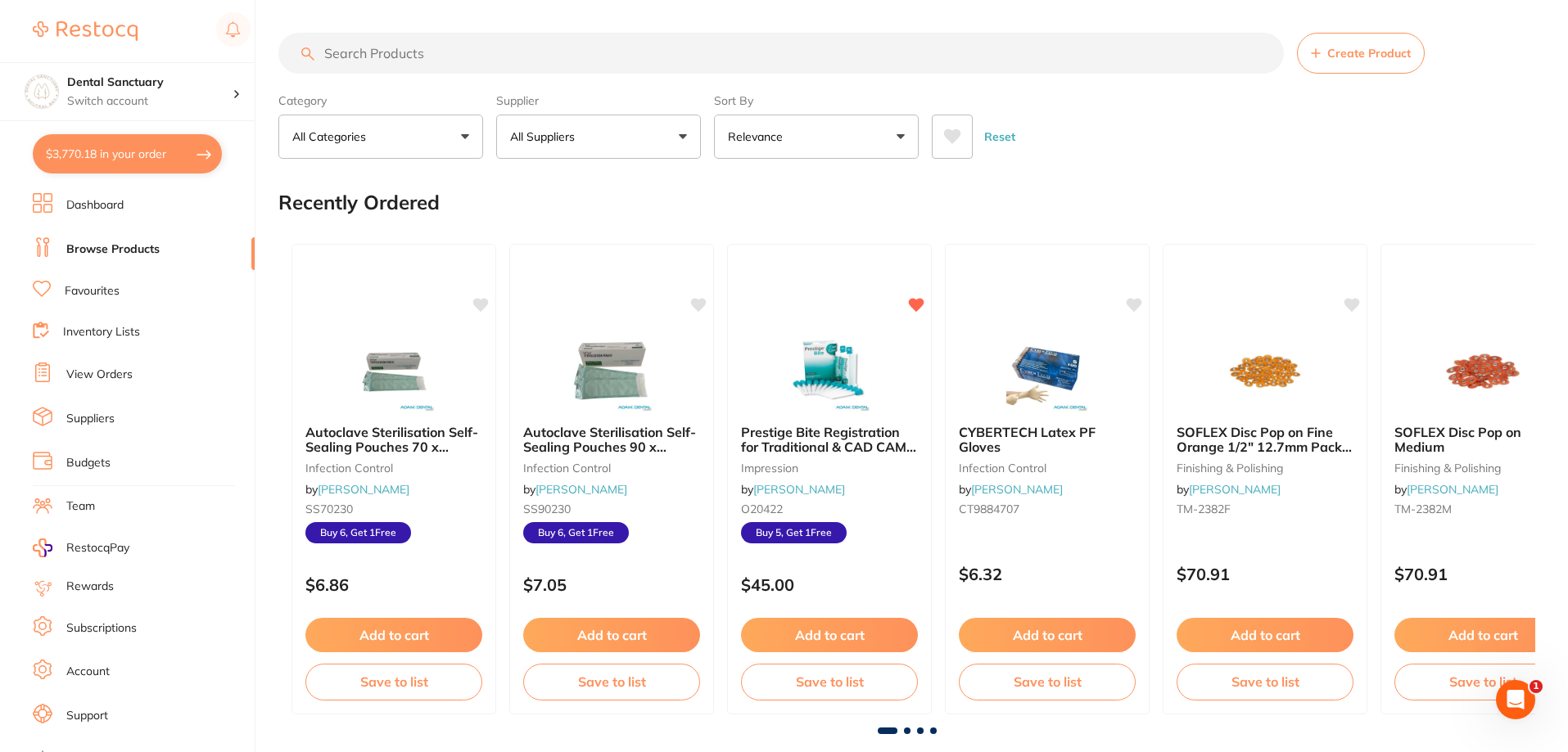
click at [109, 252] on link "Browse Products" at bounding box center [113, 250] width 93 height 16
click at [133, 152] on button "$3,770.18 in your order" at bounding box center [127, 154] width 189 height 39
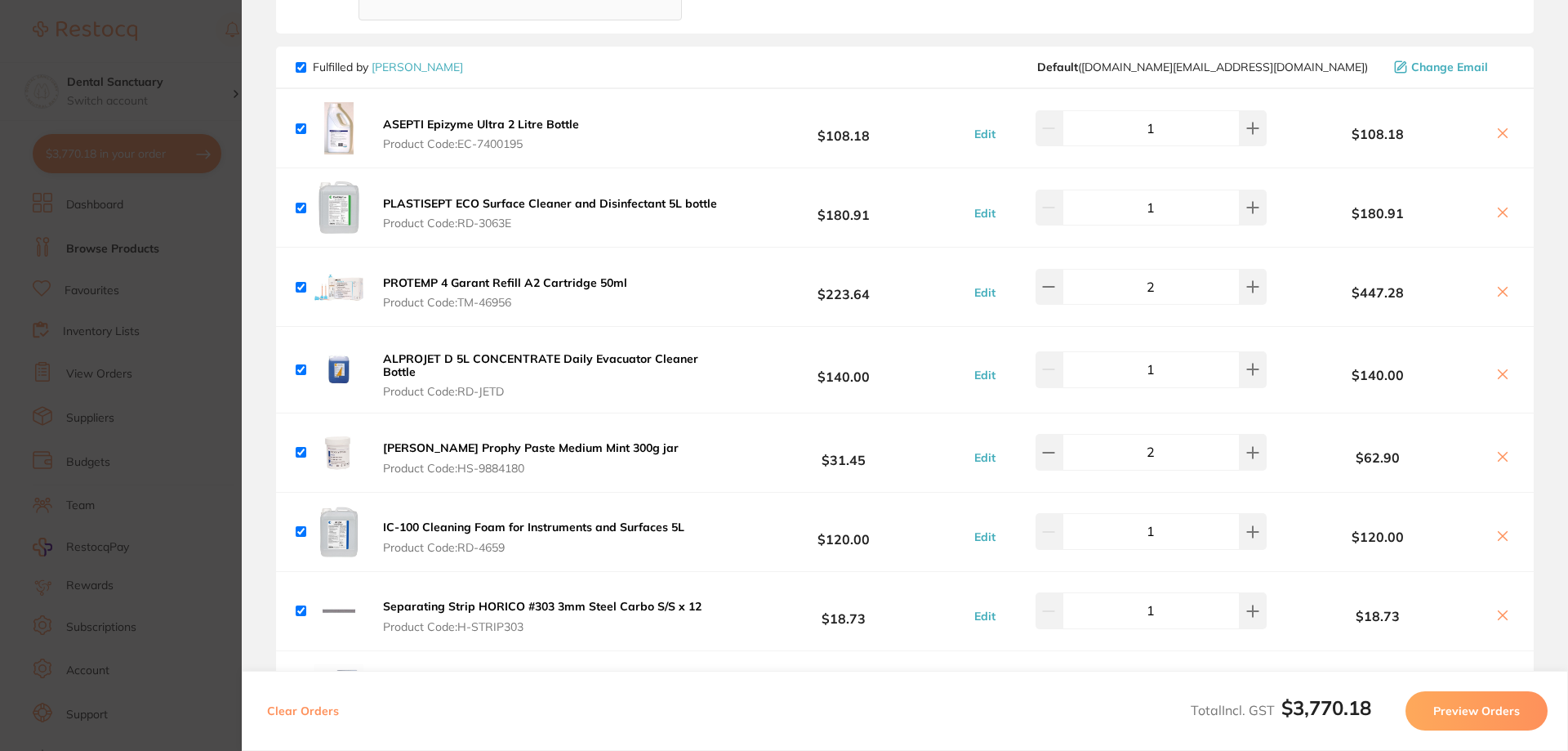
scroll to position [4534, 0]
click at [212, 129] on section "Update RRP Set your pre negotiated price for this item. Item Agreed RRP (excl. …" at bounding box center [784, 376] width 1568 height 751
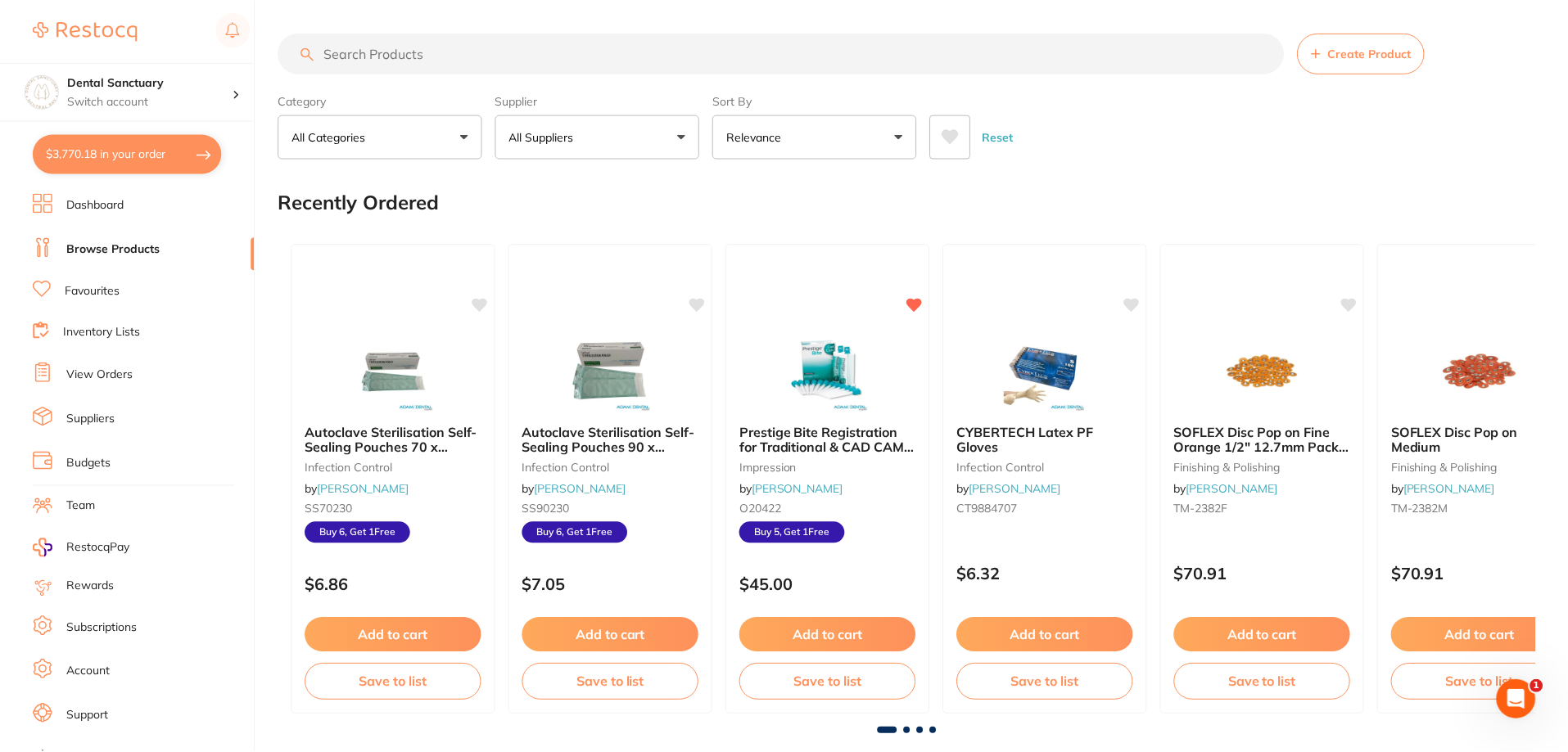
scroll to position [1, 0]
click at [424, 61] on input "search" at bounding box center [781, 52] width 1005 height 41
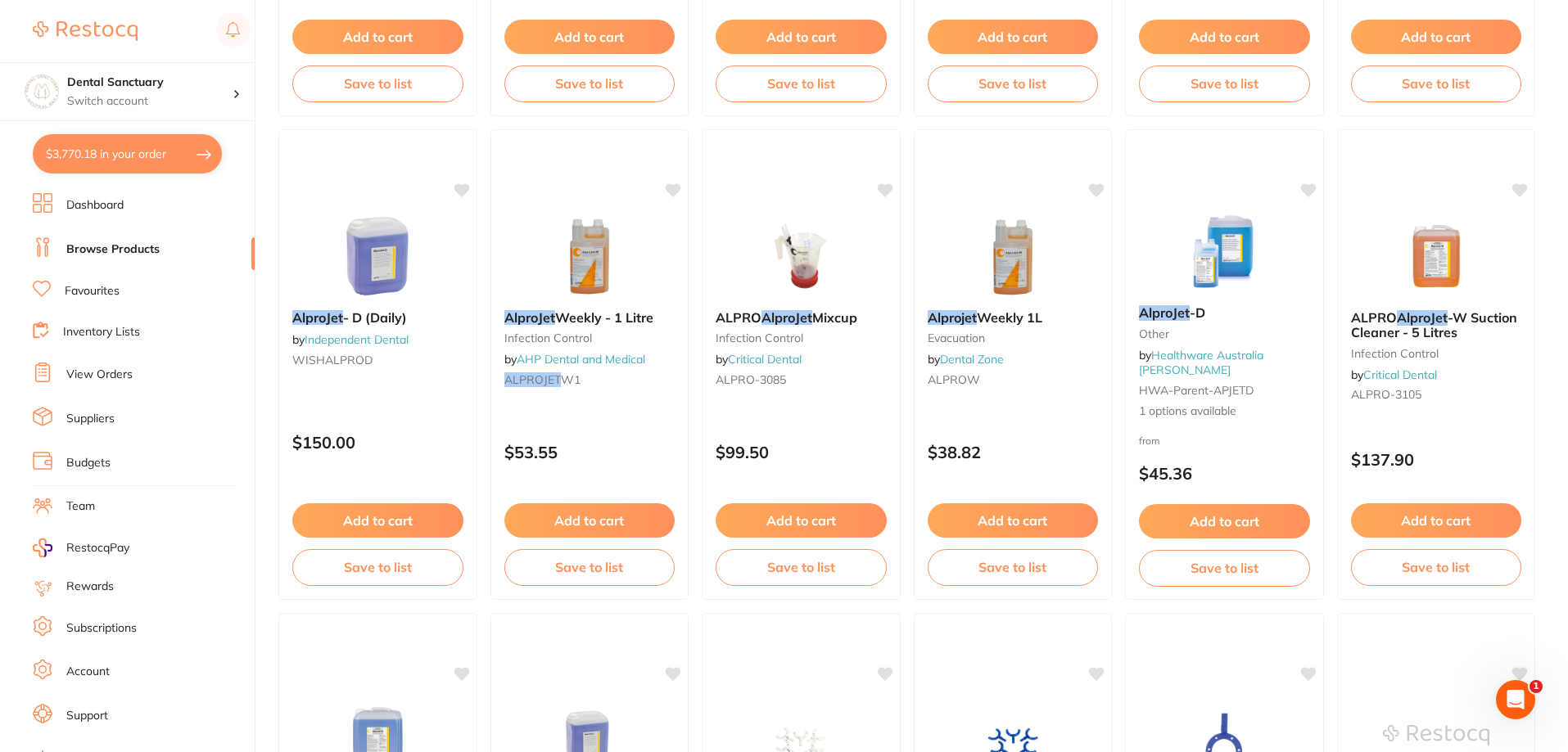
scroll to position [587, 0]
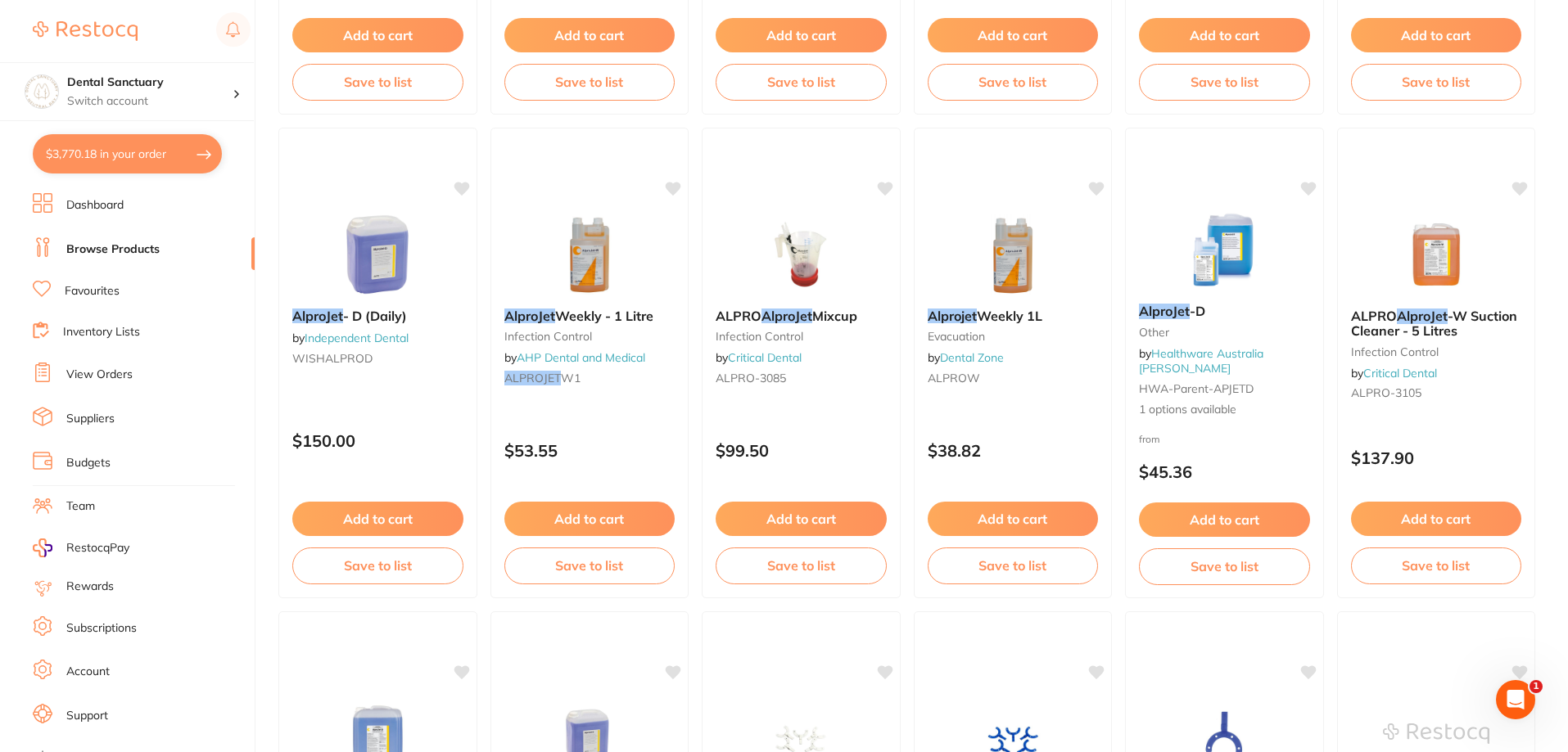
type input "alprojet"
click at [175, 144] on button "$3,770.18 in your order" at bounding box center [127, 154] width 189 height 39
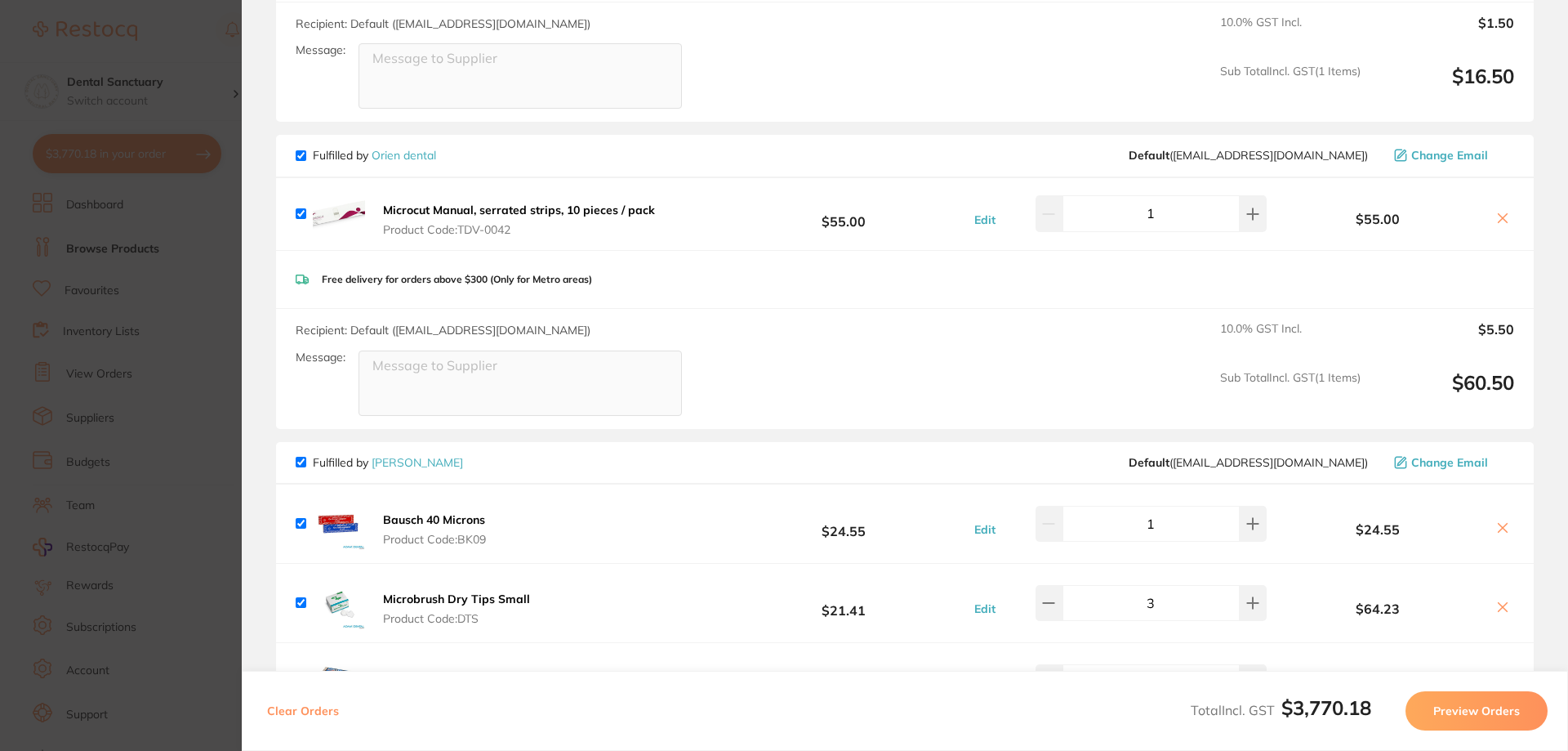
scroll to position [712, 0]
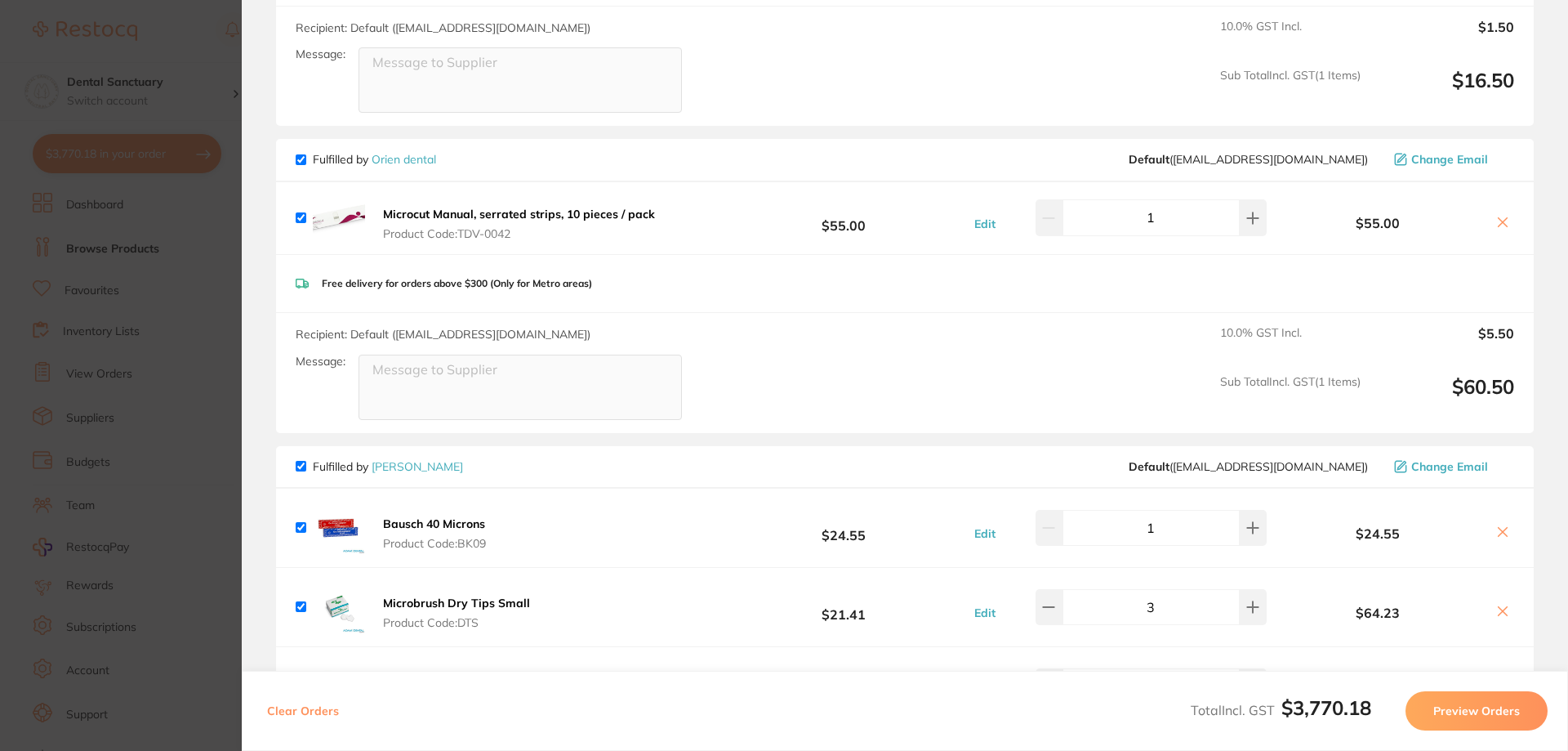
click at [211, 111] on section "Update RRP Set your pre negotiated price for this item. Item Agreed RRP (excl. …" at bounding box center [784, 376] width 1568 height 751
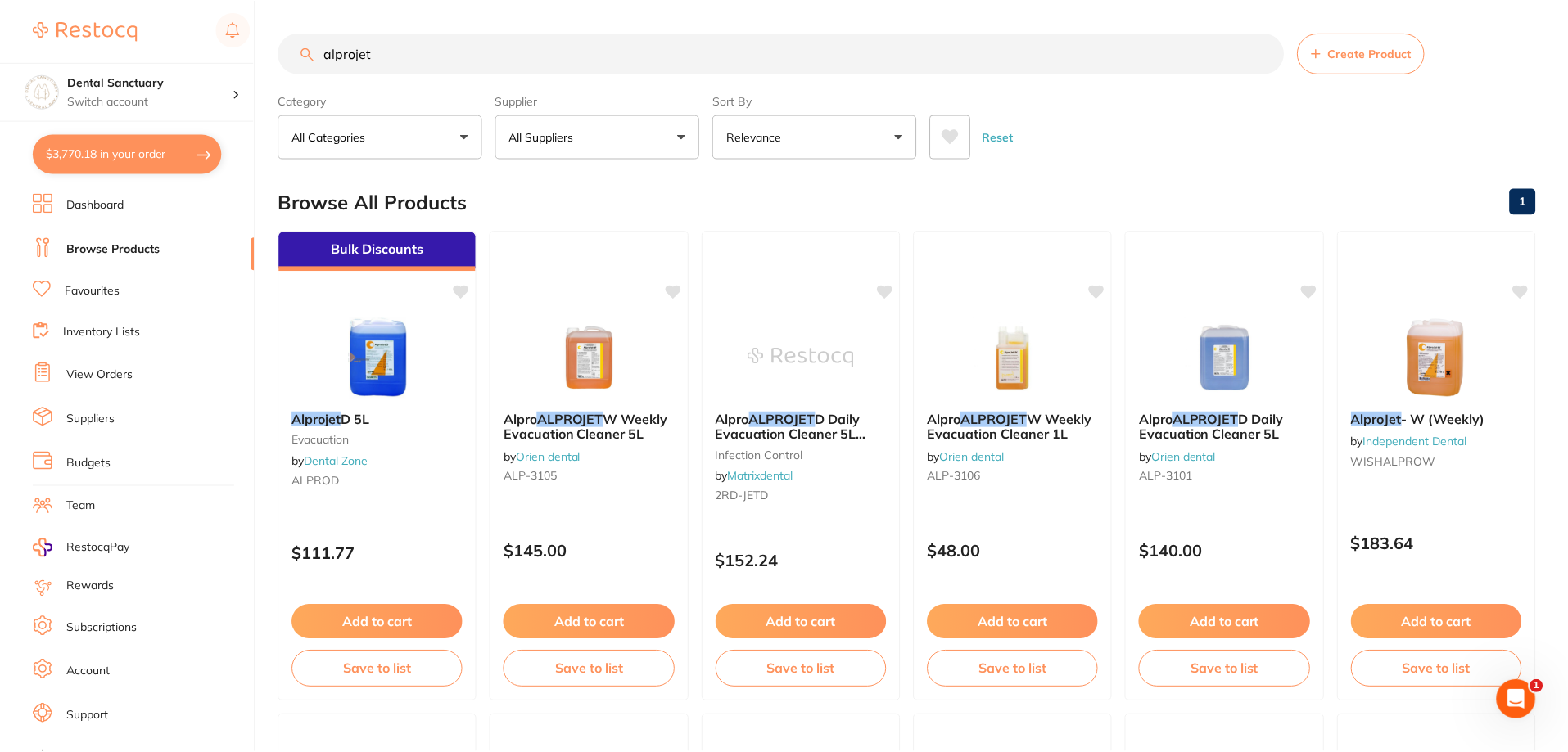
scroll to position [587, 0]
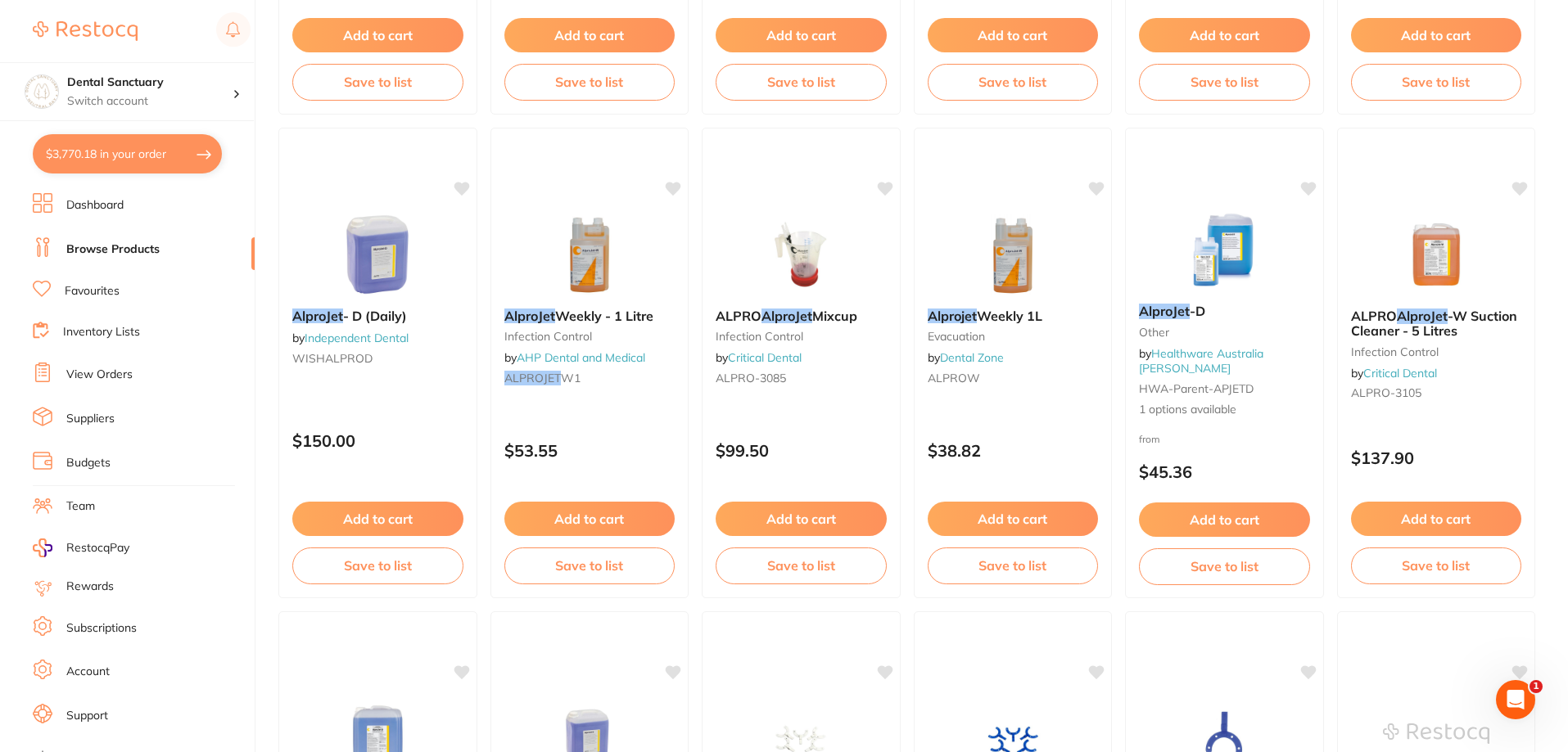
click at [84, 462] on link "Budgets" at bounding box center [89, 463] width 44 height 16
